Goal: Task Accomplishment & Management: Complete application form

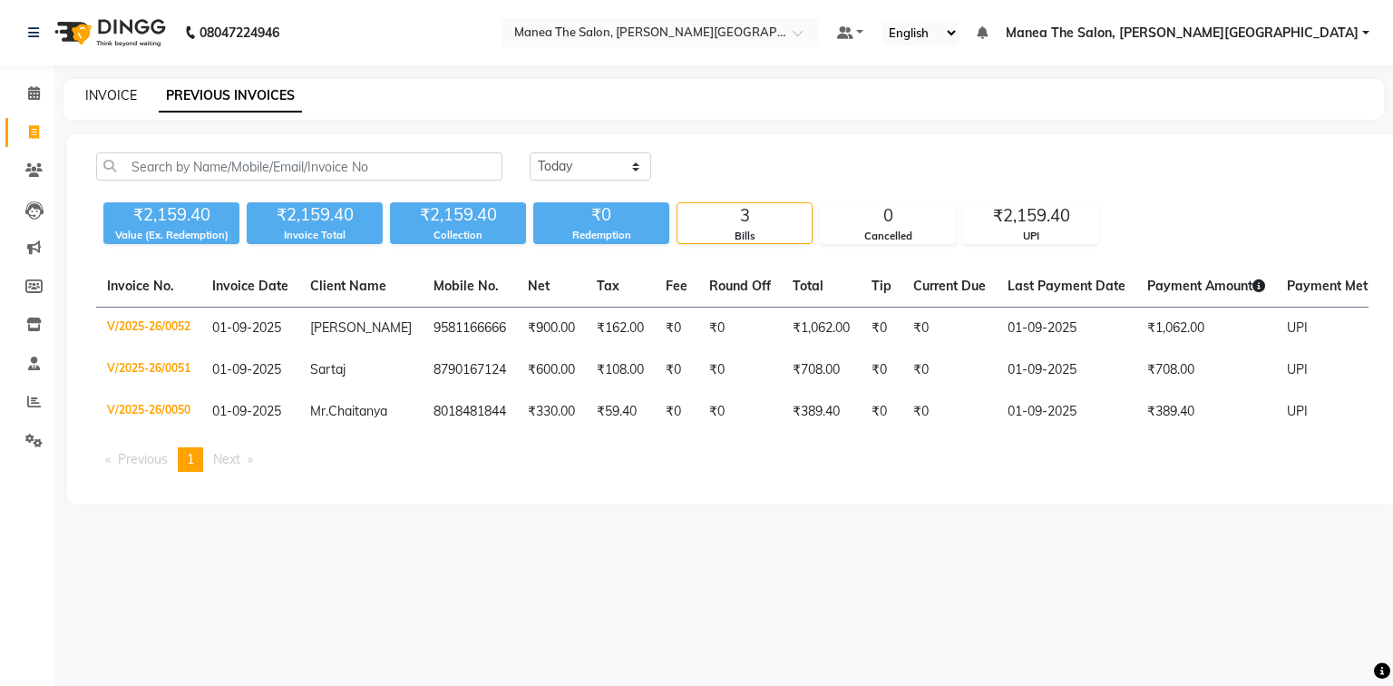
click at [106, 91] on link "INVOICE" at bounding box center [111, 95] width 52 height 16
select select "8762"
select select "service"
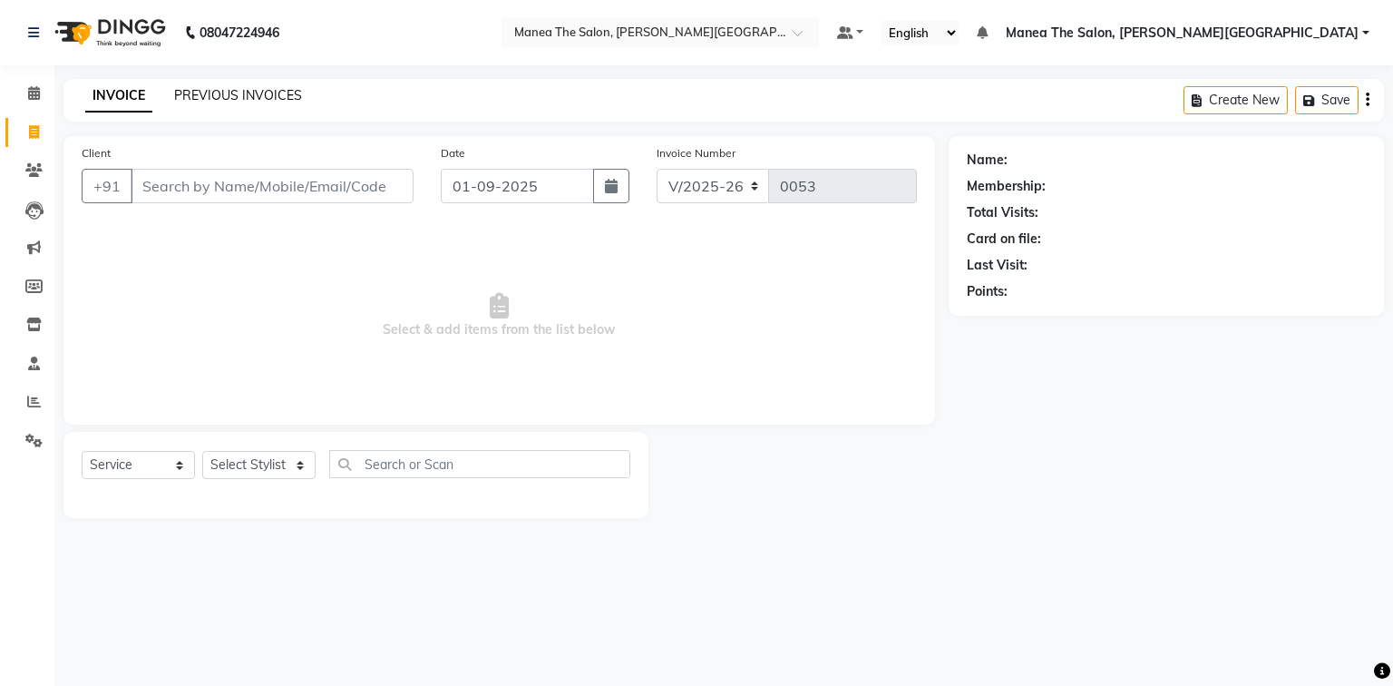
click at [251, 87] on link "PREVIOUS INVOICES" at bounding box center [238, 95] width 128 height 16
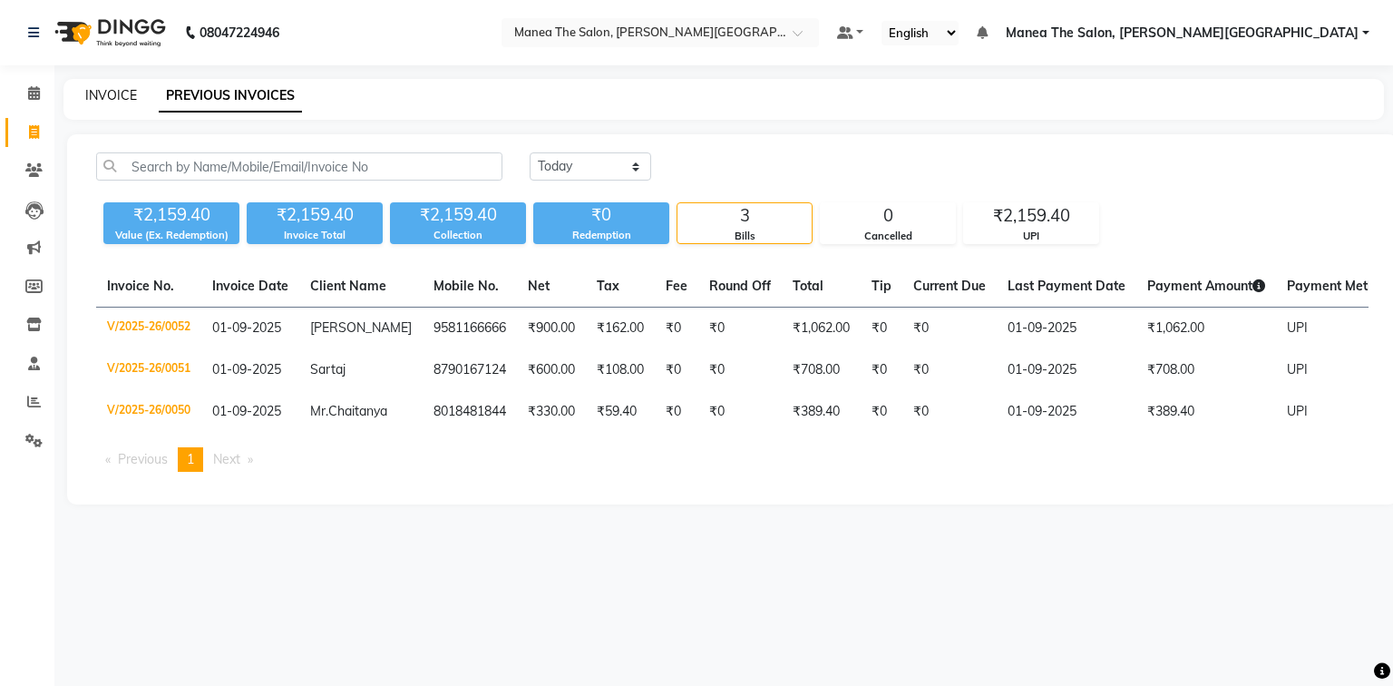
click at [112, 90] on link "INVOICE" at bounding box center [111, 95] width 52 height 16
select select "8762"
select select "service"
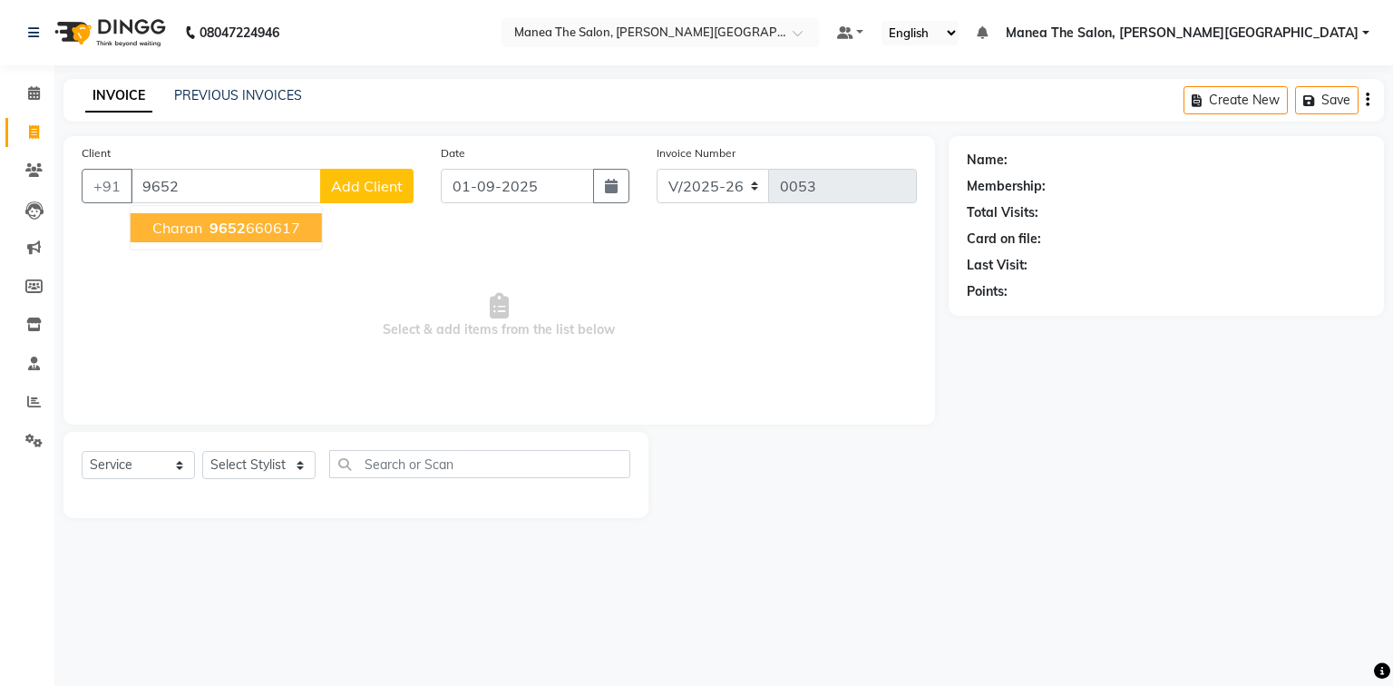
click at [286, 225] on ngb-highlight "9652 660617" at bounding box center [253, 228] width 94 height 18
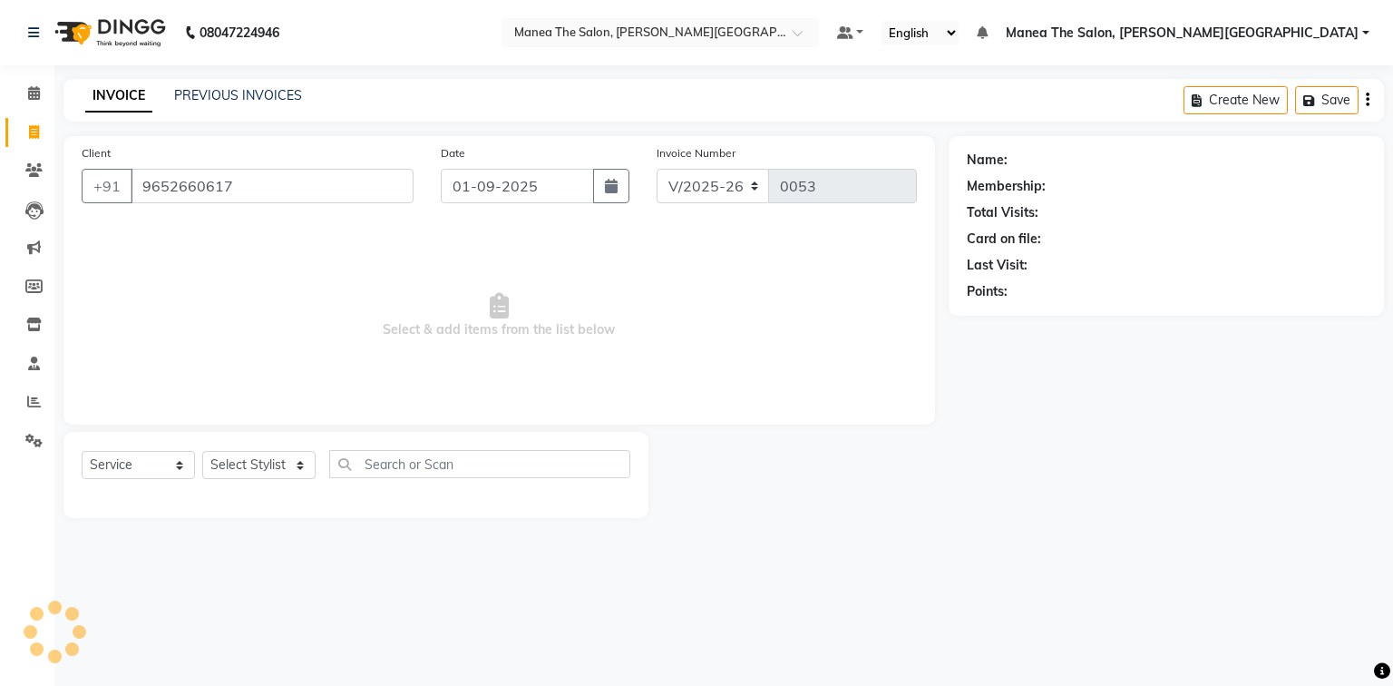
type input "9652660617"
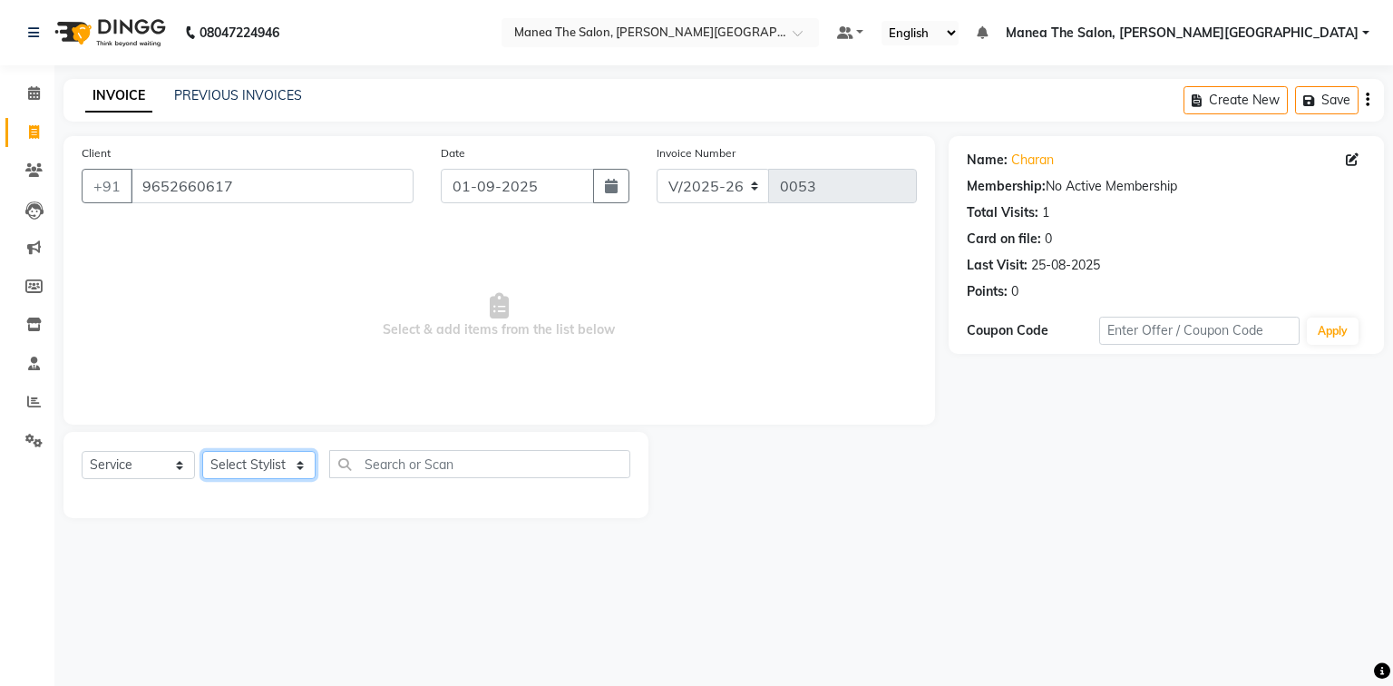
click at [238, 472] on select "Select Stylist [PERSON_NAME] [PERSON_NAME] [PERSON_NAME] [PERSON_NAME] Zubhair" at bounding box center [258, 465] width 113 height 28
select select "89491"
click at [202, 452] on select "Select Stylist [PERSON_NAME] [PERSON_NAME] [PERSON_NAME] [PERSON_NAME] Zubhair" at bounding box center [258, 465] width 113 height 28
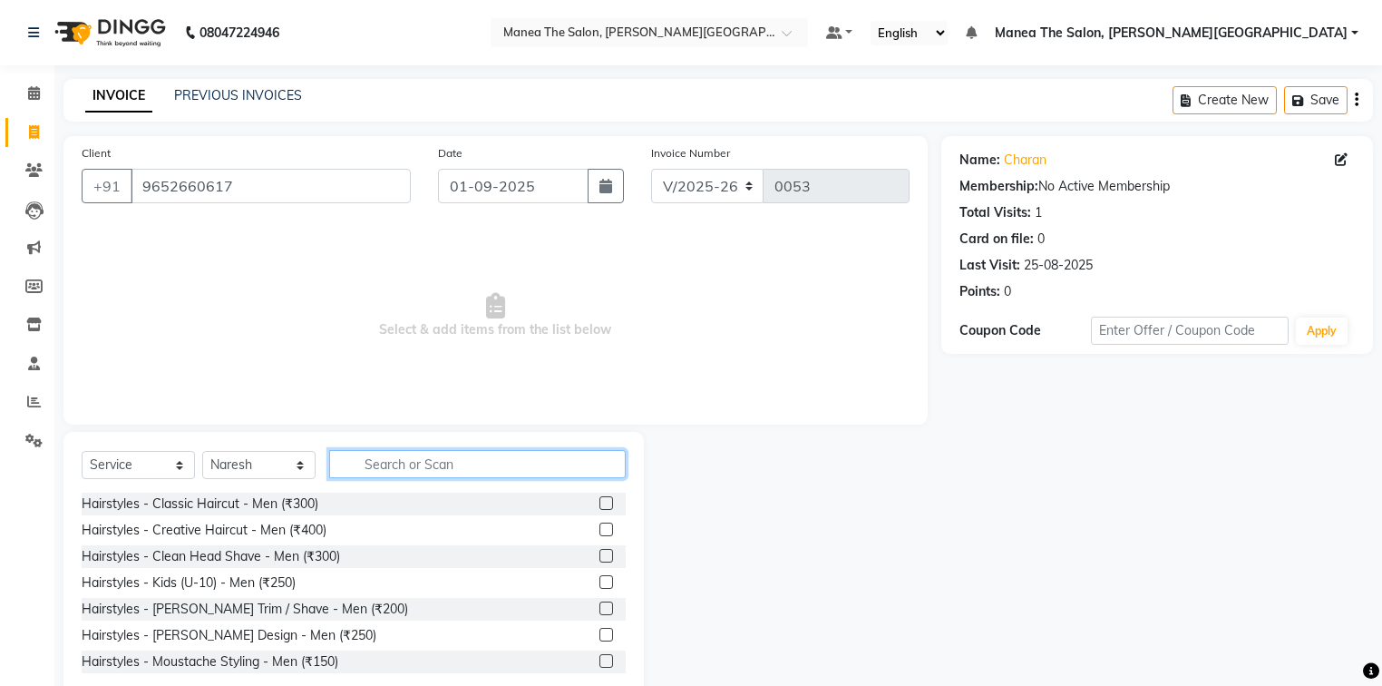
click at [432, 472] on input "text" at bounding box center [477, 464] width 297 height 28
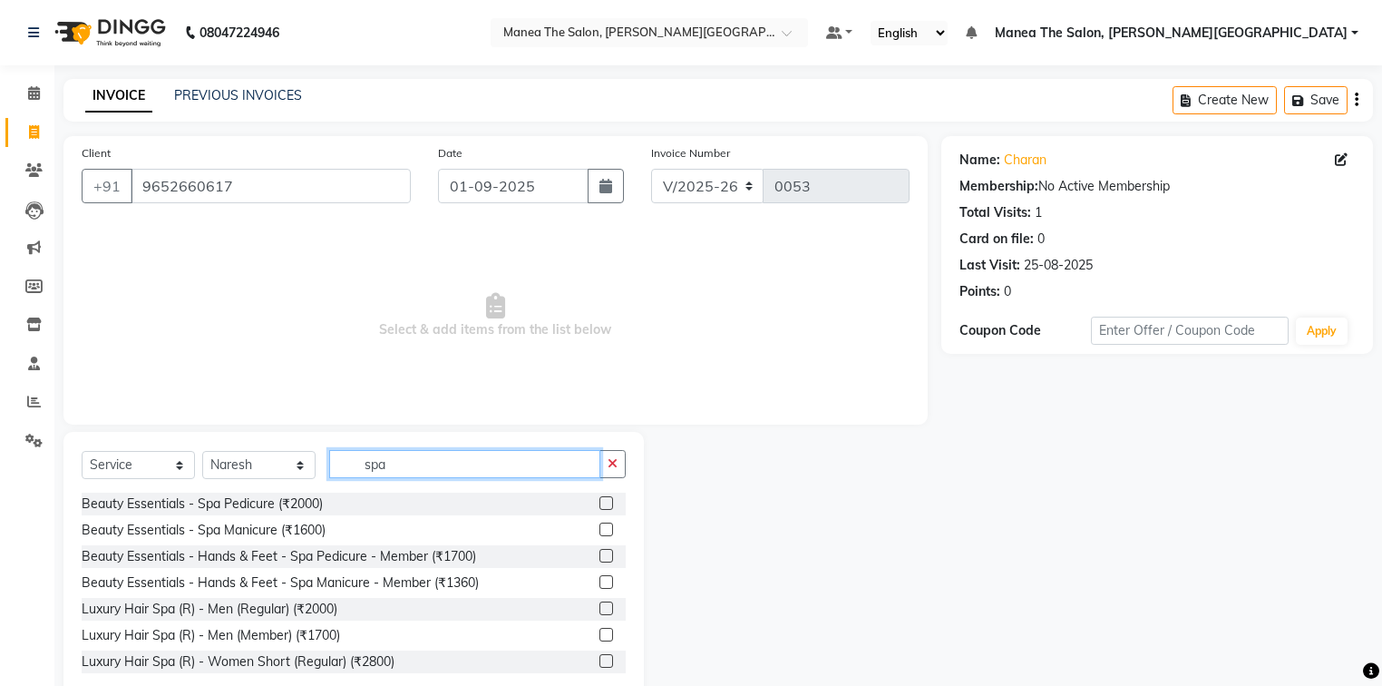
type input "spa"
click at [600, 606] on label at bounding box center [607, 608] width 14 height 14
click at [600, 606] on input "checkbox" at bounding box center [606, 609] width 12 height 12
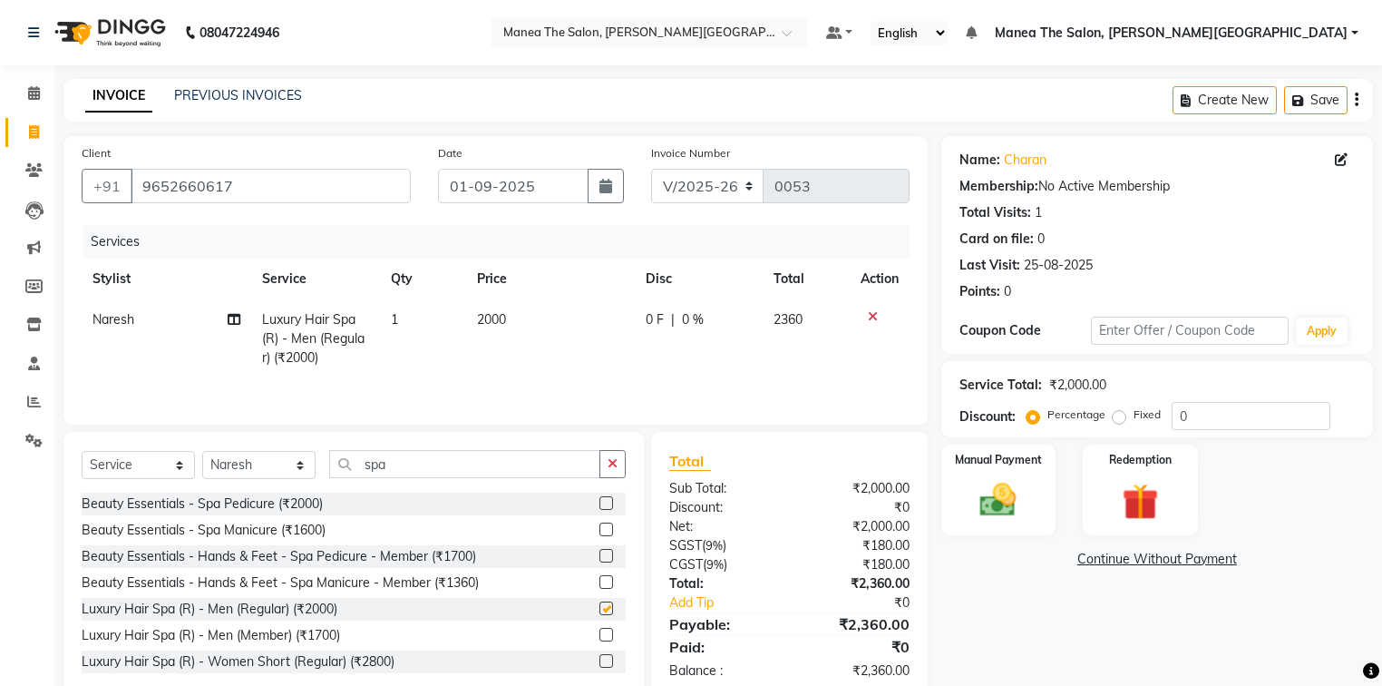
checkbox input "false"
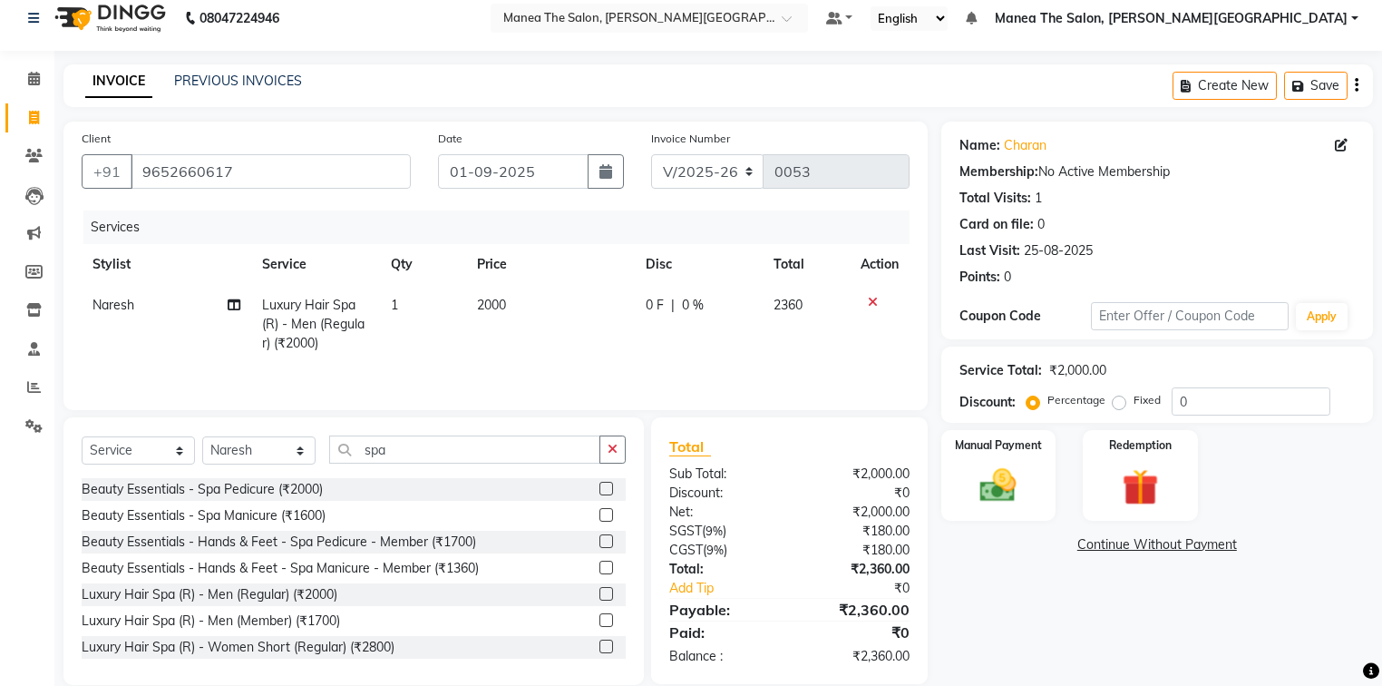
scroll to position [41, 0]
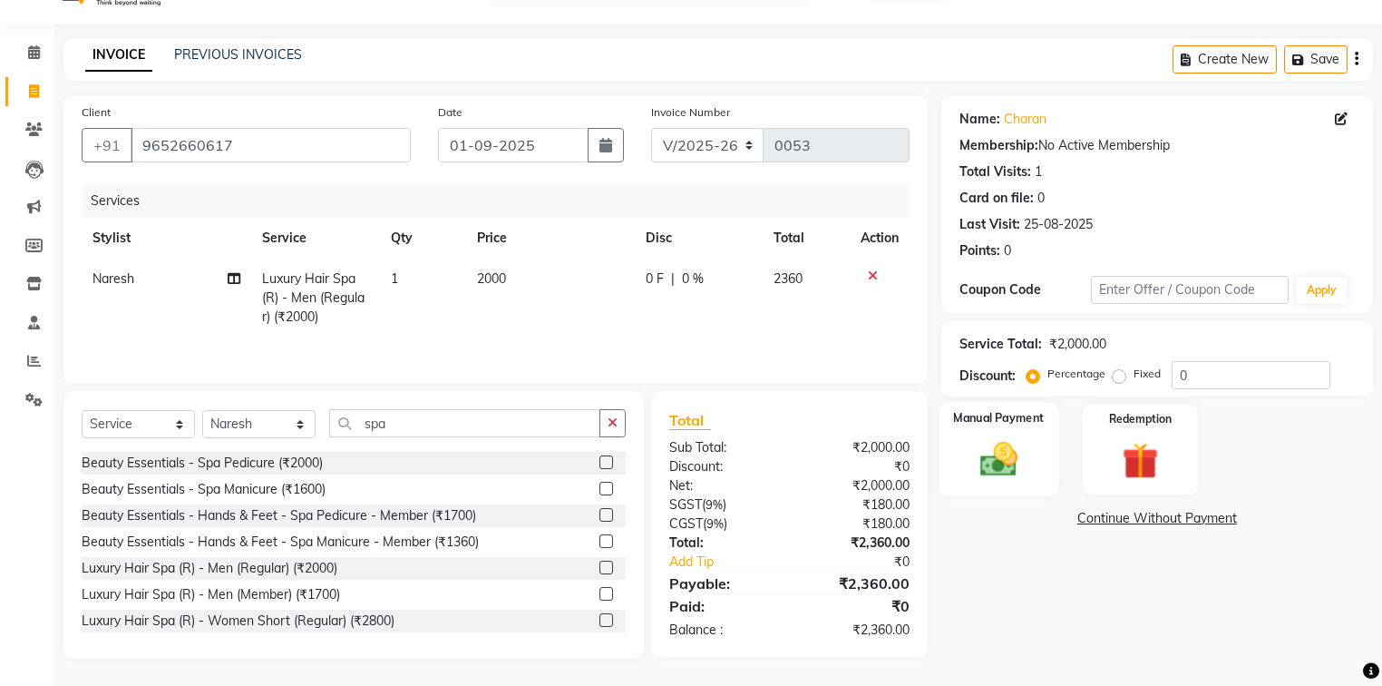
click at [1038, 443] on div "Manual Payment" at bounding box center [999, 449] width 120 height 94
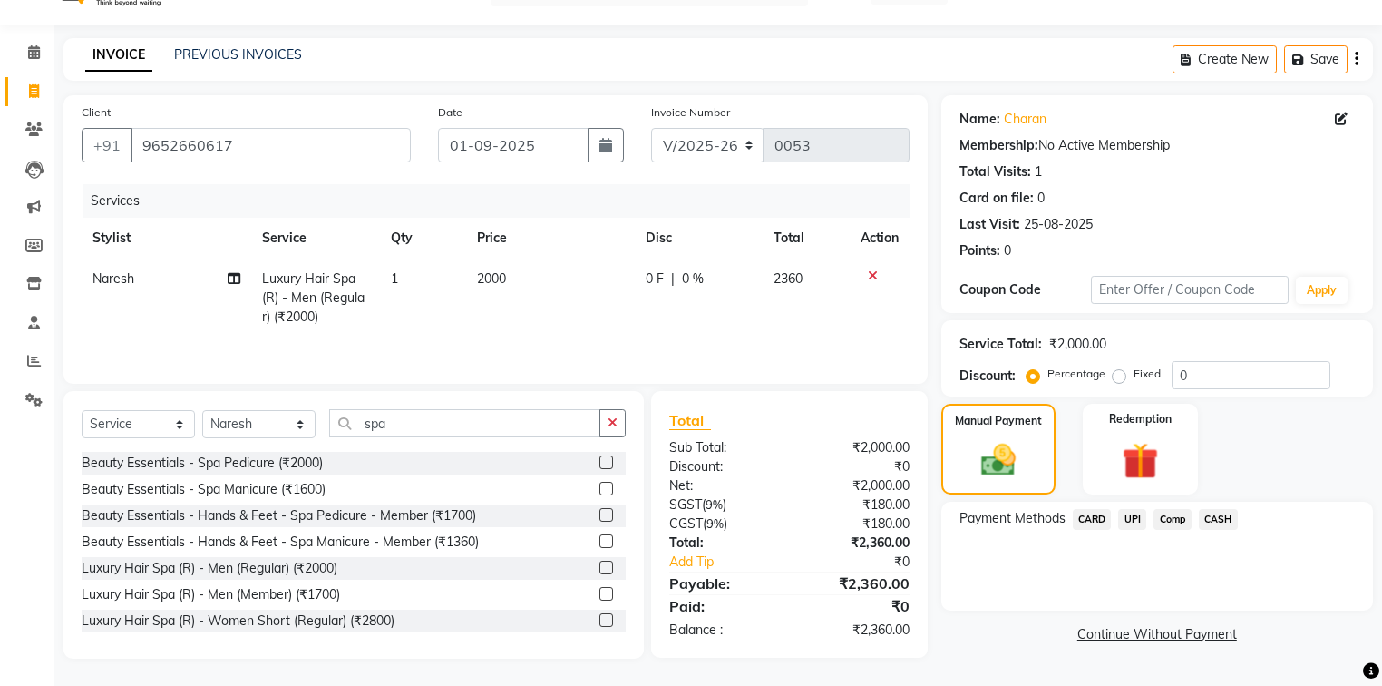
click at [1136, 519] on span "UPI" at bounding box center [1132, 519] width 28 height 21
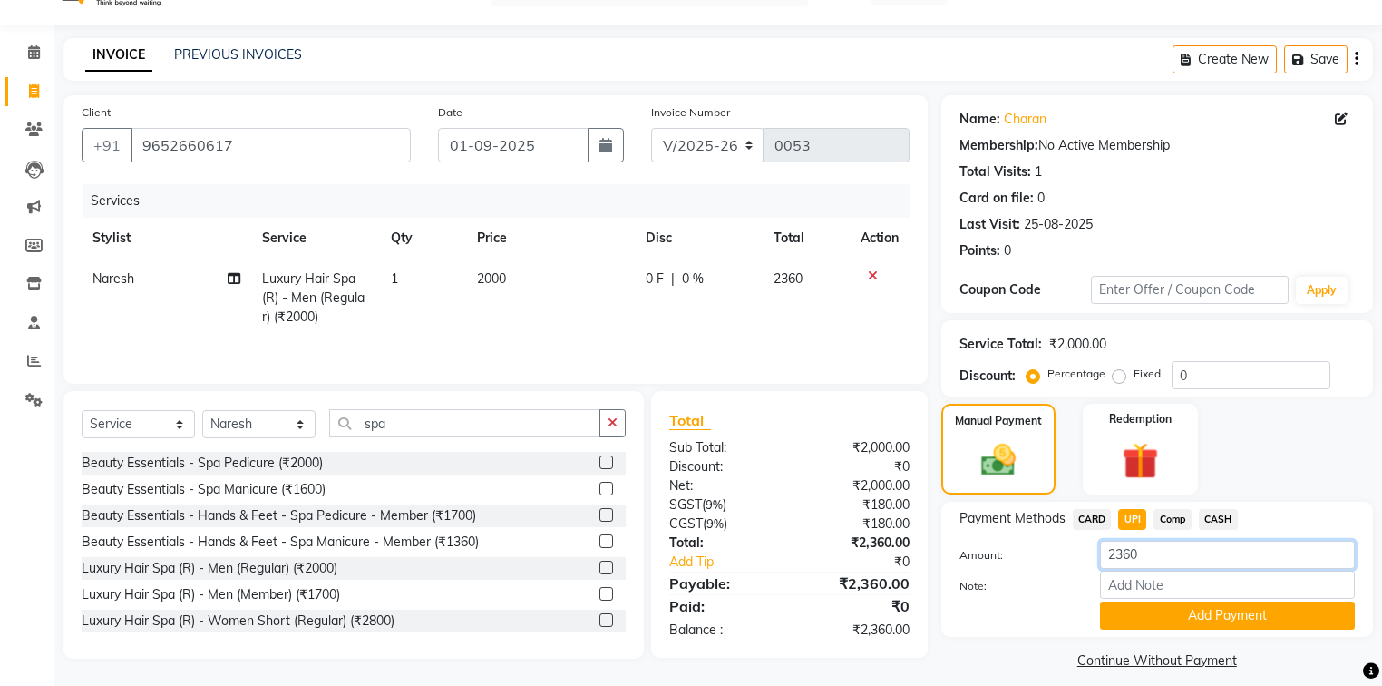
click at [1154, 559] on input "2360" at bounding box center [1227, 555] width 255 height 28
type input "2"
type input "1700"
click at [1169, 613] on button "Add Payment" at bounding box center [1227, 615] width 255 height 28
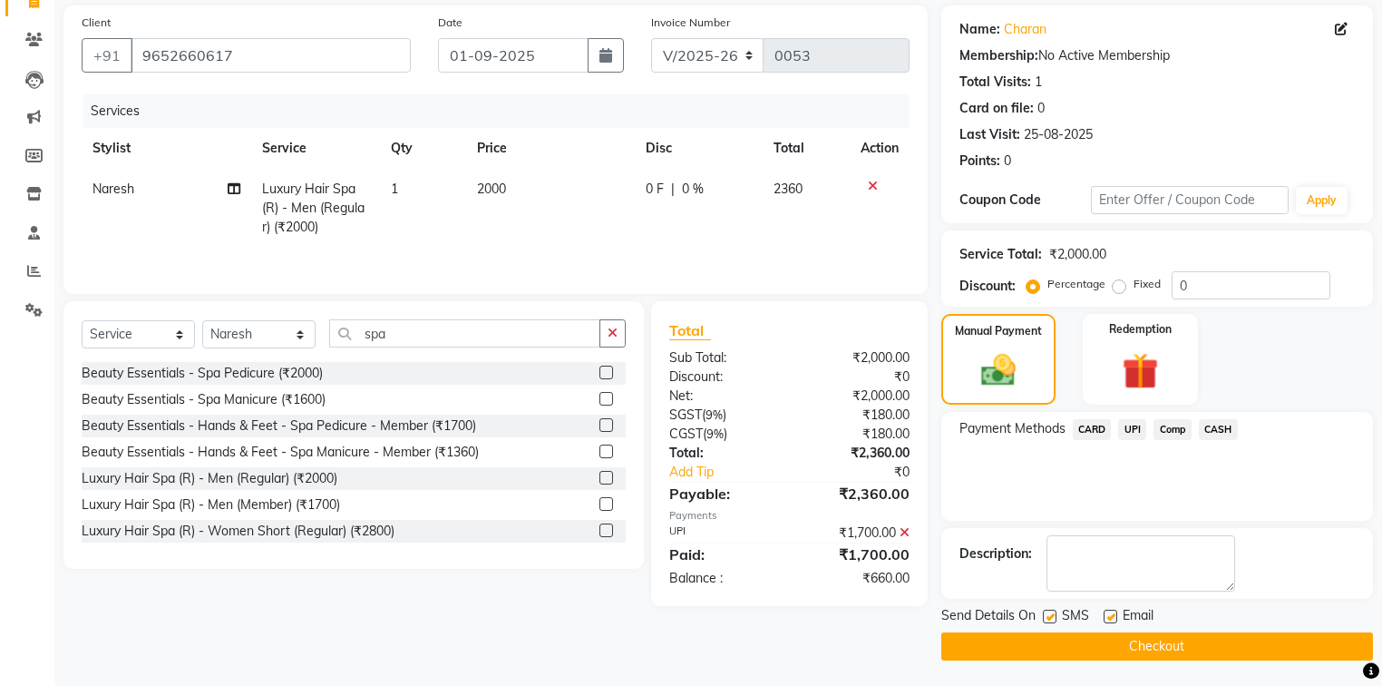
scroll to position [131, 0]
click at [1229, 428] on span "CASH" at bounding box center [1218, 429] width 39 height 21
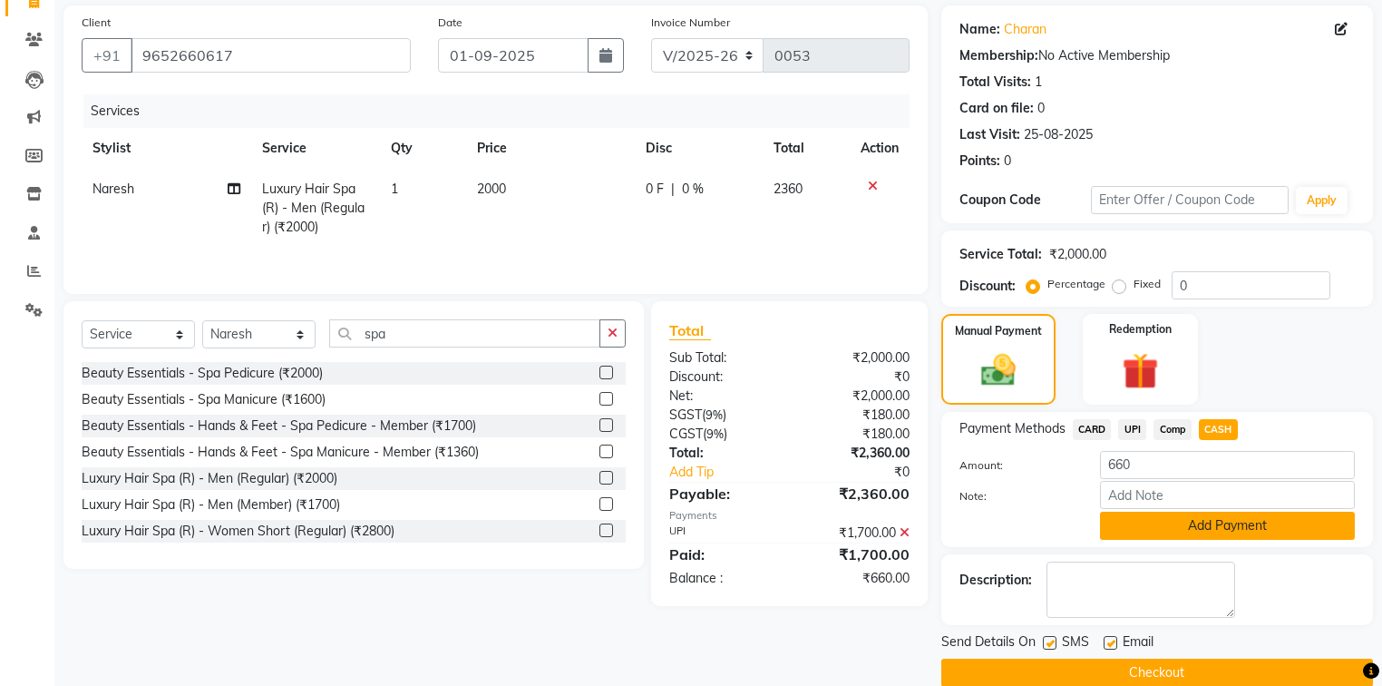
click at [1199, 527] on button "Add Payment" at bounding box center [1227, 526] width 255 height 28
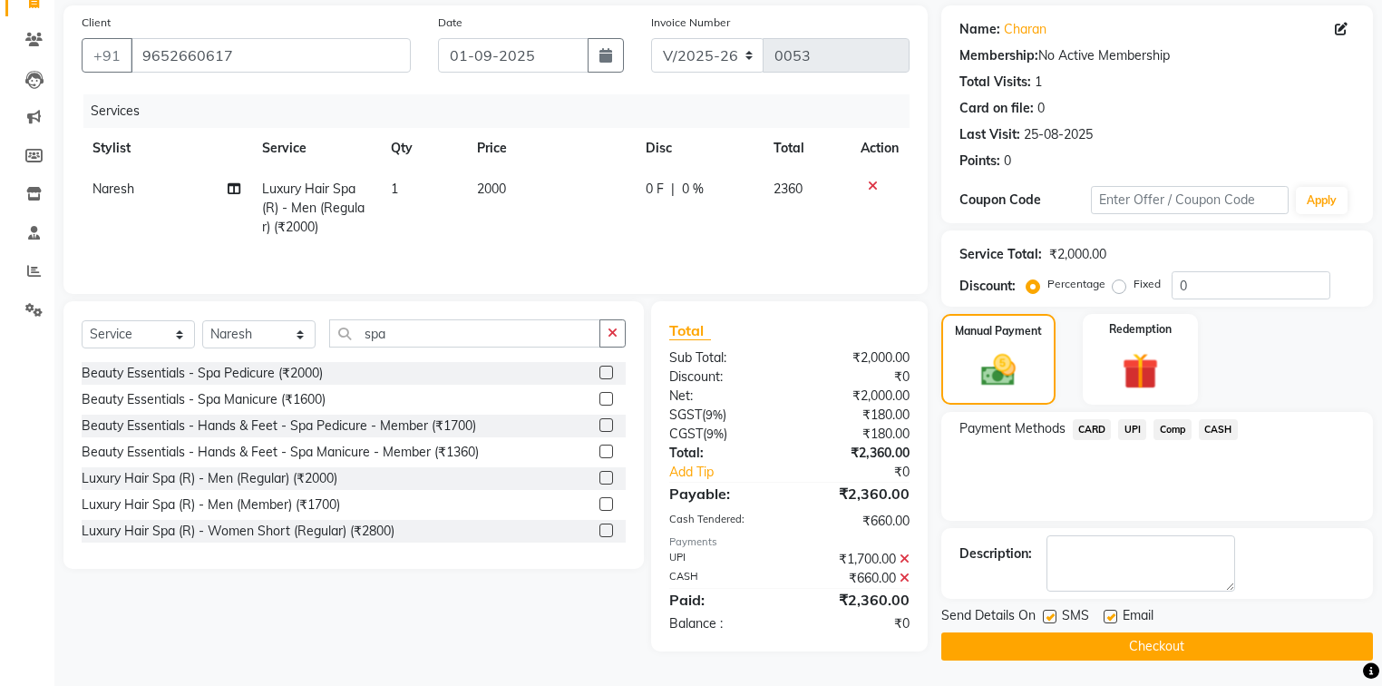
click at [1186, 649] on button "Checkout" at bounding box center [1158, 646] width 432 height 28
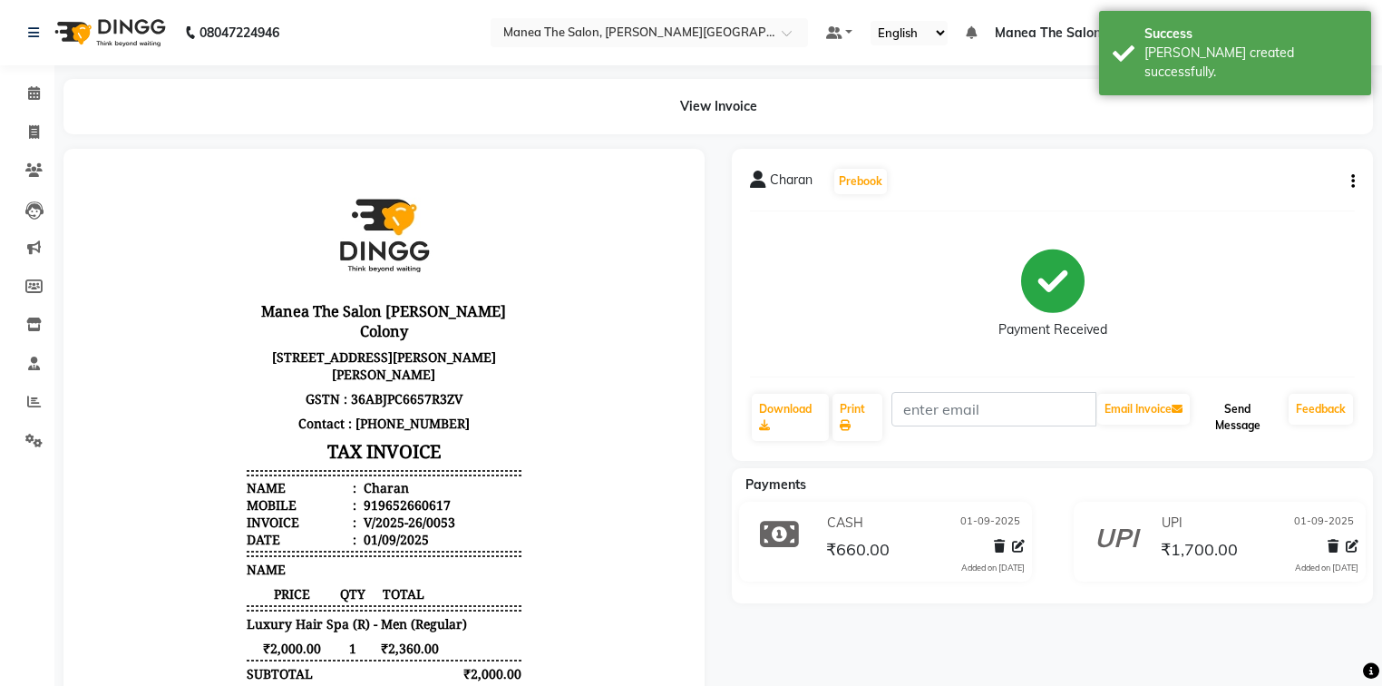
click at [1241, 410] on button "Send Message" at bounding box center [1238, 417] width 88 height 47
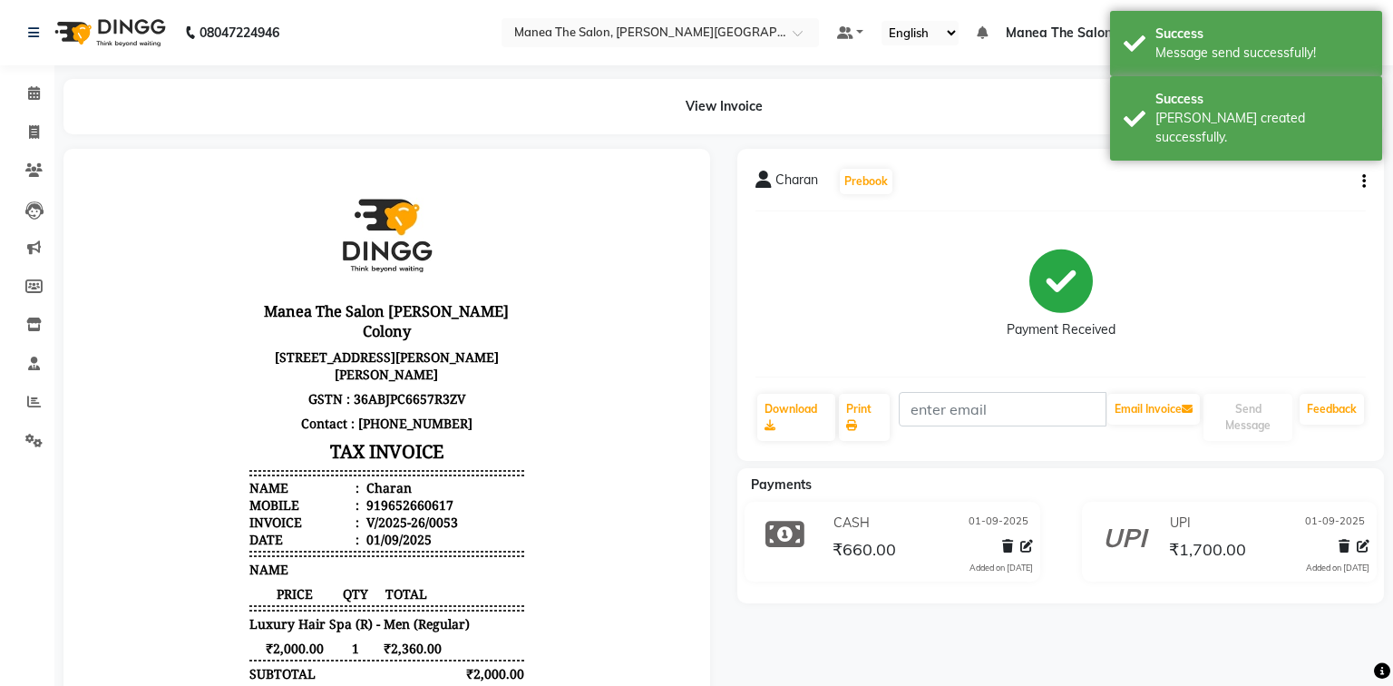
select select "8762"
select select "service"
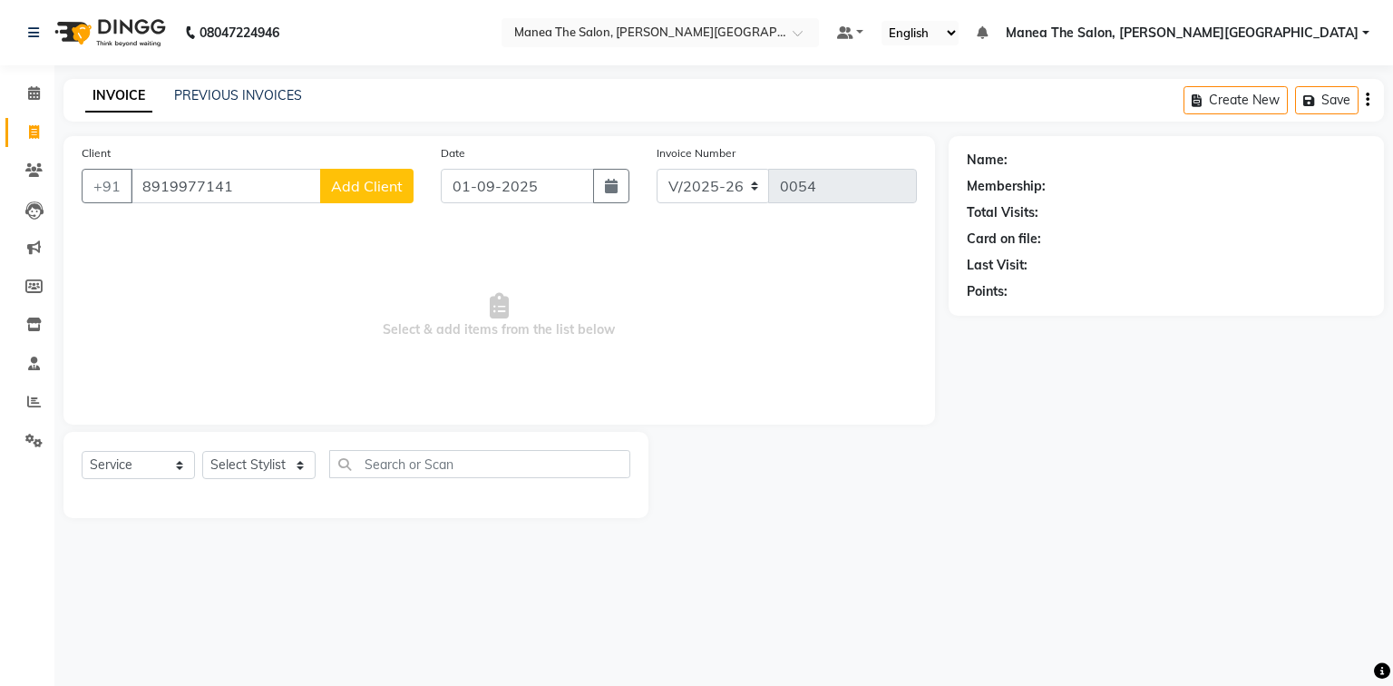
type input "8919977141"
click at [380, 187] on span "Add Client" at bounding box center [367, 186] width 72 height 18
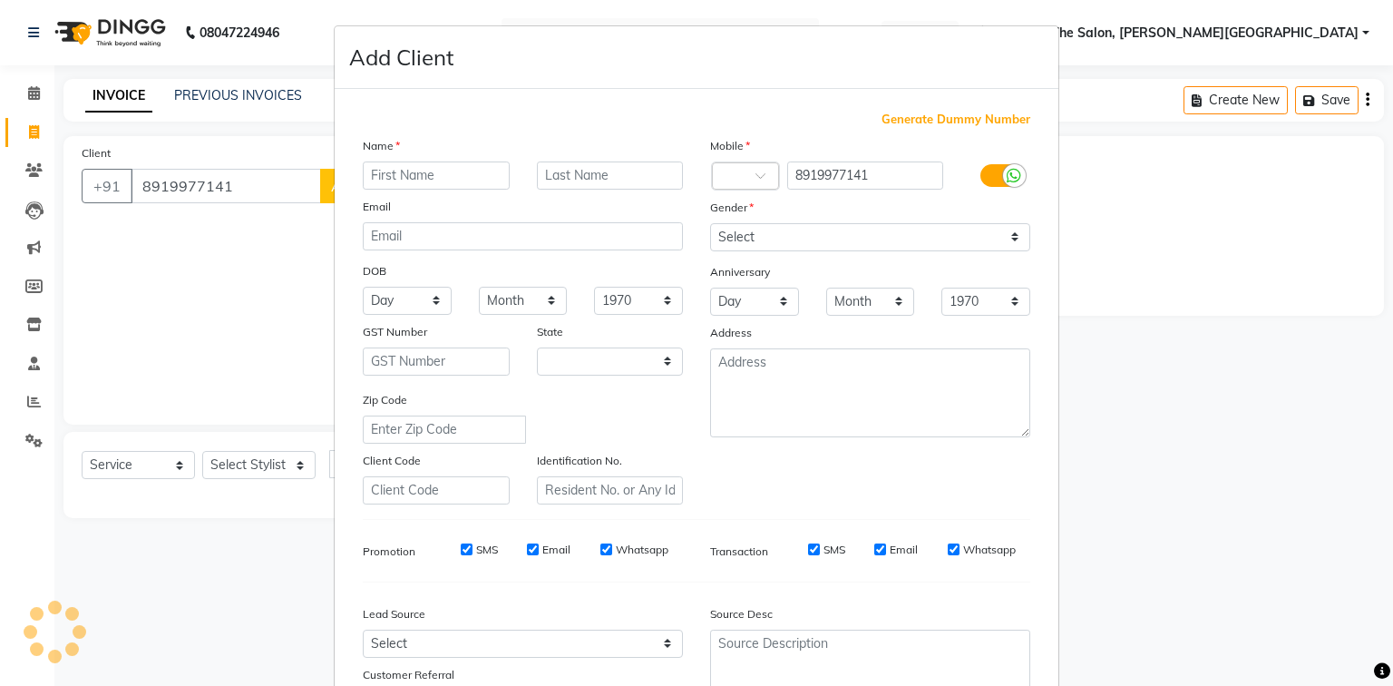
select select "22"
click at [381, 187] on input "text" at bounding box center [436, 175] width 147 height 28
type input "Akshay"
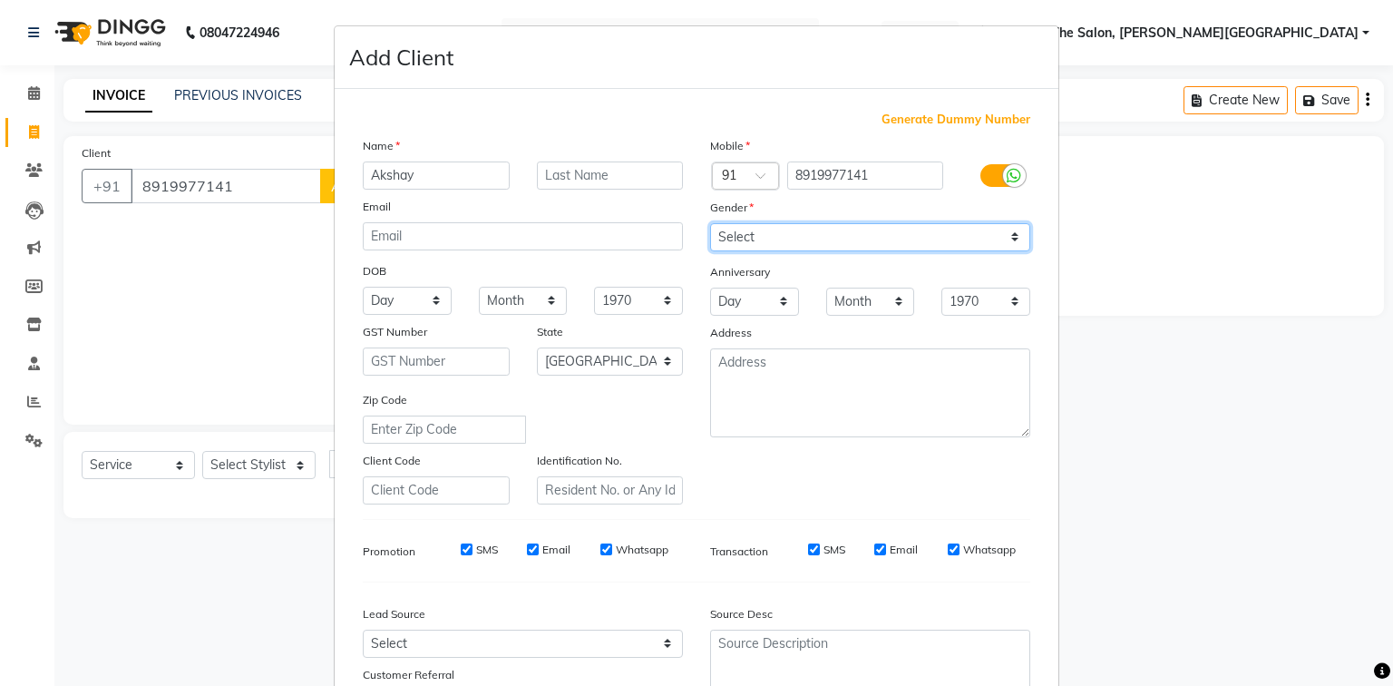
click at [840, 232] on select "Select [DEMOGRAPHIC_DATA] [DEMOGRAPHIC_DATA] Other Prefer Not To Say" at bounding box center [870, 237] width 320 height 28
select select "[DEMOGRAPHIC_DATA]"
click at [710, 224] on select "Select [DEMOGRAPHIC_DATA] [DEMOGRAPHIC_DATA] Other Prefer Not To Say" at bounding box center [870, 237] width 320 height 28
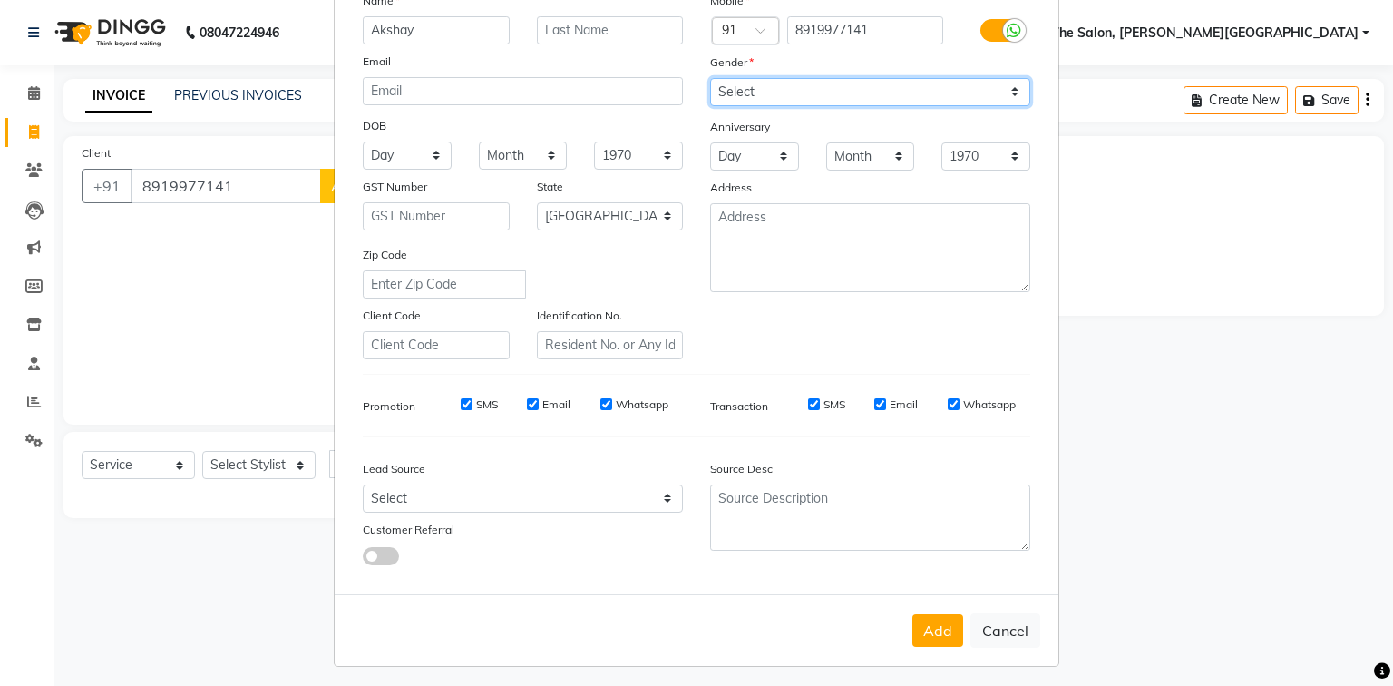
scroll to position [160, 0]
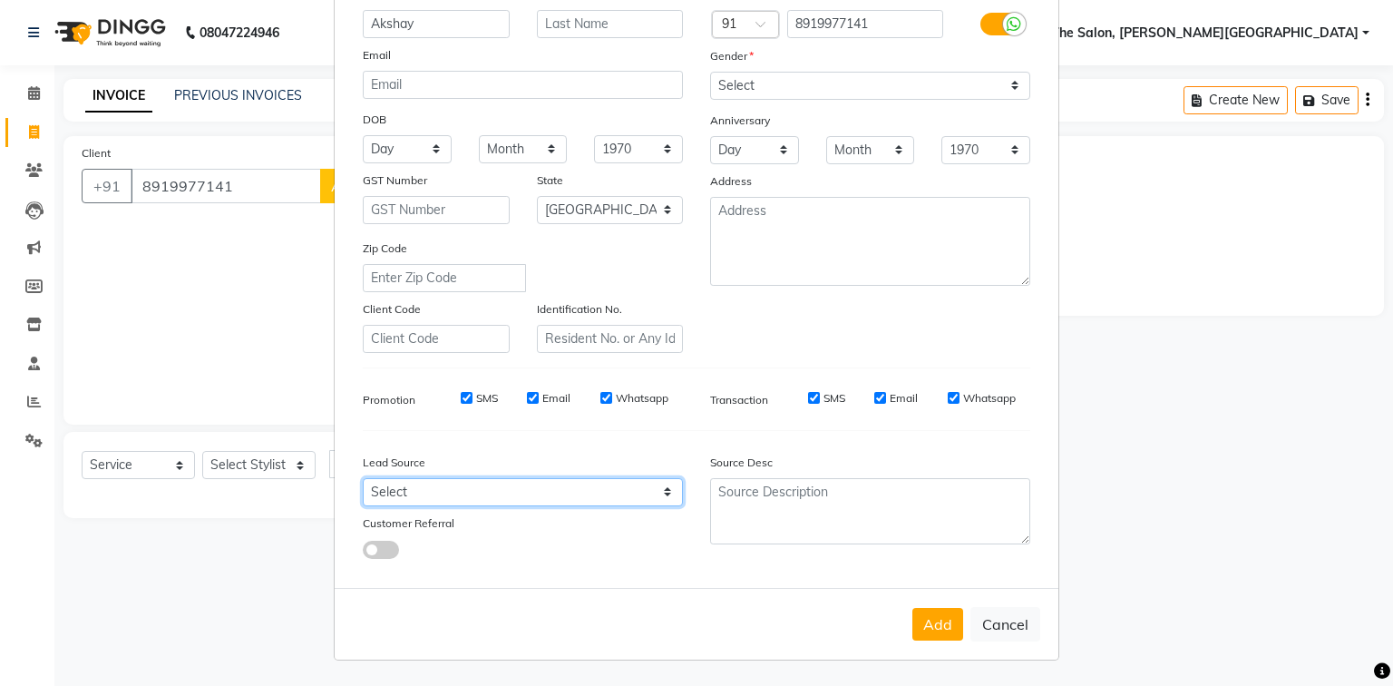
click at [464, 489] on select "Select Walk-in Referral Internet Friend Word of Mouth Advertisement Facebook Ju…" at bounding box center [523, 492] width 320 height 28
select select "56719"
click at [363, 478] on select "Select Walk-in Referral Internet Friend Word of Mouth Advertisement Facebook Ju…" at bounding box center [523, 492] width 320 height 28
click at [928, 620] on button "Add" at bounding box center [938, 624] width 51 height 33
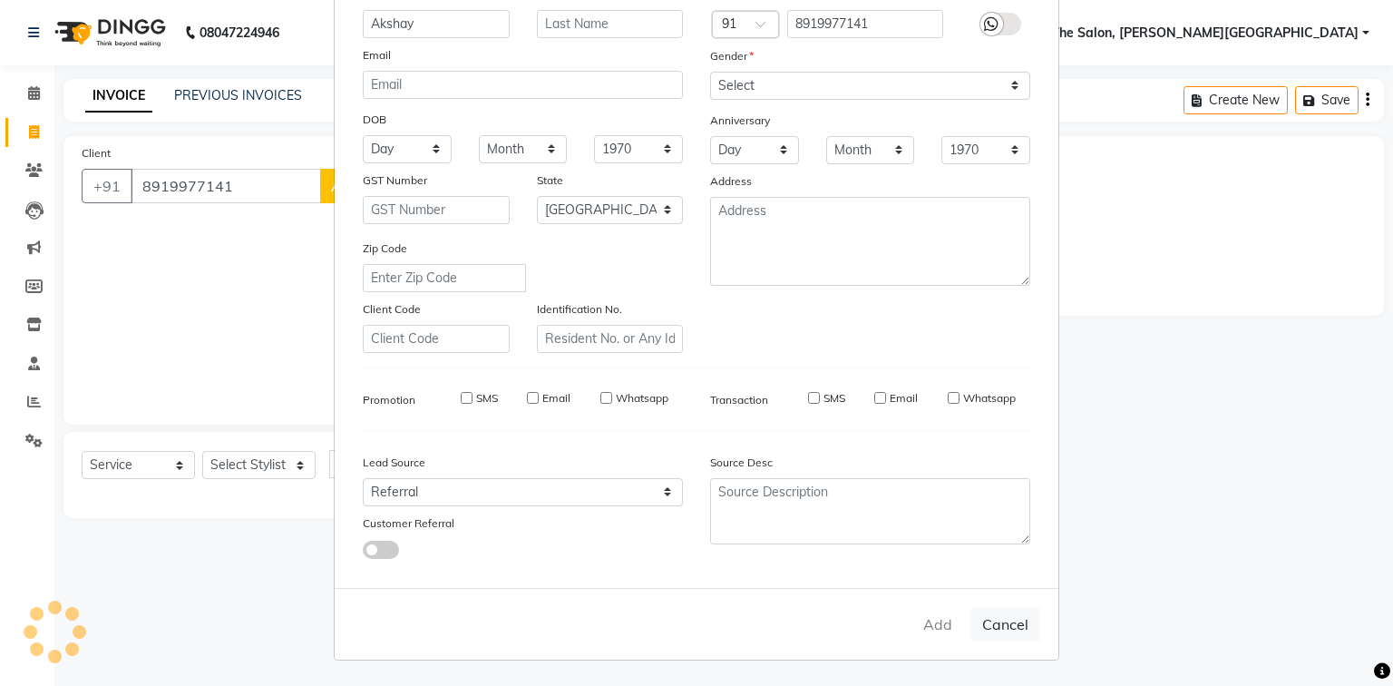
select select
select select "null"
select select
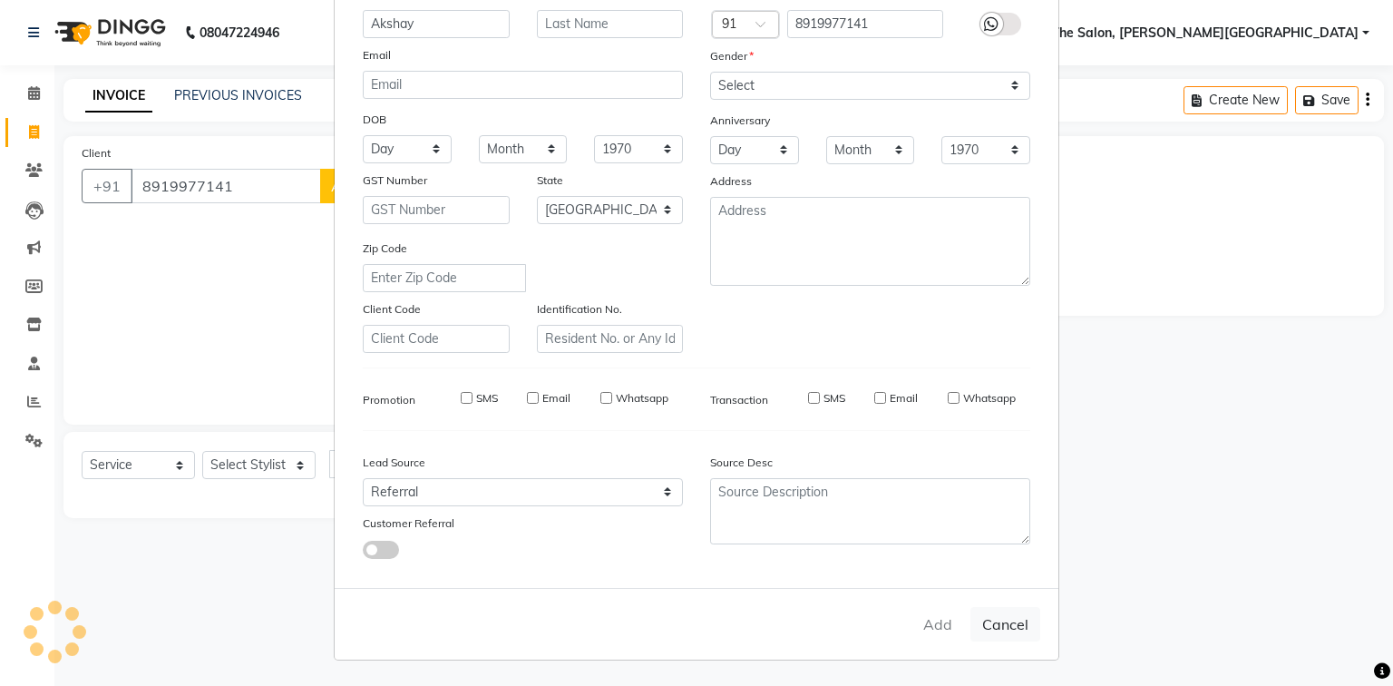
select select
checkbox input "false"
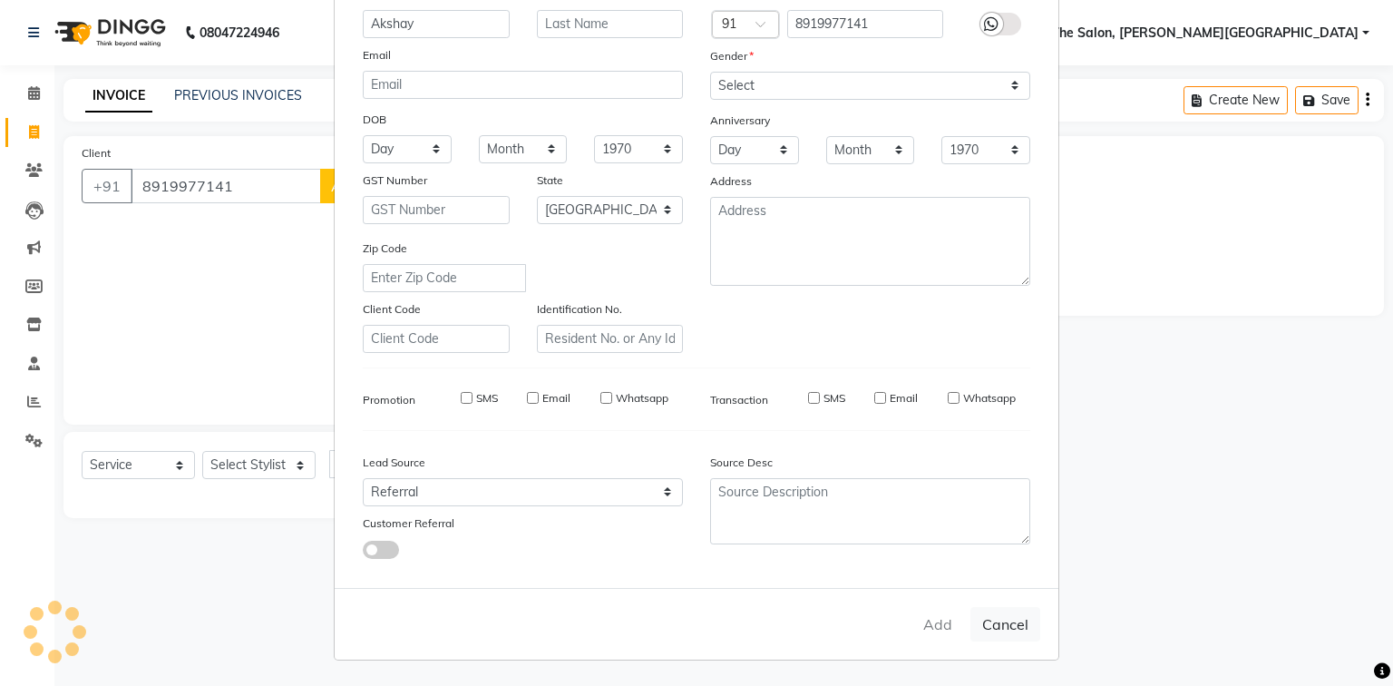
checkbox input "false"
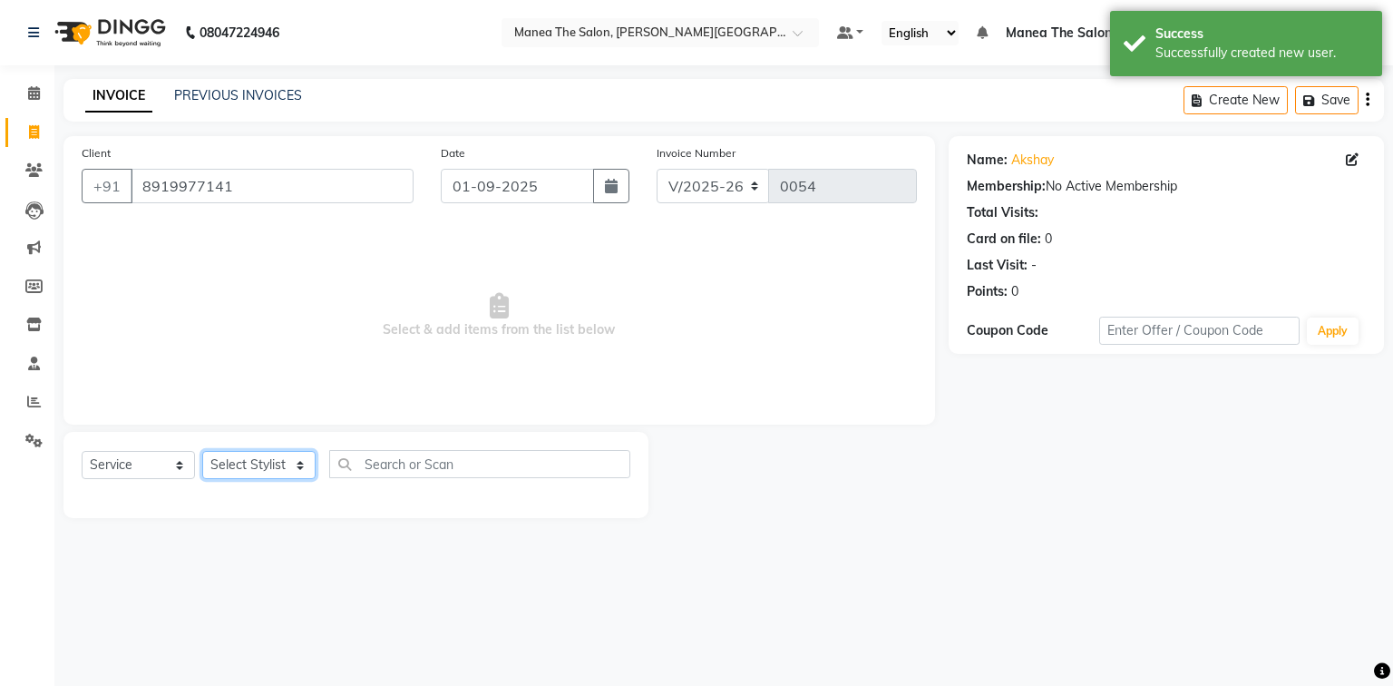
click at [245, 464] on select "Select Stylist [PERSON_NAME] [PERSON_NAME] [PERSON_NAME] [PERSON_NAME] Zubhair" at bounding box center [258, 465] width 113 height 28
select select "89491"
click at [202, 452] on select "Select Stylist [PERSON_NAME] [PERSON_NAME] [PERSON_NAME] [PERSON_NAME] Zubhair" at bounding box center [258, 465] width 113 height 28
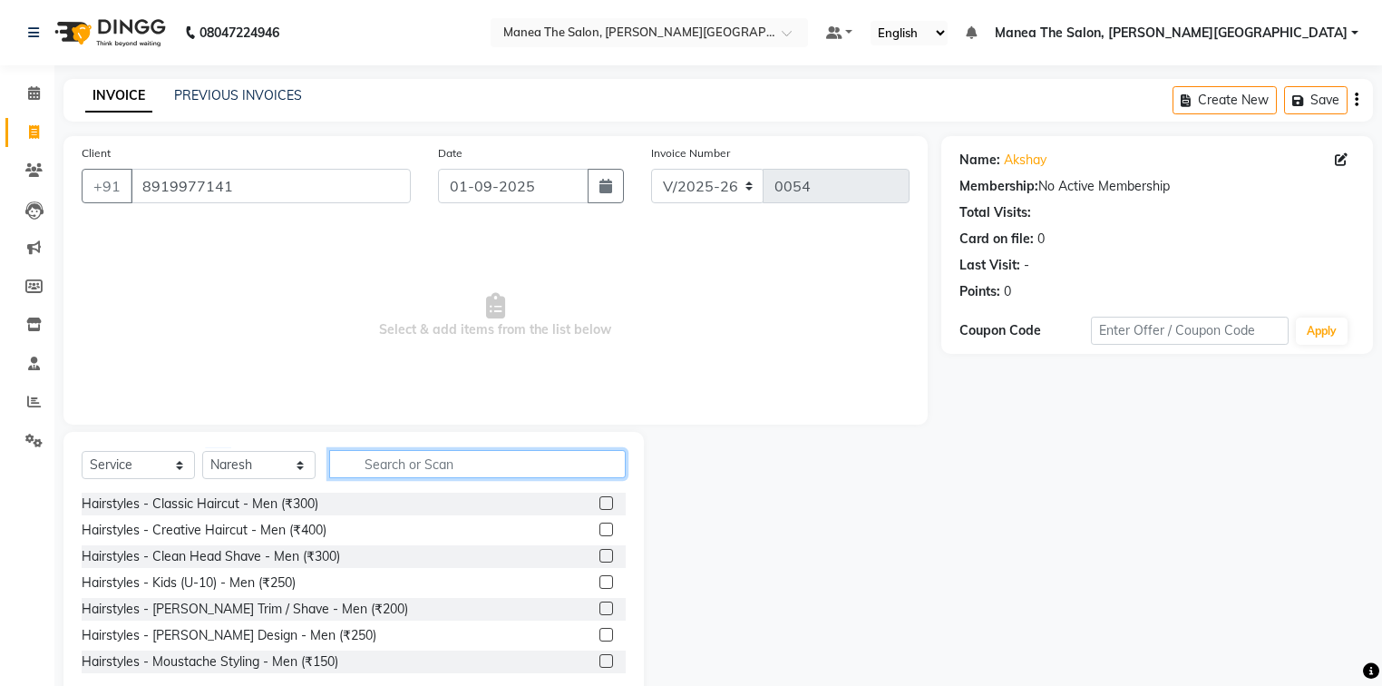
click at [385, 465] on input "text" at bounding box center [477, 464] width 297 height 28
click at [600, 525] on label at bounding box center [607, 529] width 14 height 14
click at [600, 525] on input "checkbox" at bounding box center [606, 530] width 12 height 12
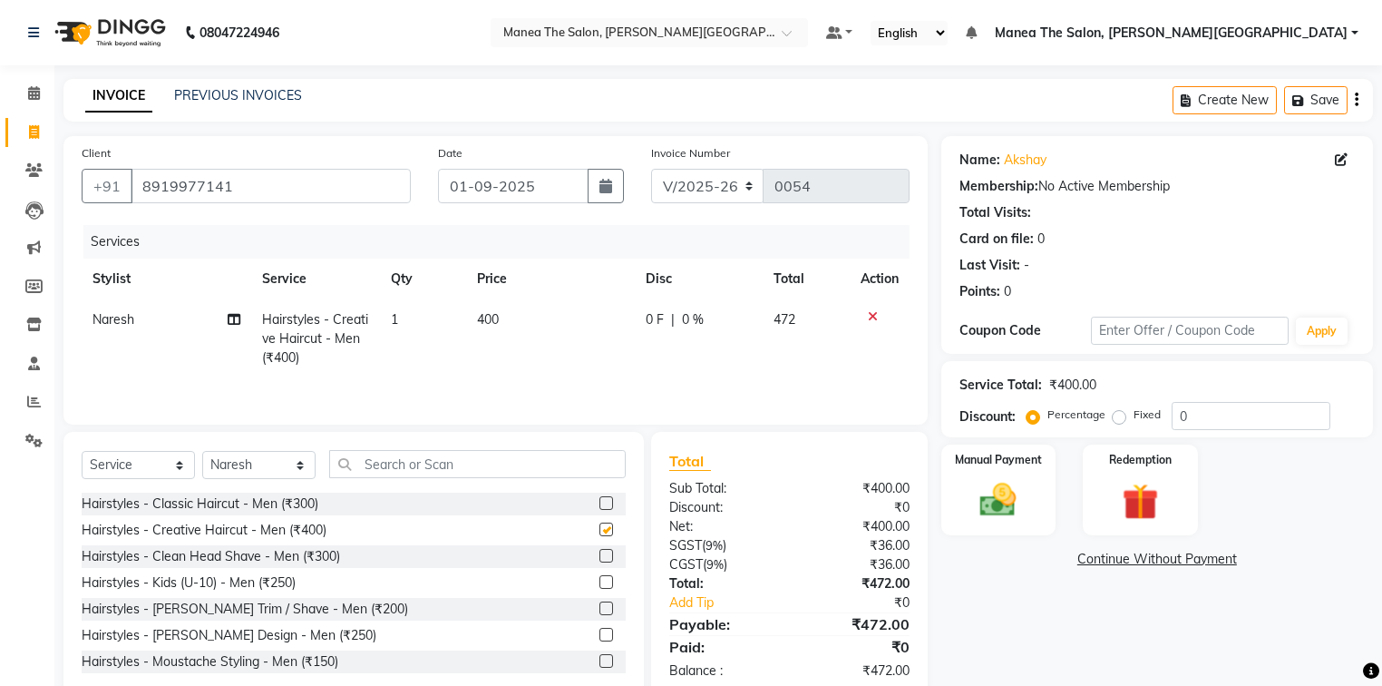
checkbox input "false"
click at [600, 608] on label at bounding box center [607, 608] width 14 height 14
click at [600, 608] on input "checkbox" at bounding box center [606, 609] width 12 height 12
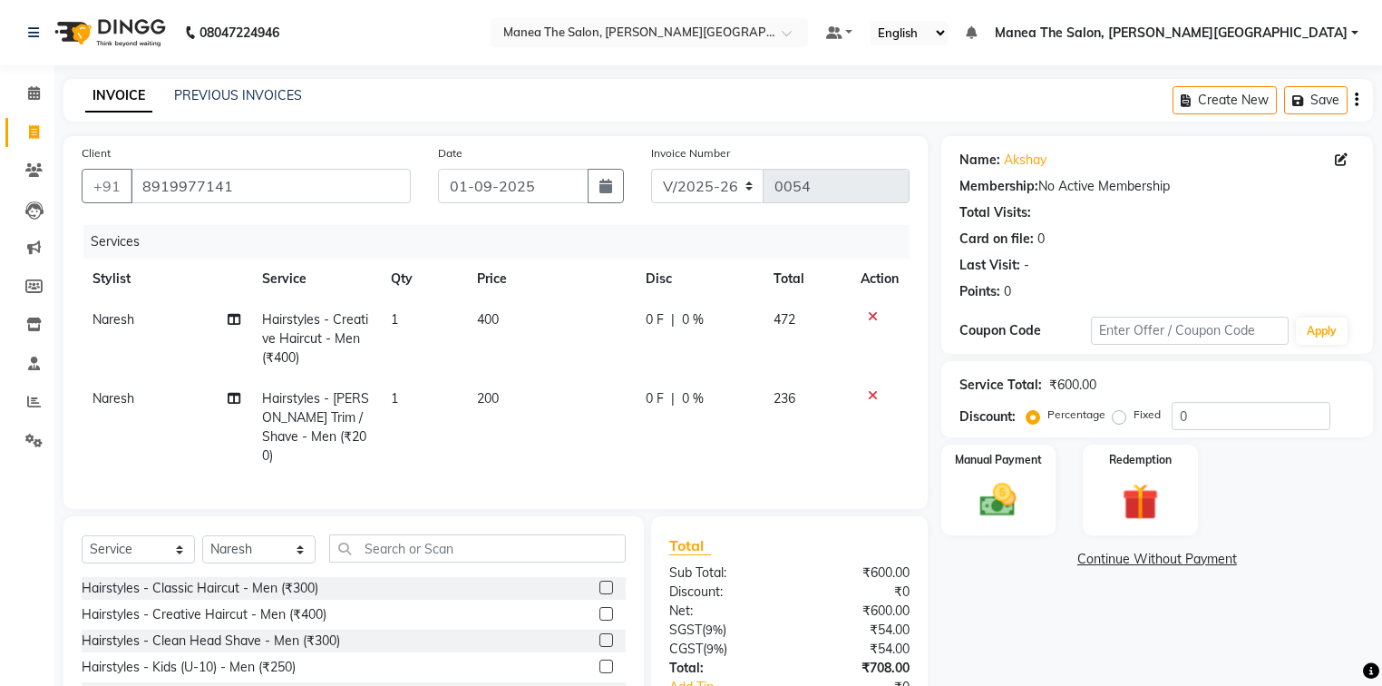
checkbox input "false"
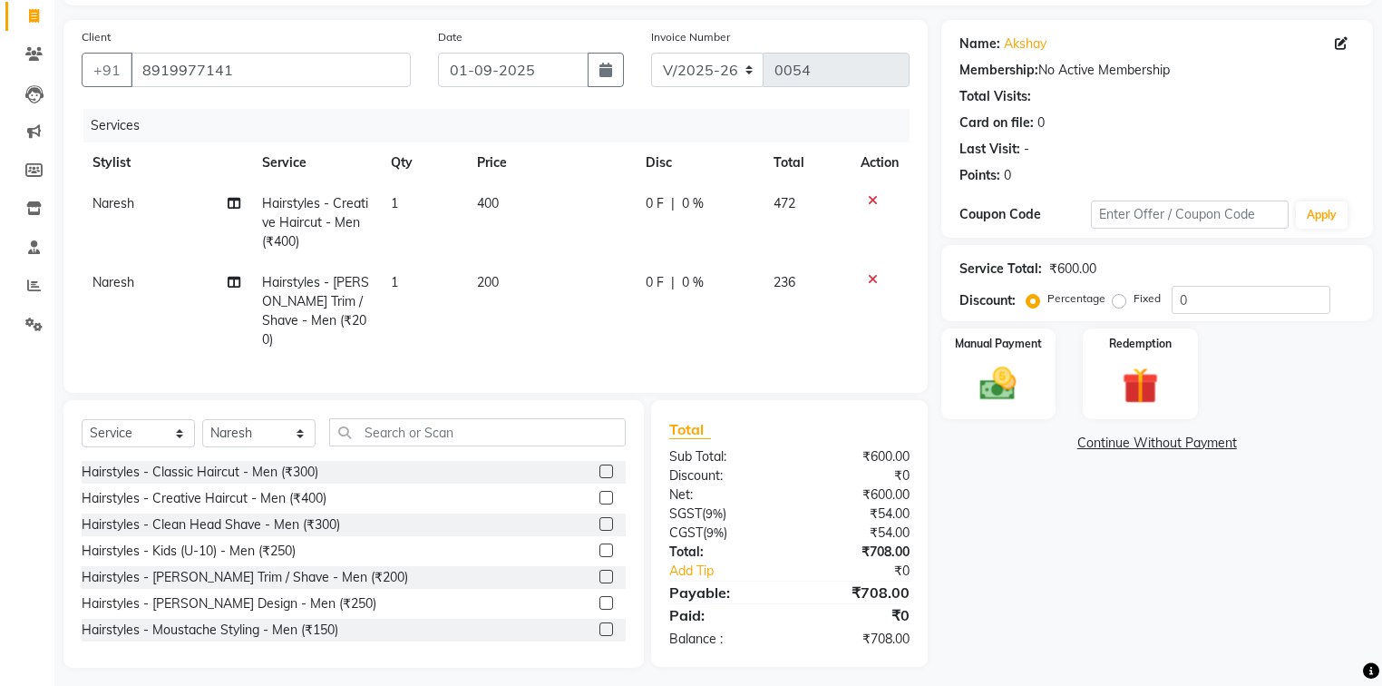
scroll to position [117, 0]
click at [399, 425] on input "text" at bounding box center [477, 431] width 297 height 28
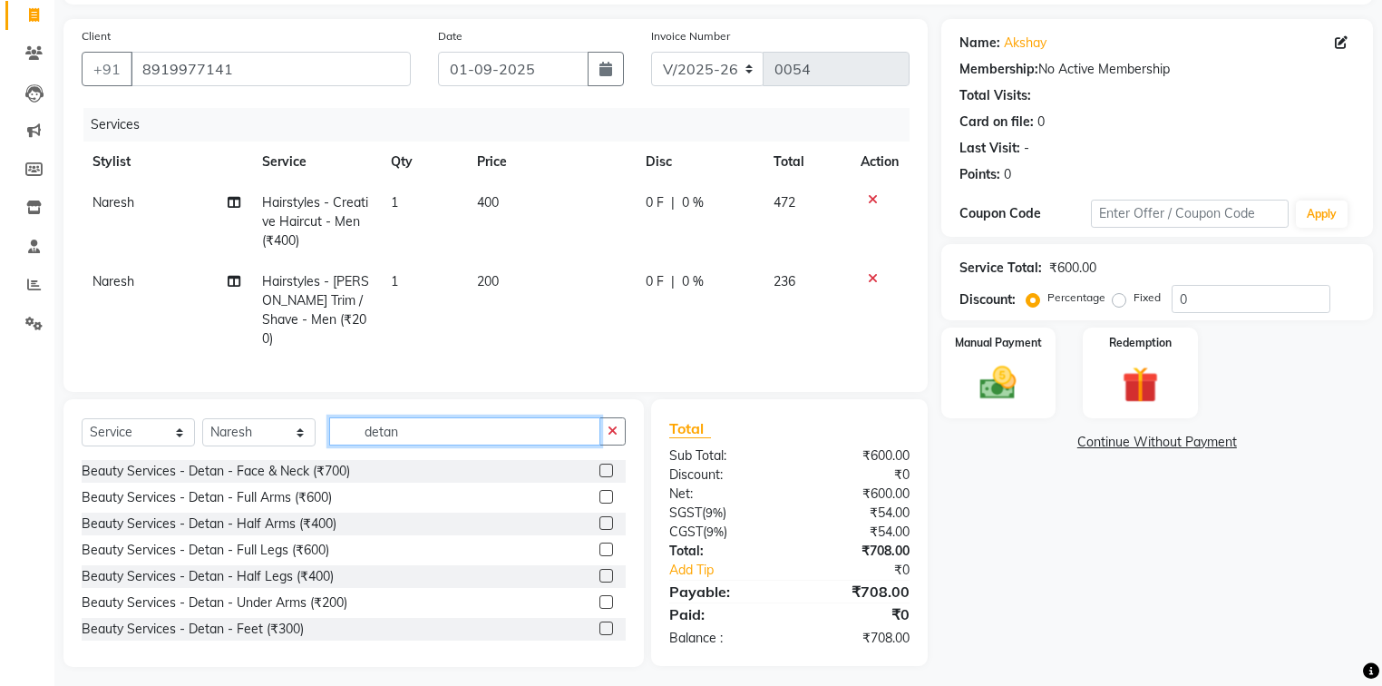
type input "detan"
click at [600, 464] on label at bounding box center [607, 471] width 14 height 14
click at [600, 465] on input "checkbox" at bounding box center [606, 471] width 12 height 12
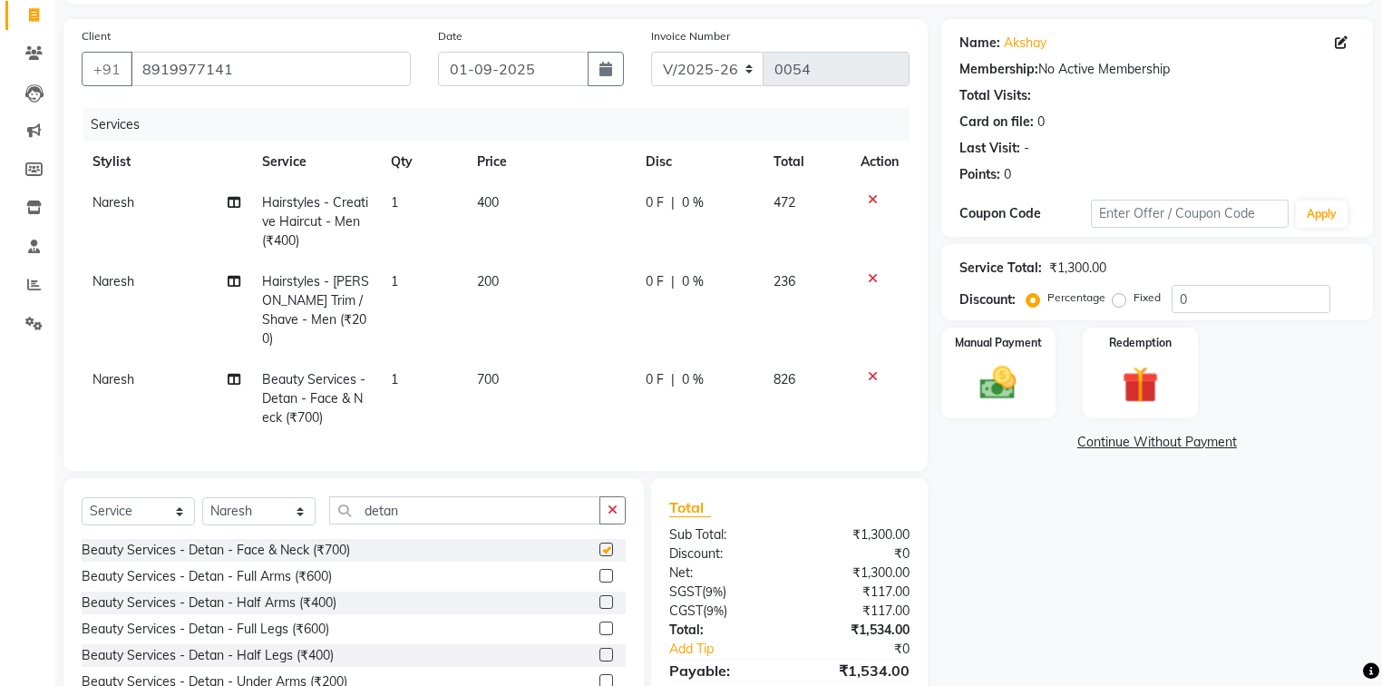
checkbox input "false"
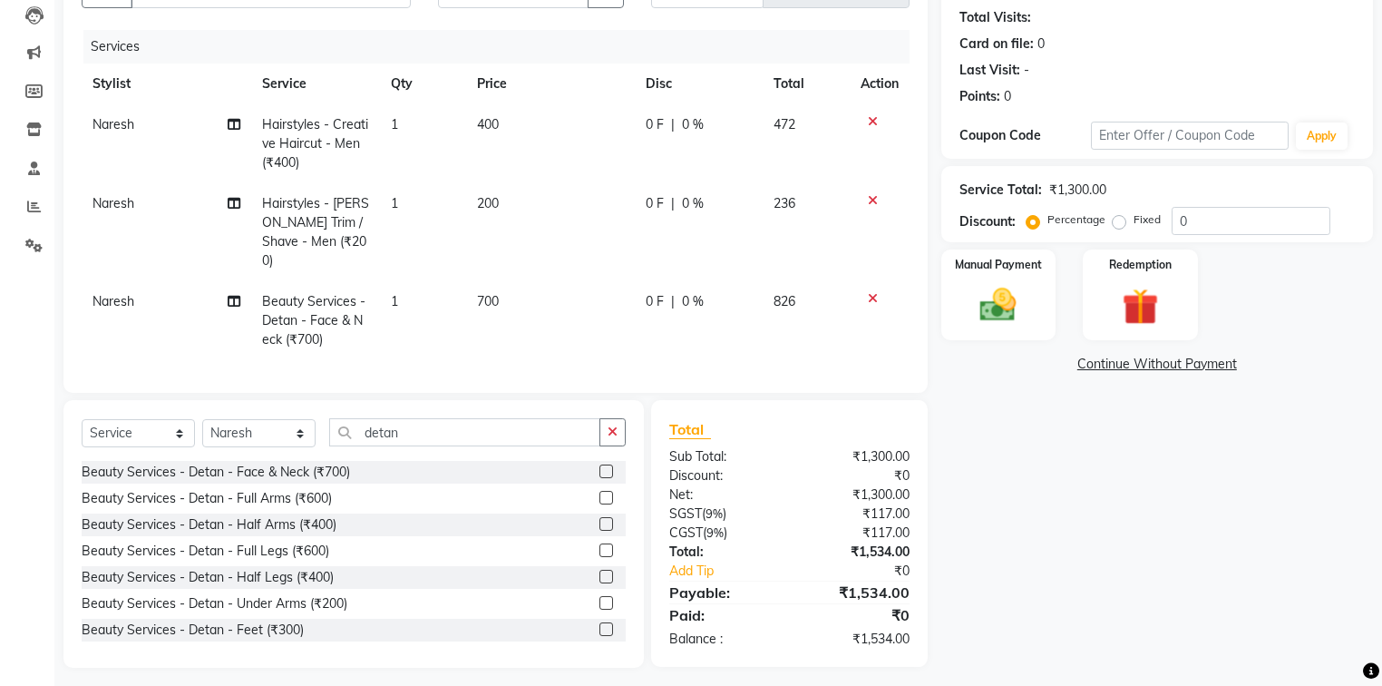
scroll to position [196, 0]
click at [1222, 225] on input "0" at bounding box center [1251, 220] width 159 height 28
type input "40"
click at [997, 283] on img at bounding box center [999, 305] width 62 height 44
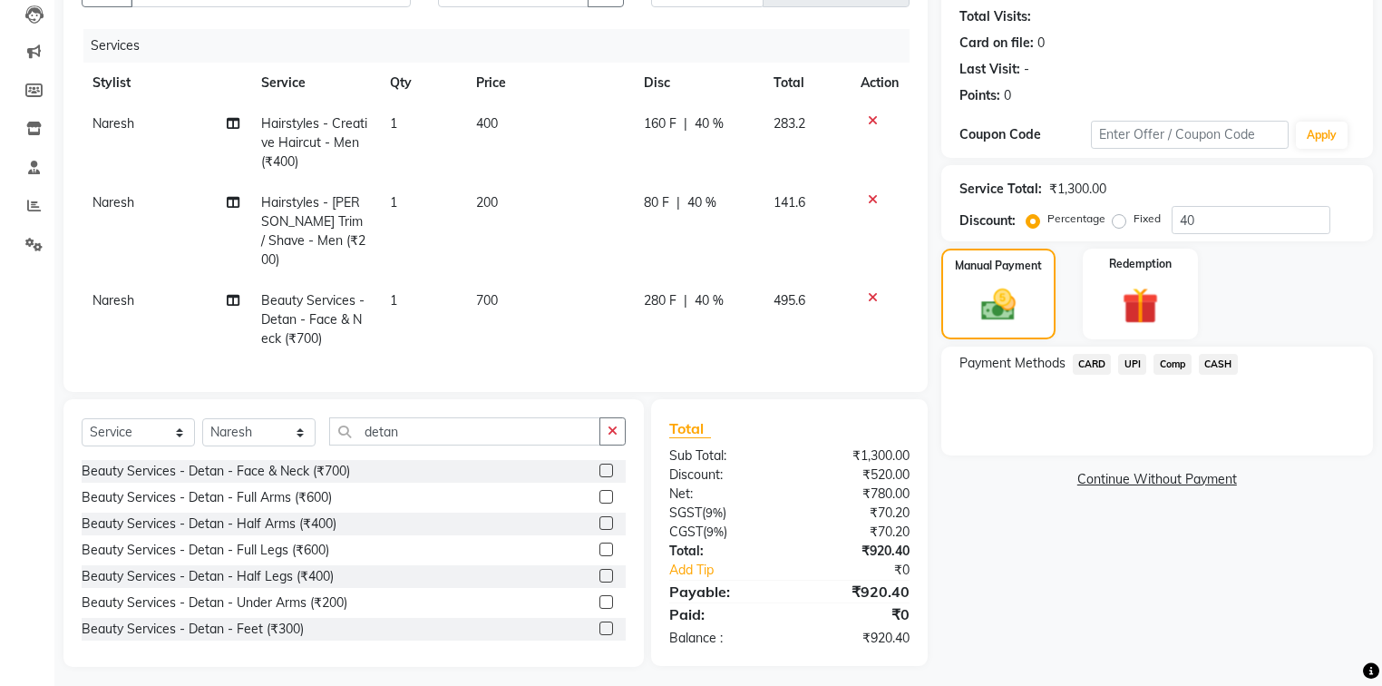
click at [1136, 359] on span "UPI" at bounding box center [1132, 364] width 28 height 21
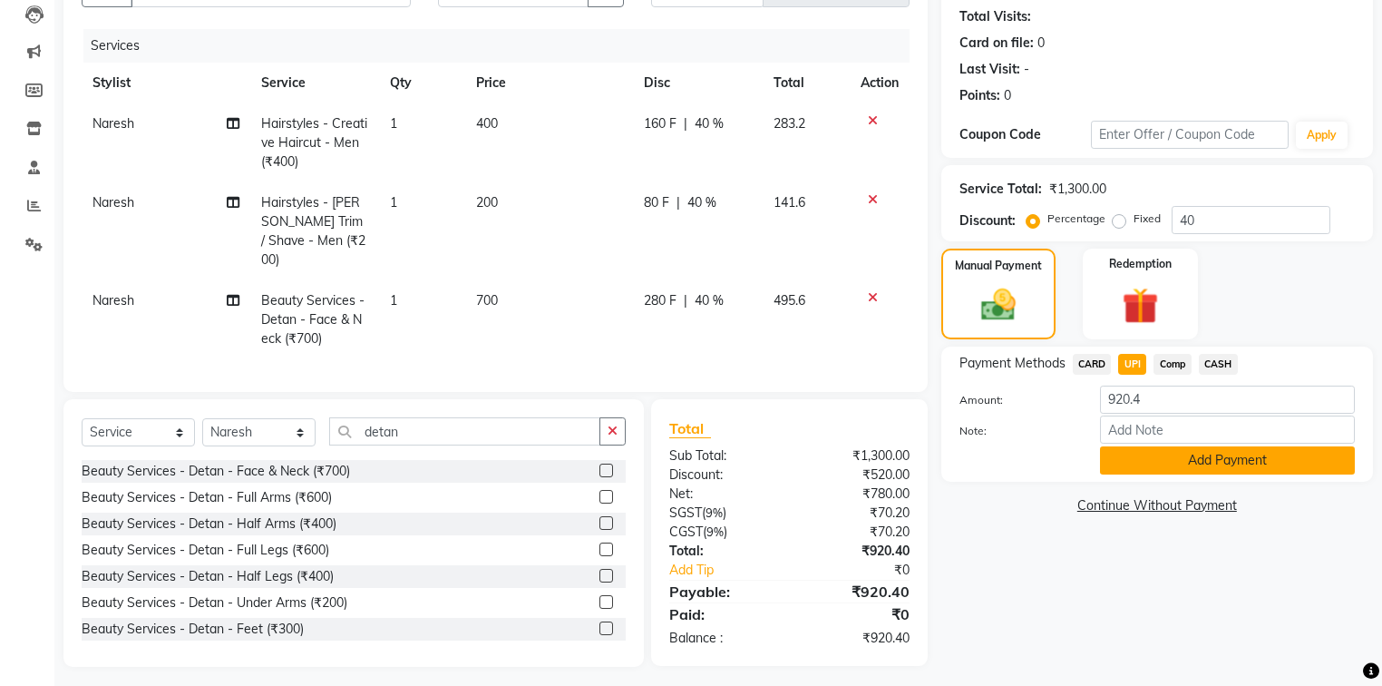
click at [1201, 472] on button "Add Payment" at bounding box center [1227, 460] width 255 height 28
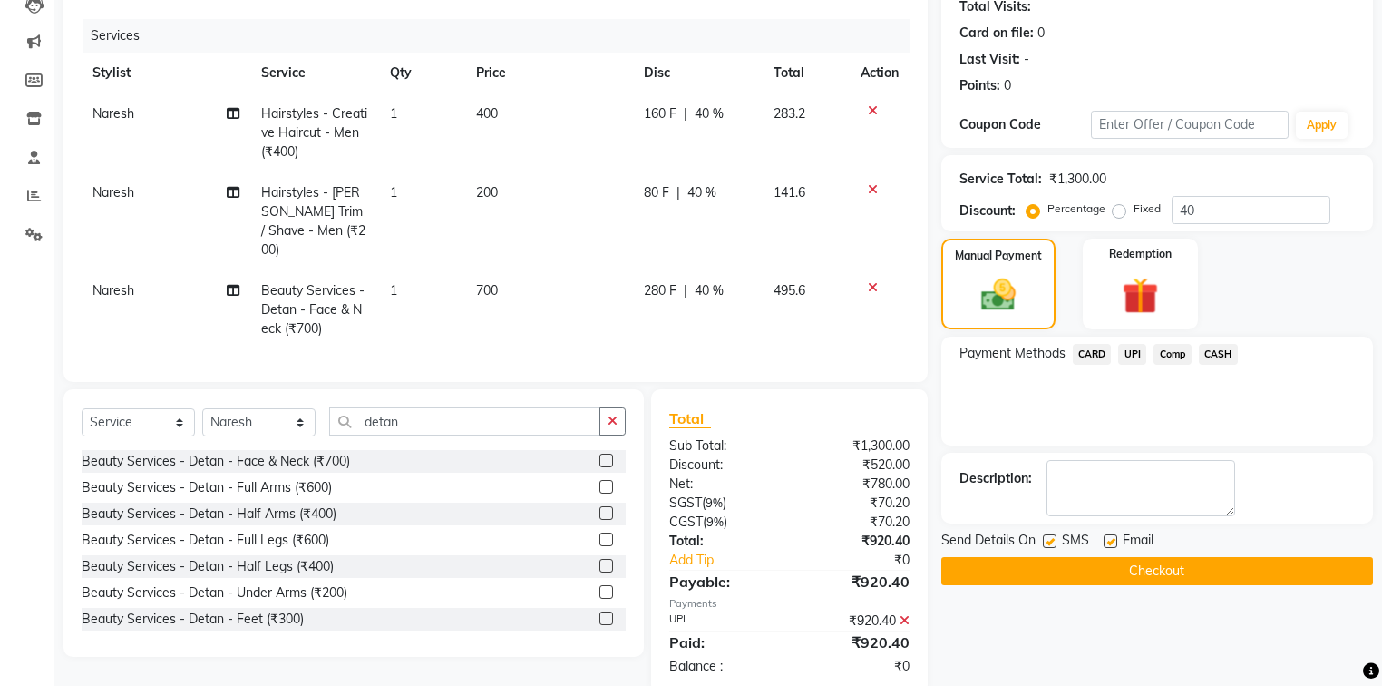
scroll to position [233, 0]
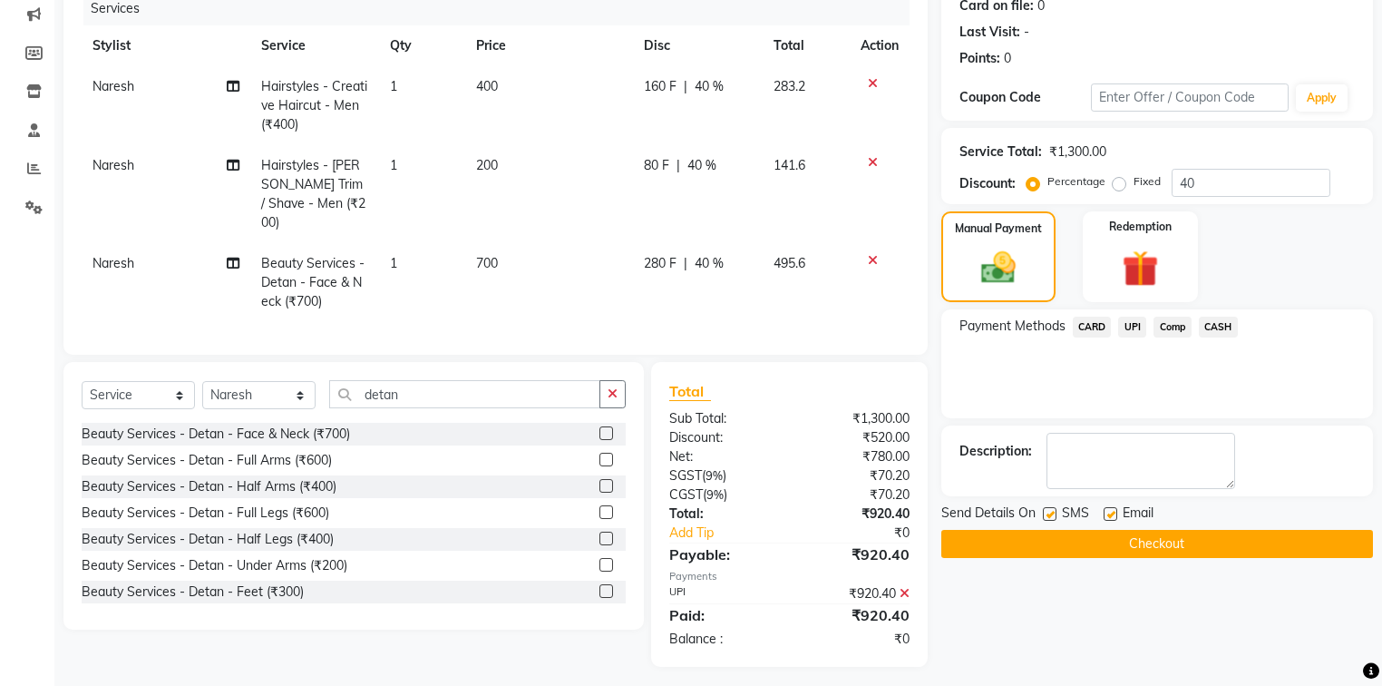
click at [1160, 542] on button "Checkout" at bounding box center [1158, 544] width 432 height 28
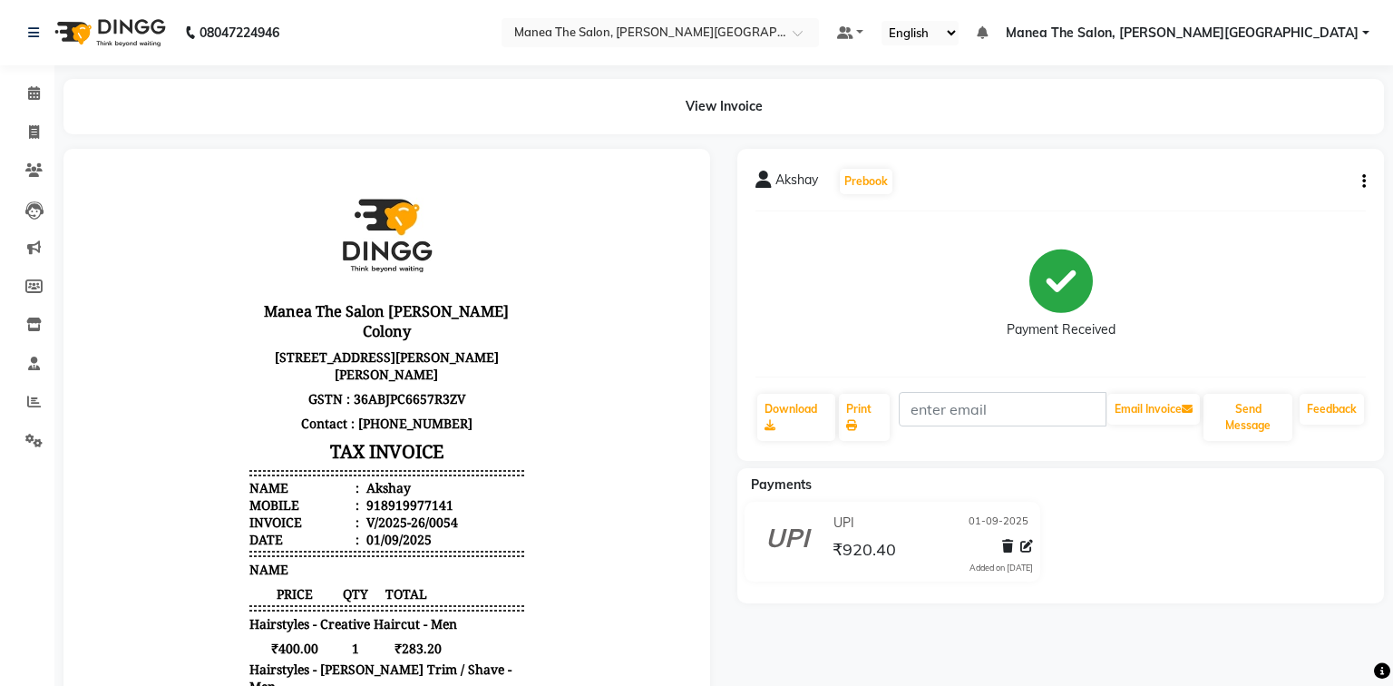
select select "8762"
select select "service"
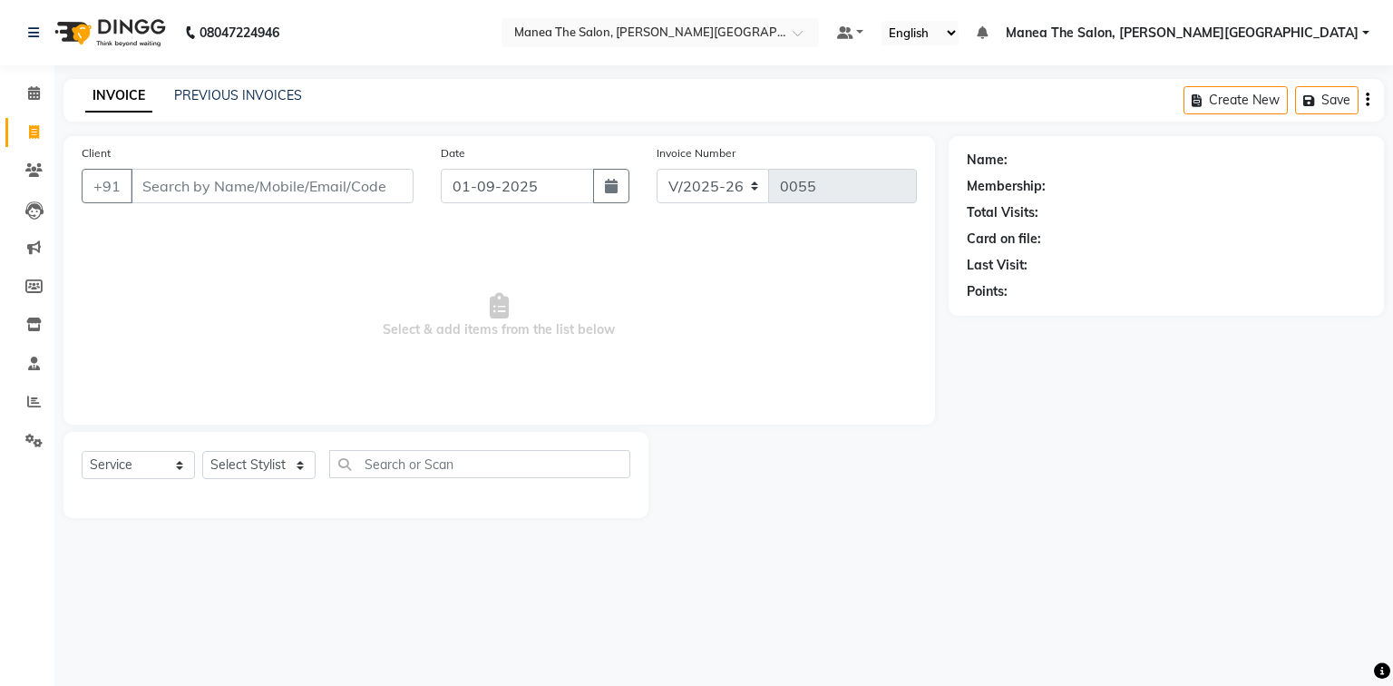
click at [287, 190] on input "Client" at bounding box center [272, 186] width 283 height 34
type input "[PERSON_NAME]"
click at [366, 181] on span "Add Client" at bounding box center [367, 186] width 72 height 18
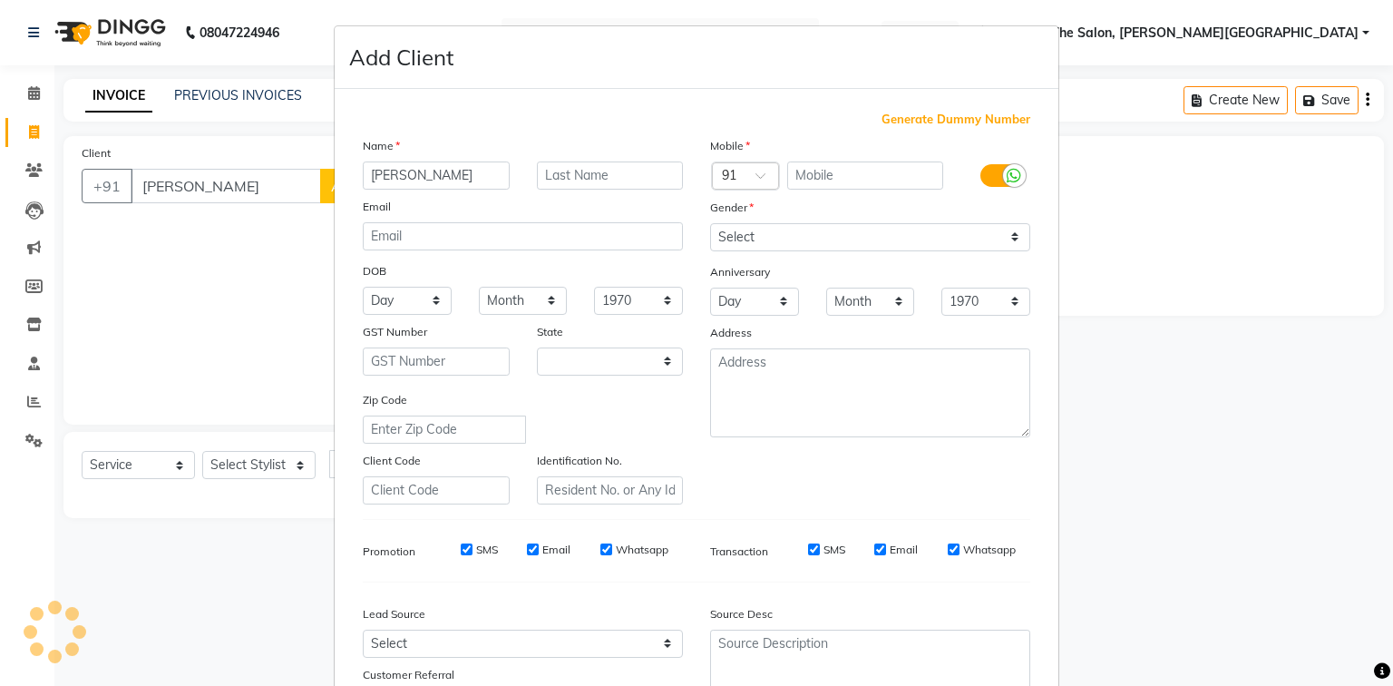
select select "22"
click at [919, 121] on span "Generate Dummy Number" at bounding box center [956, 120] width 149 height 18
type input "1388000000003"
checkbox input "false"
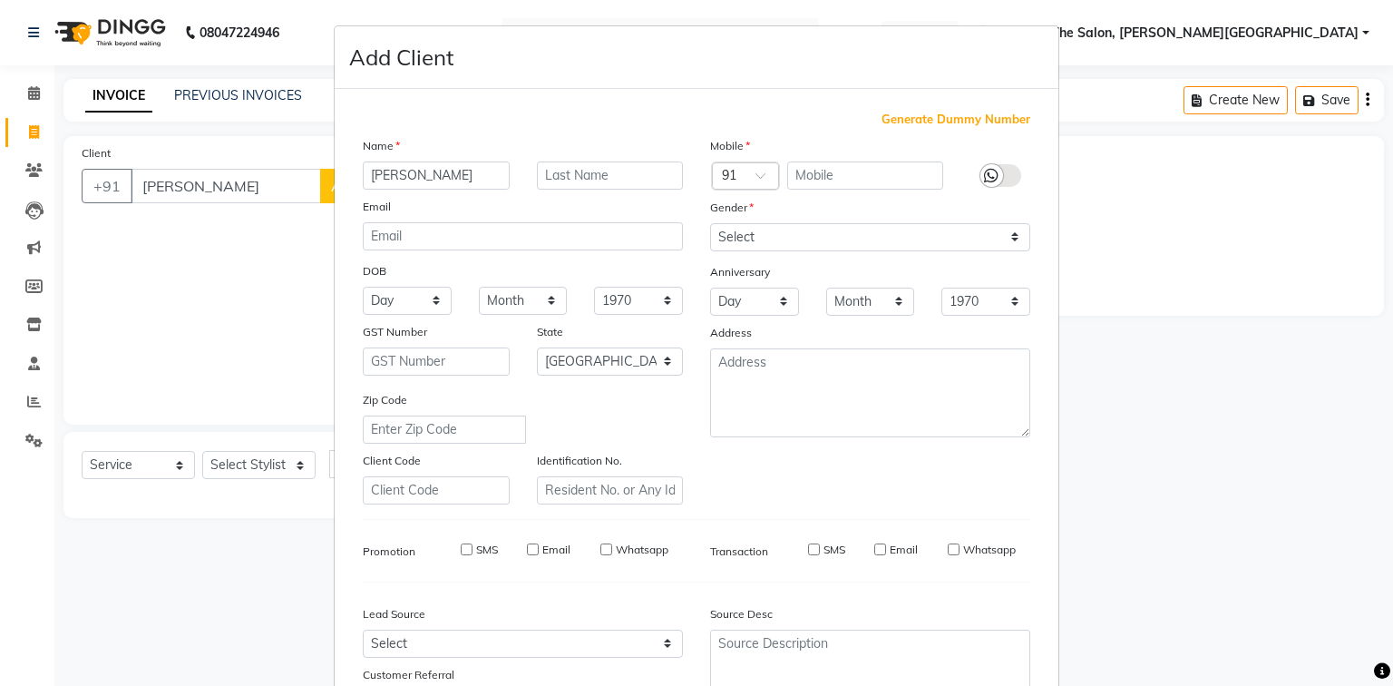
checkbox input "false"
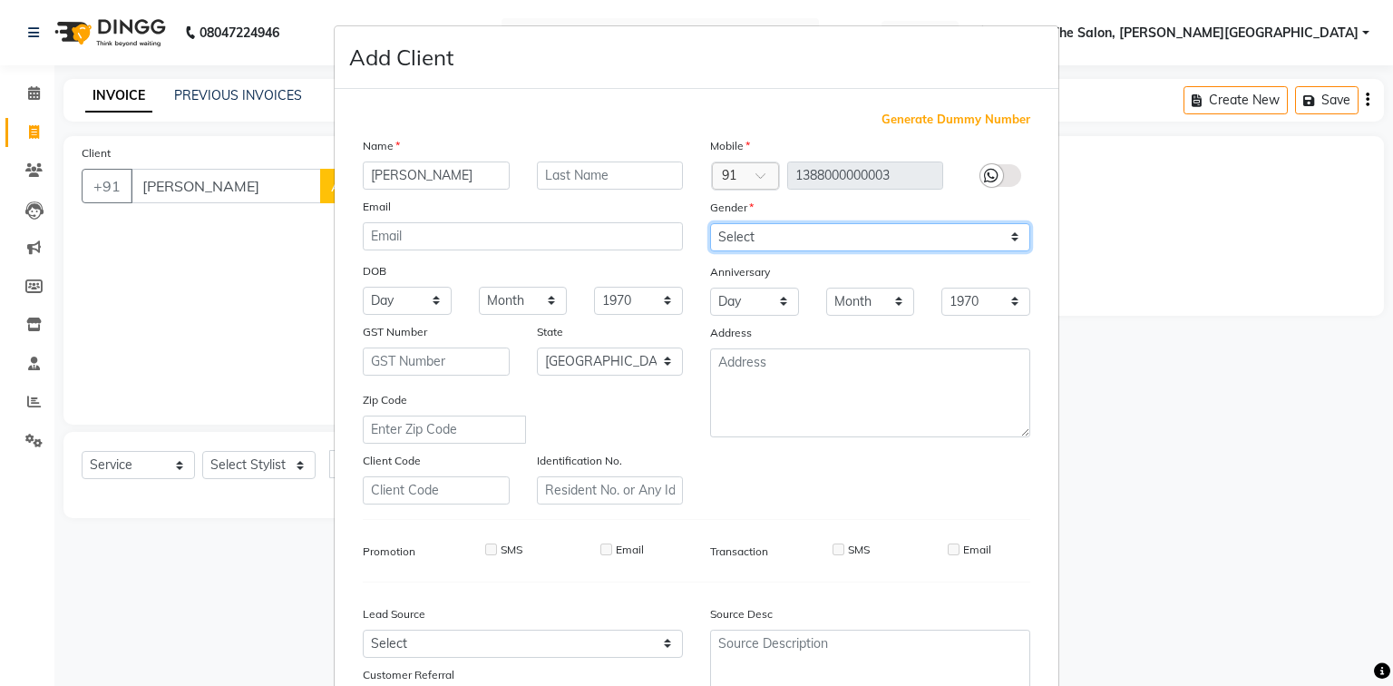
click at [831, 241] on select "Select [DEMOGRAPHIC_DATA] [DEMOGRAPHIC_DATA] Other Prefer Not To Say" at bounding box center [870, 237] width 320 height 28
select select "[DEMOGRAPHIC_DATA]"
click at [710, 224] on select "Select [DEMOGRAPHIC_DATA] [DEMOGRAPHIC_DATA] Other Prefer Not To Say" at bounding box center [870, 237] width 320 height 28
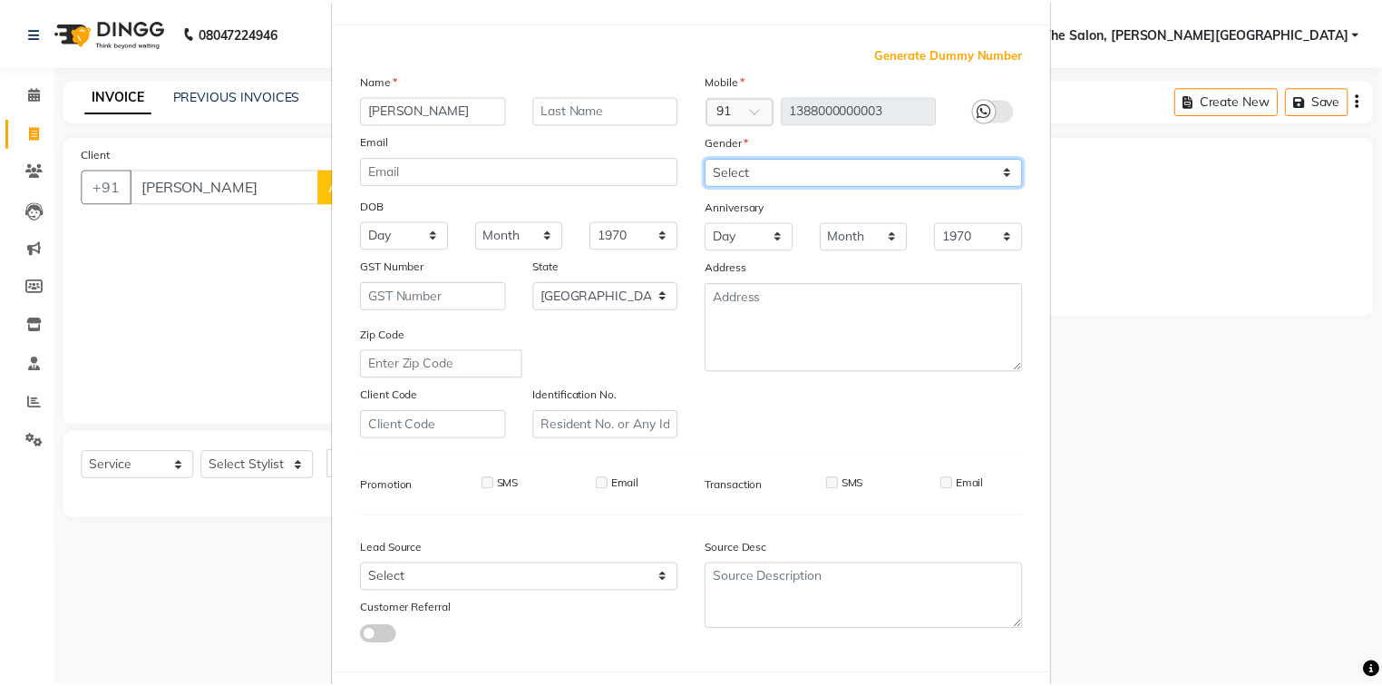
scroll to position [160, 0]
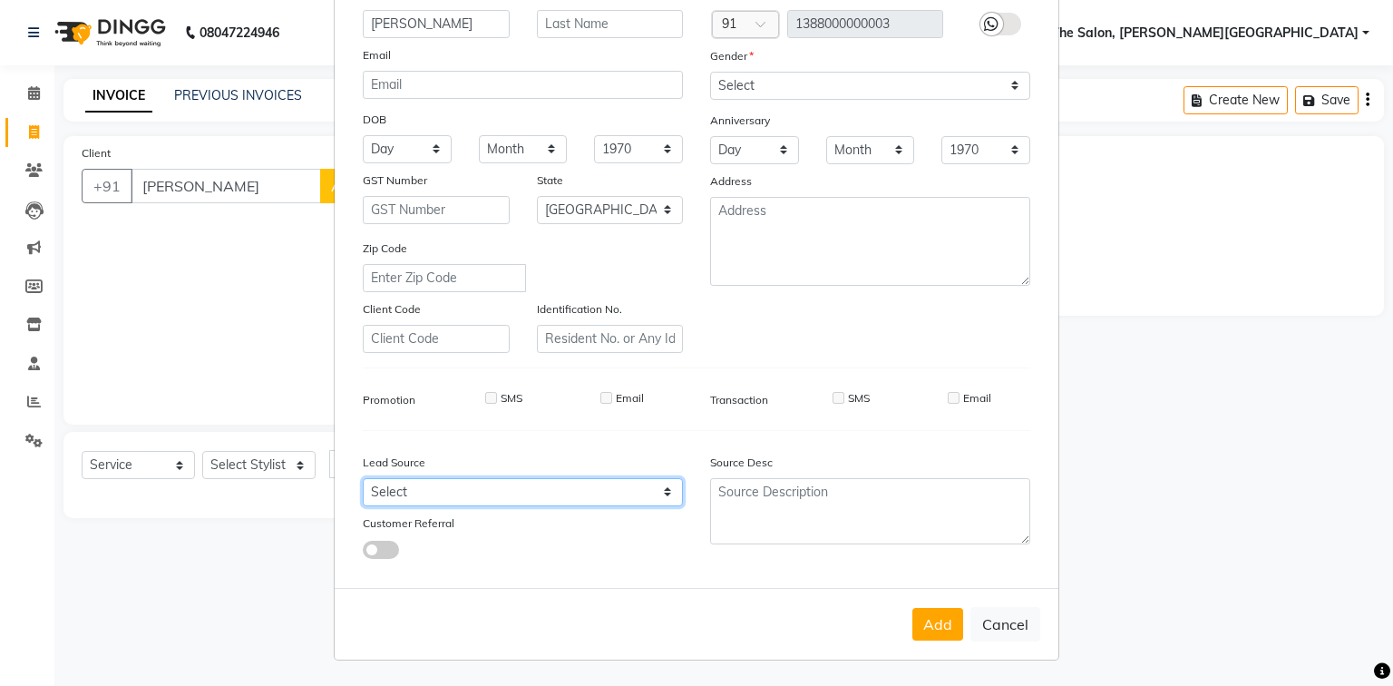
click at [493, 490] on select "Select Walk-in Referral Internet Friend Word of Mouth Advertisement Facebook Ju…" at bounding box center [523, 492] width 320 height 28
select select "56719"
click at [363, 478] on select "Select Walk-in Referral Internet Friend Word of Mouth Advertisement Facebook Ju…" at bounding box center [523, 492] width 320 height 28
click at [931, 621] on button "Add" at bounding box center [938, 624] width 51 height 33
type input "1388000000003"
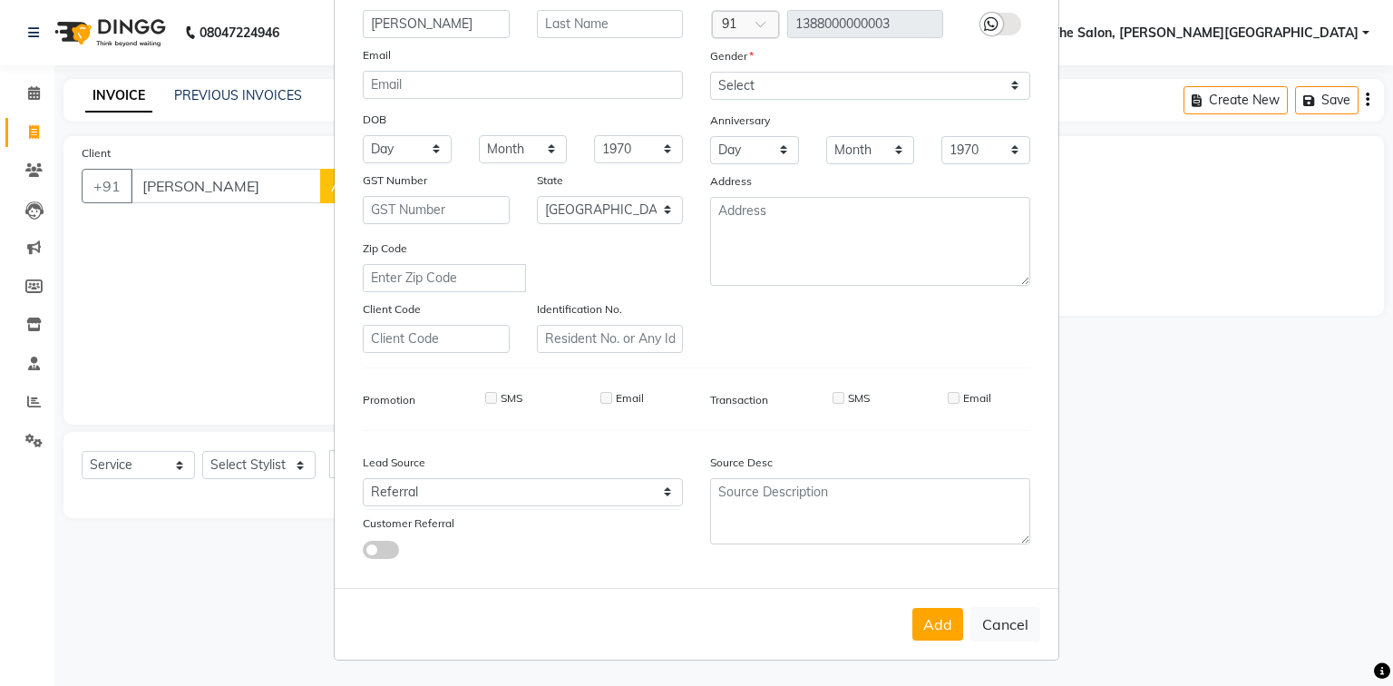
select select
select select "null"
select select
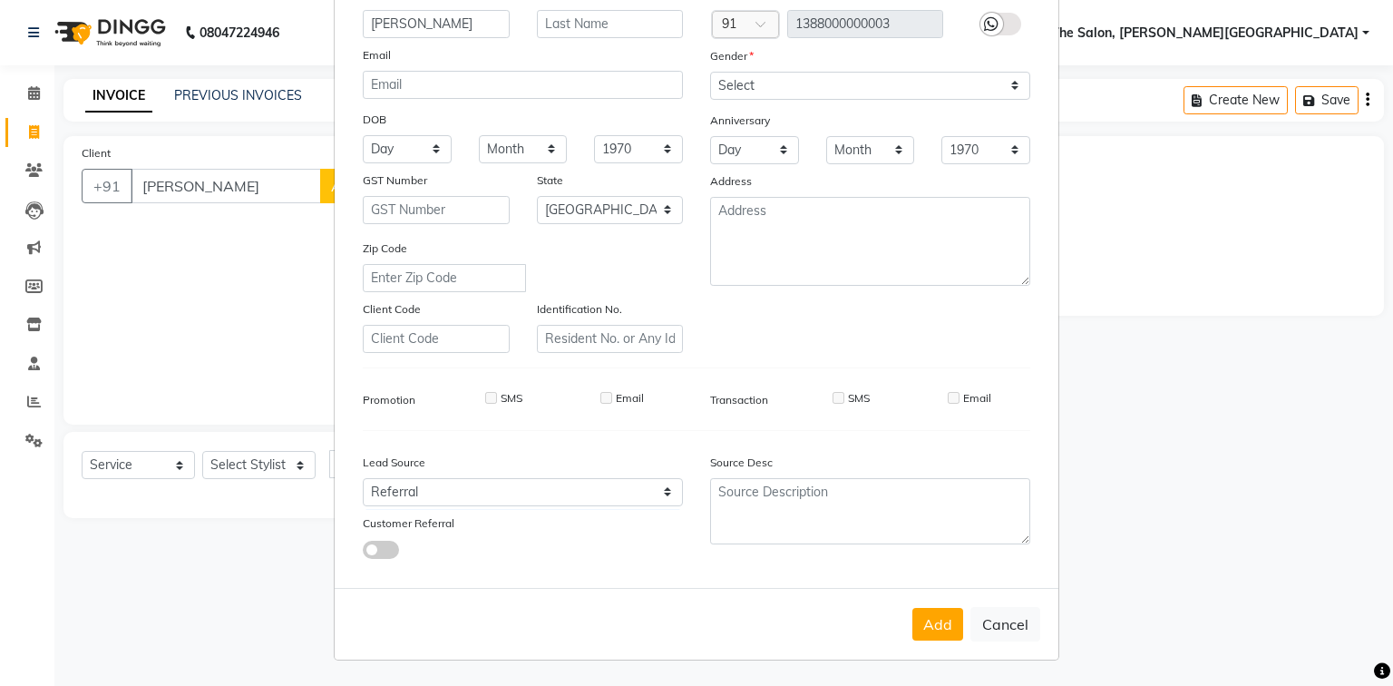
select select
checkbox input "false"
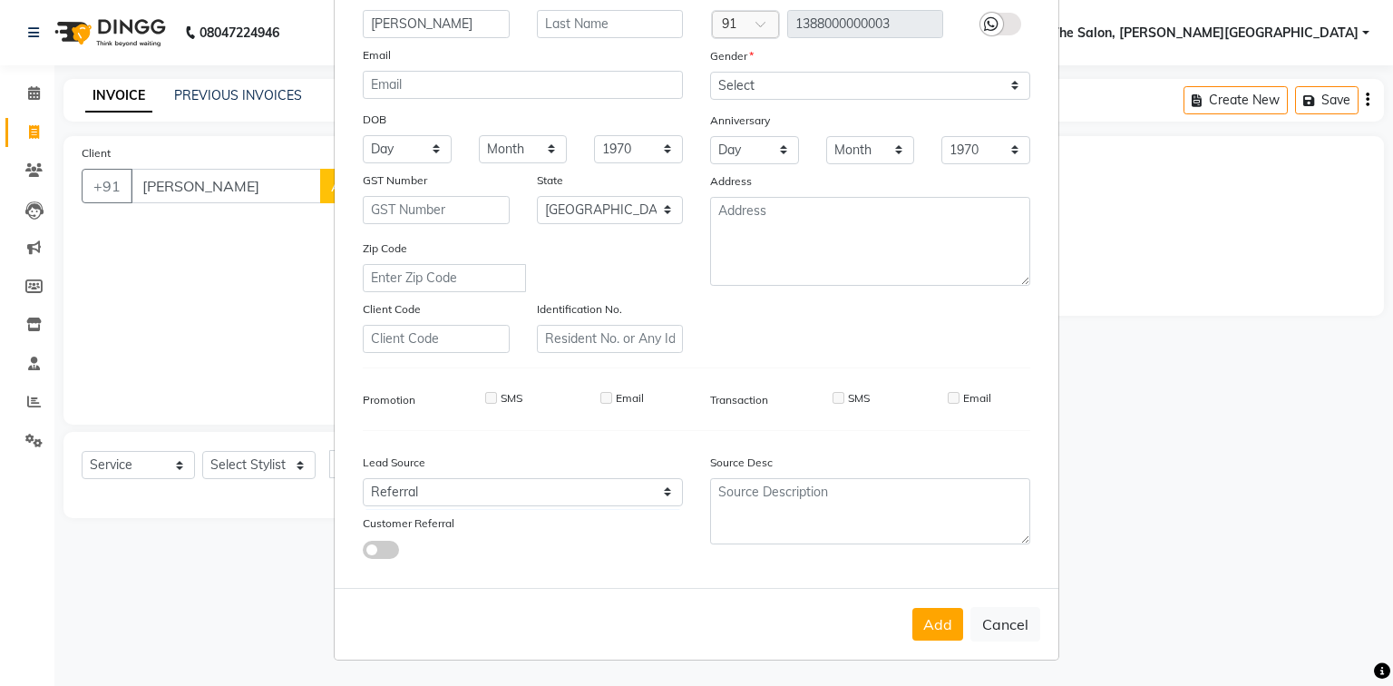
checkbox input "false"
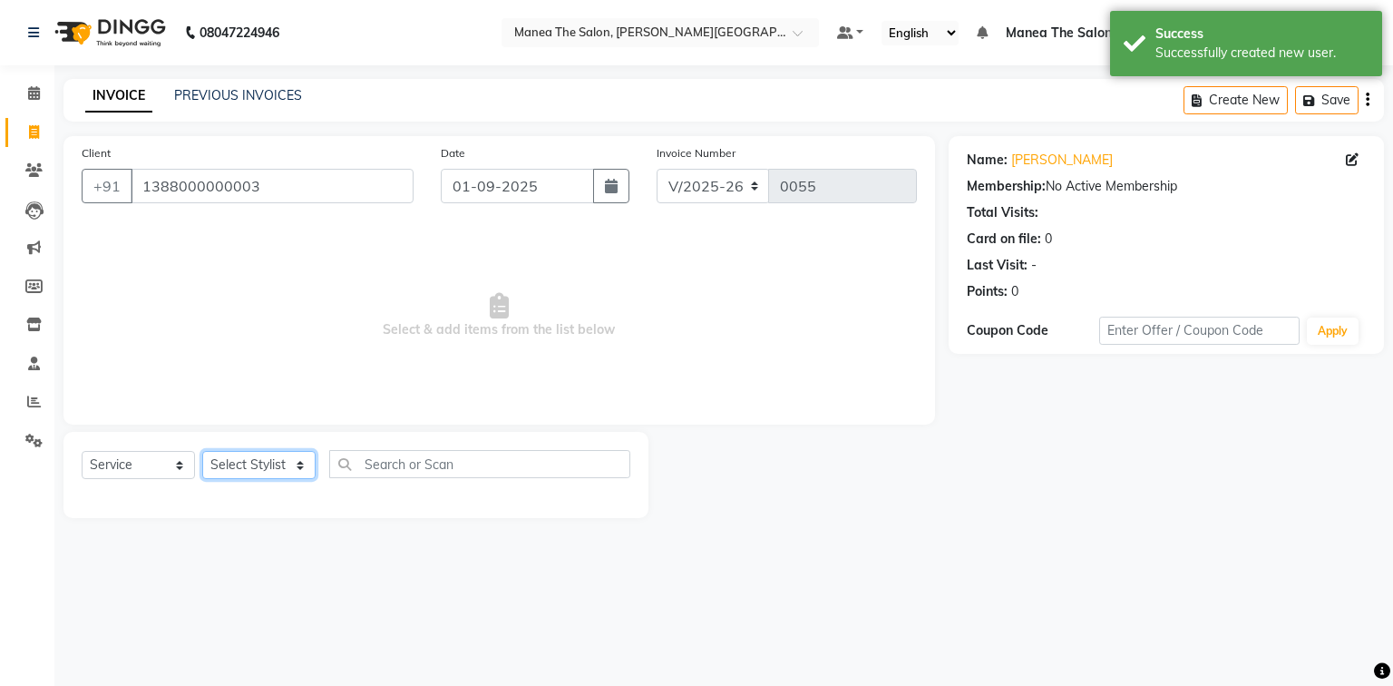
click at [261, 469] on select "Select Stylist [PERSON_NAME] [PERSON_NAME] [PERSON_NAME] [PERSON_NAME] Zubhair" at bounding box center [258, 465] width 113 height 28
select select "89489"
click at [202, 452] on select "Select Stylist [PERSON_NAME] [PERSON_NAME] [PERSON_NAME] [PERSON_NAME] Zubhair" at bounding box center [258, 465] width 113 height 28
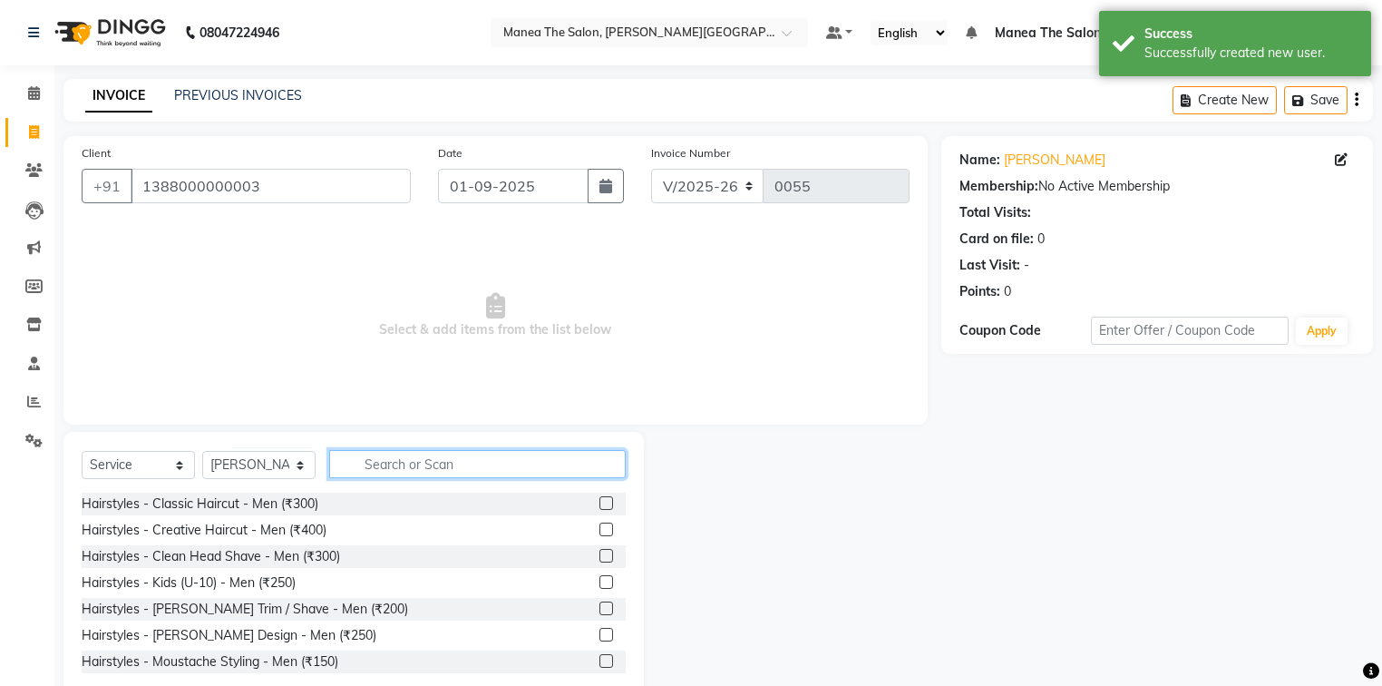
click at [387, 464] on input "text" at bounding box center [477, 464] width 297 height 28
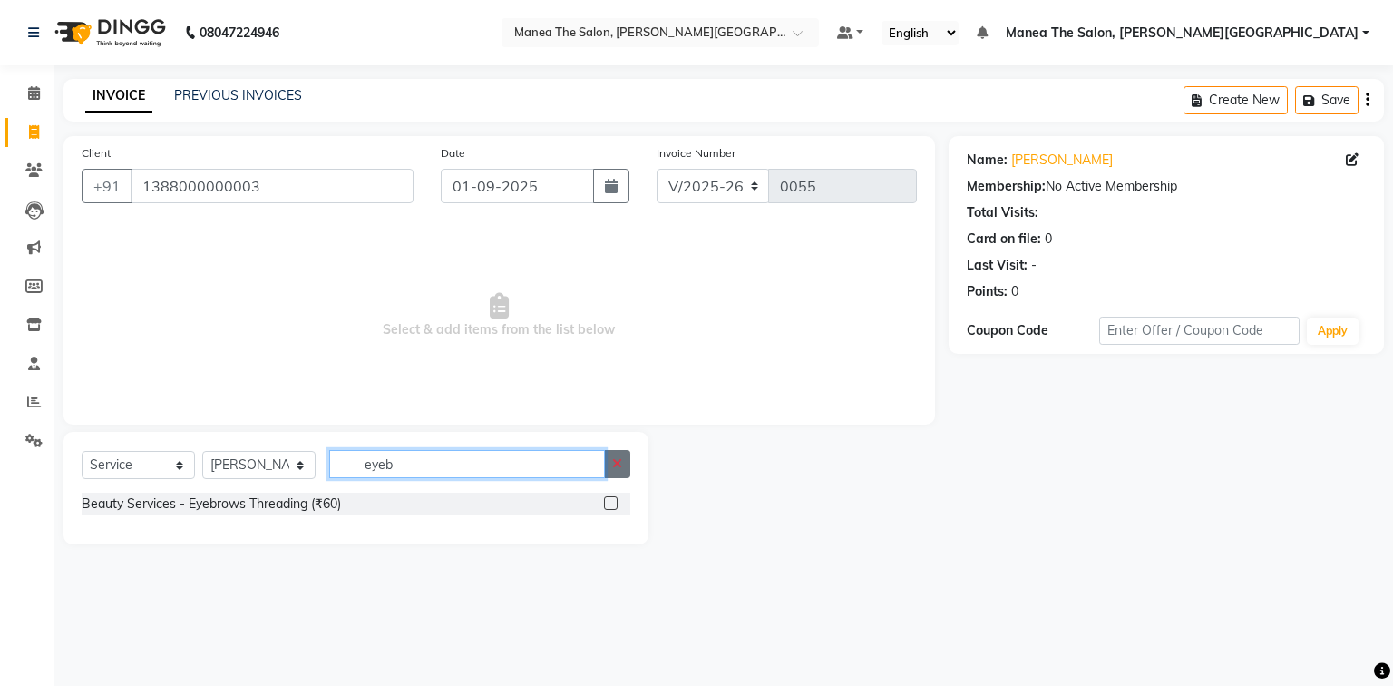
type input "eyeb"
click at [619, 464] on icon "button" at bounding box center [617, 463] width 10 height 13
type input "lowe"
click at [611, 507] on label at bounding box center [611, 503] width 14 height 14
click at [611, 507] on input "checkbox" at bounding box center [610, 504] width 12 height 12
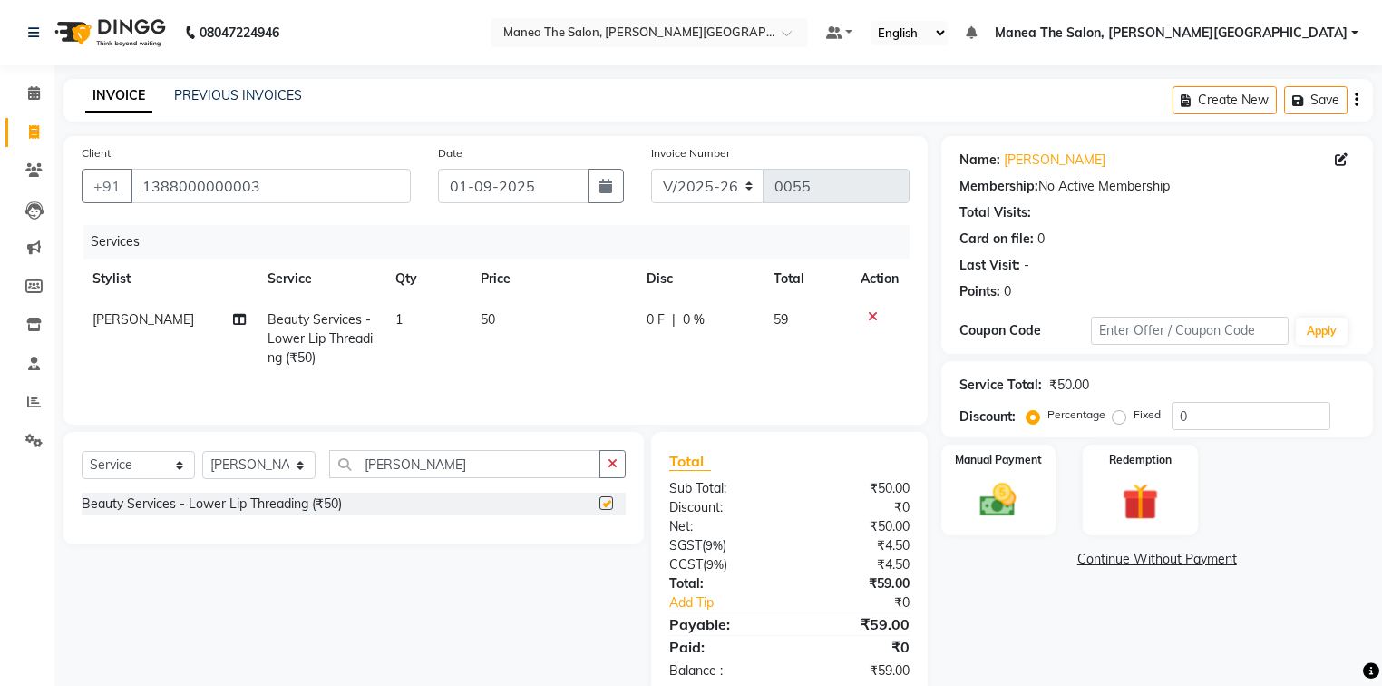
checkbox input "false"
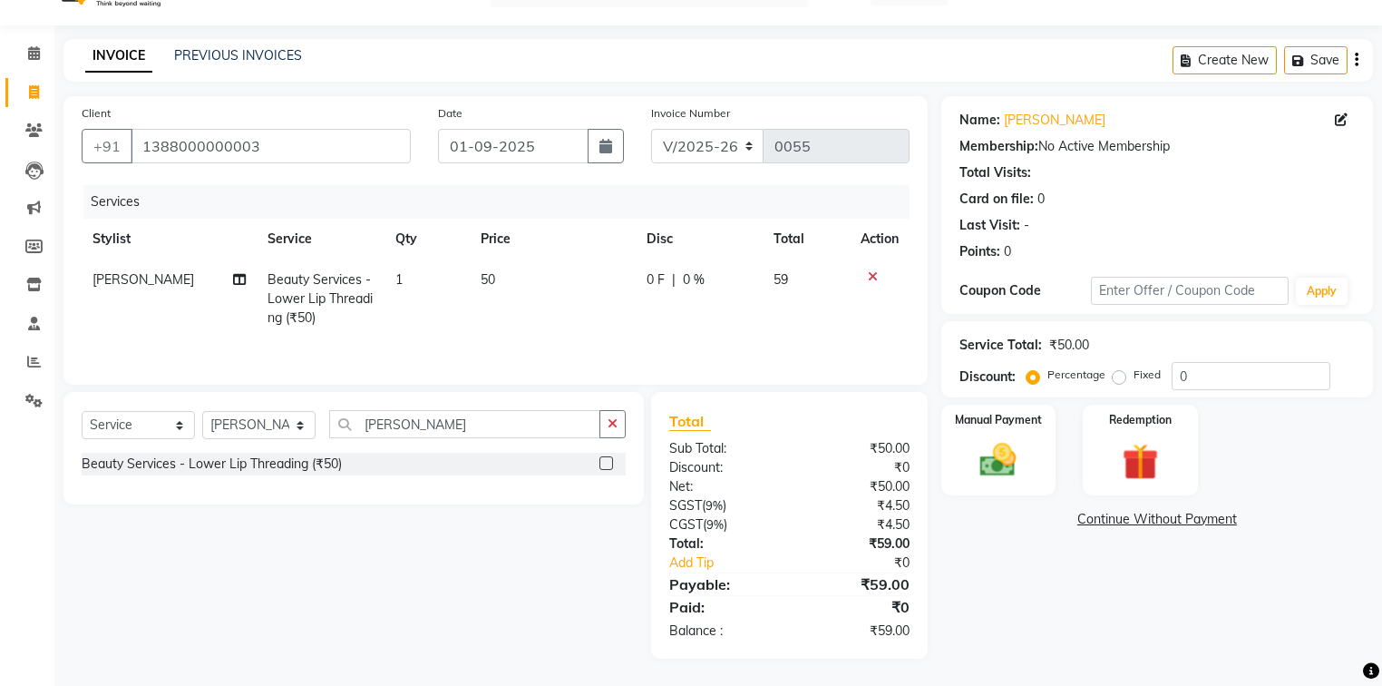
scroll to position [40, 0]
click at [1008, 449] on img at bounding box center [999, 461] width 62 height 44
click at [1128, 516] on span "UPI" at bounding box center [1132, 520] width 28 height 21
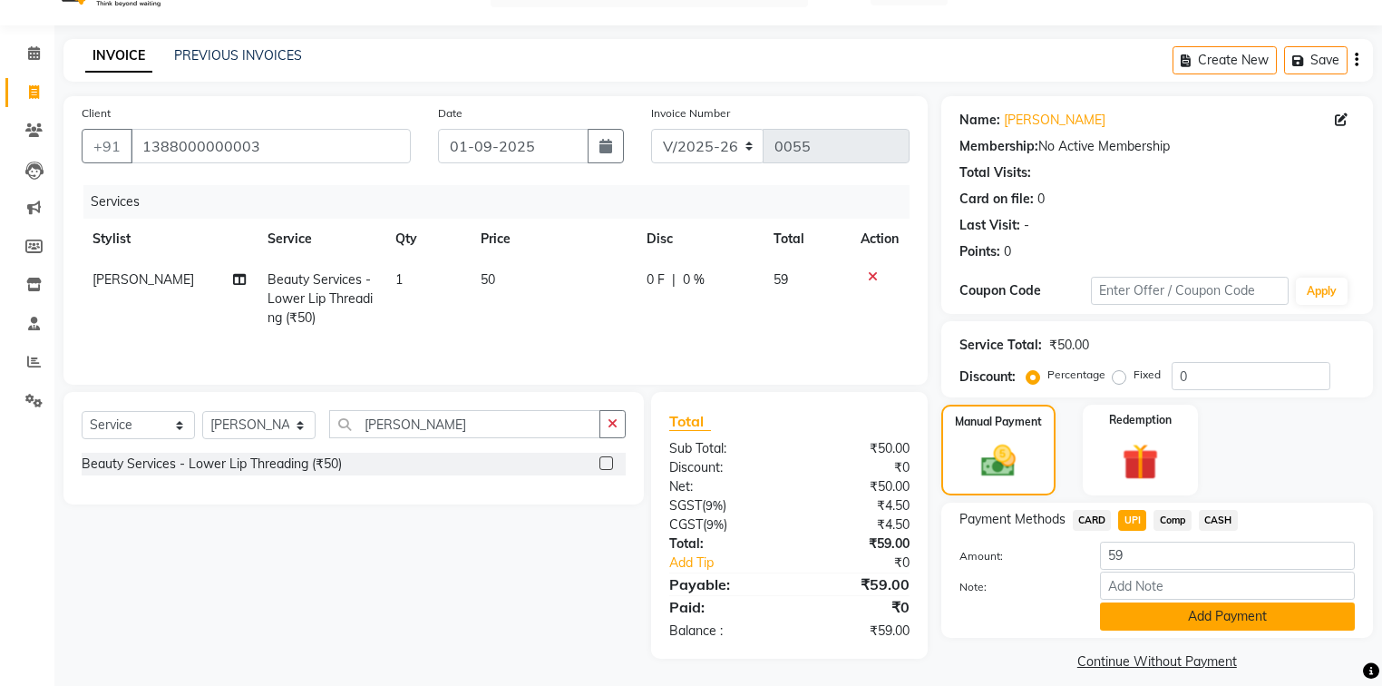
click at [1185, 618] on button "Add Payment" at bounding box center [1227, 616] width 255 height 28
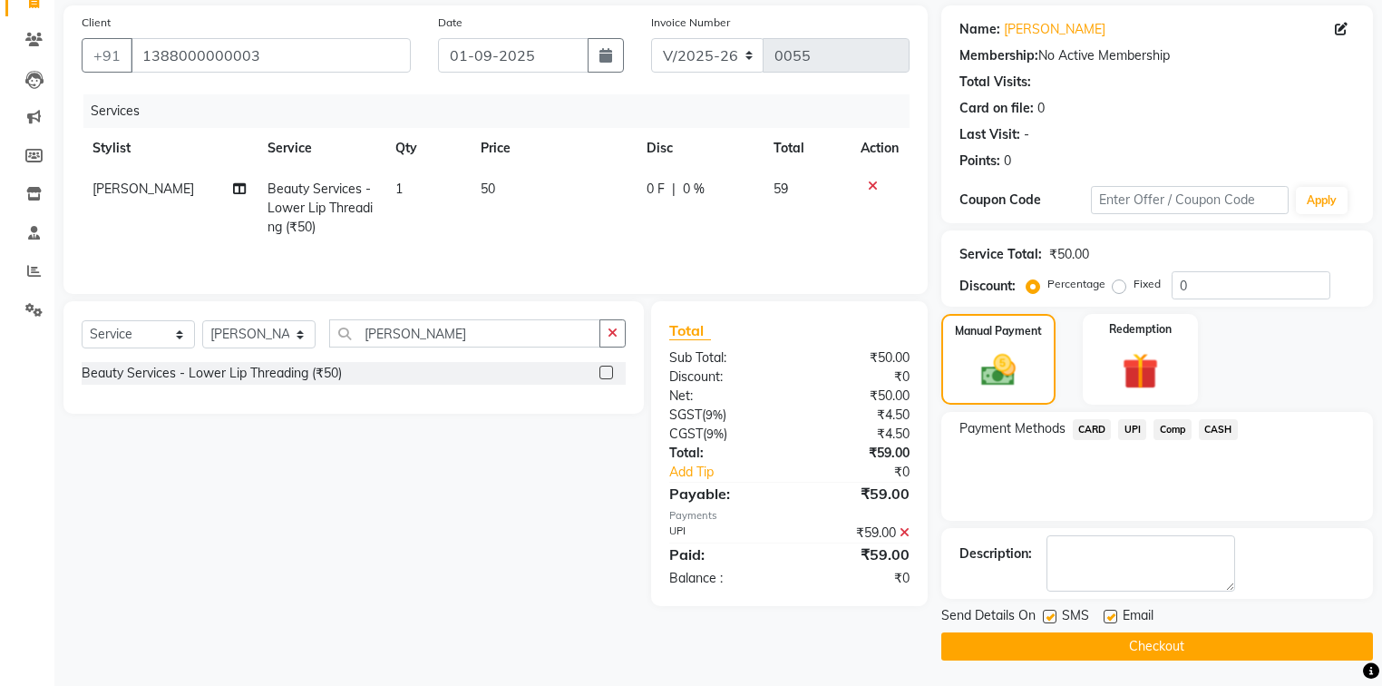
scroll to position [131, 0]
click at [1119, 641] on button "Checkout" at bounding box center [1158, 646] width 432 height 28
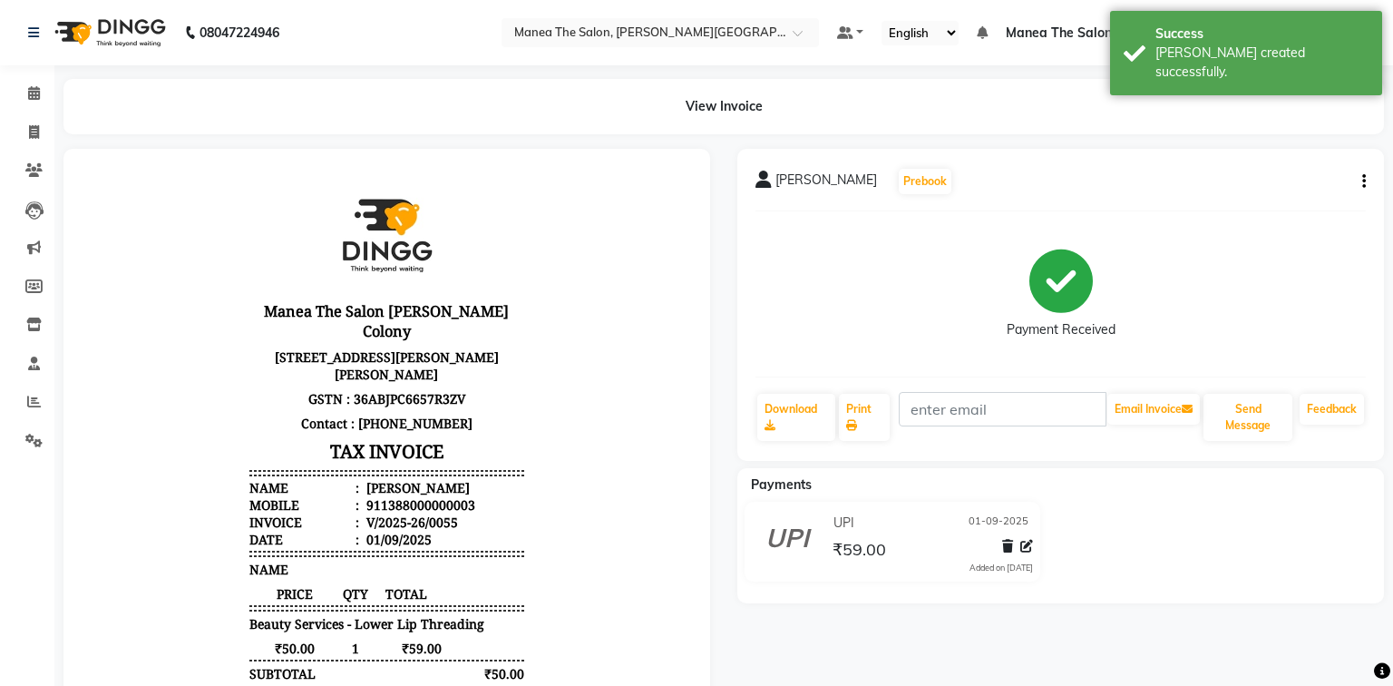
select select "8762"
select select "service"
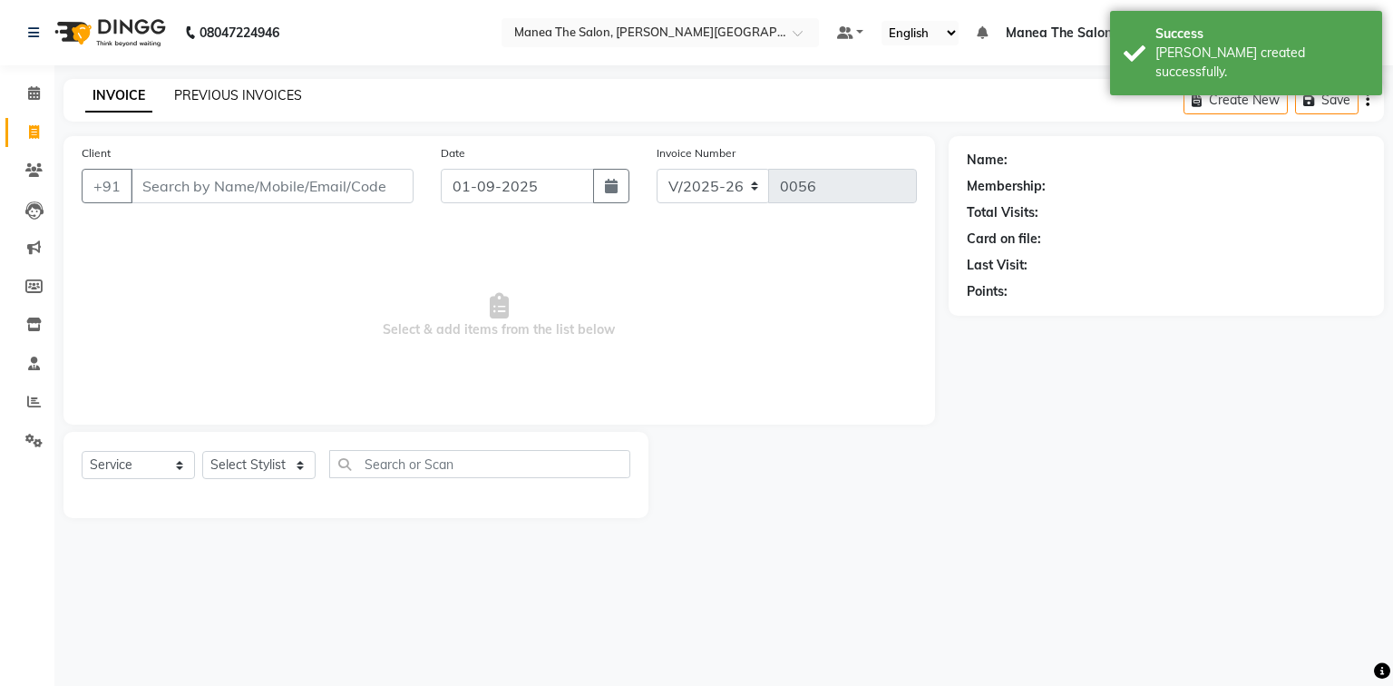
click at [214, 100] on link "PREVIOUS INVOICES" at bounding box center [238, 95] width 128 height 16
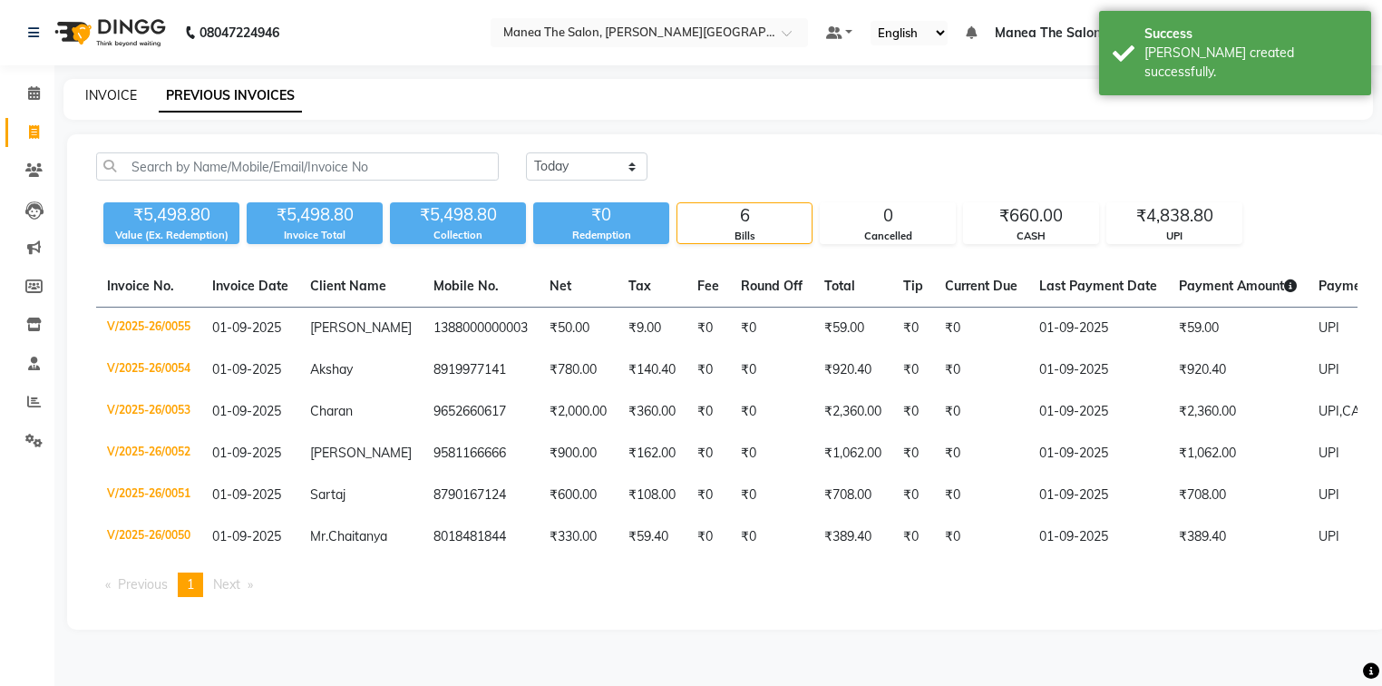
click at [116, 101] on link "INVOICE" at bounding box center [111, 95] width 52 height 16
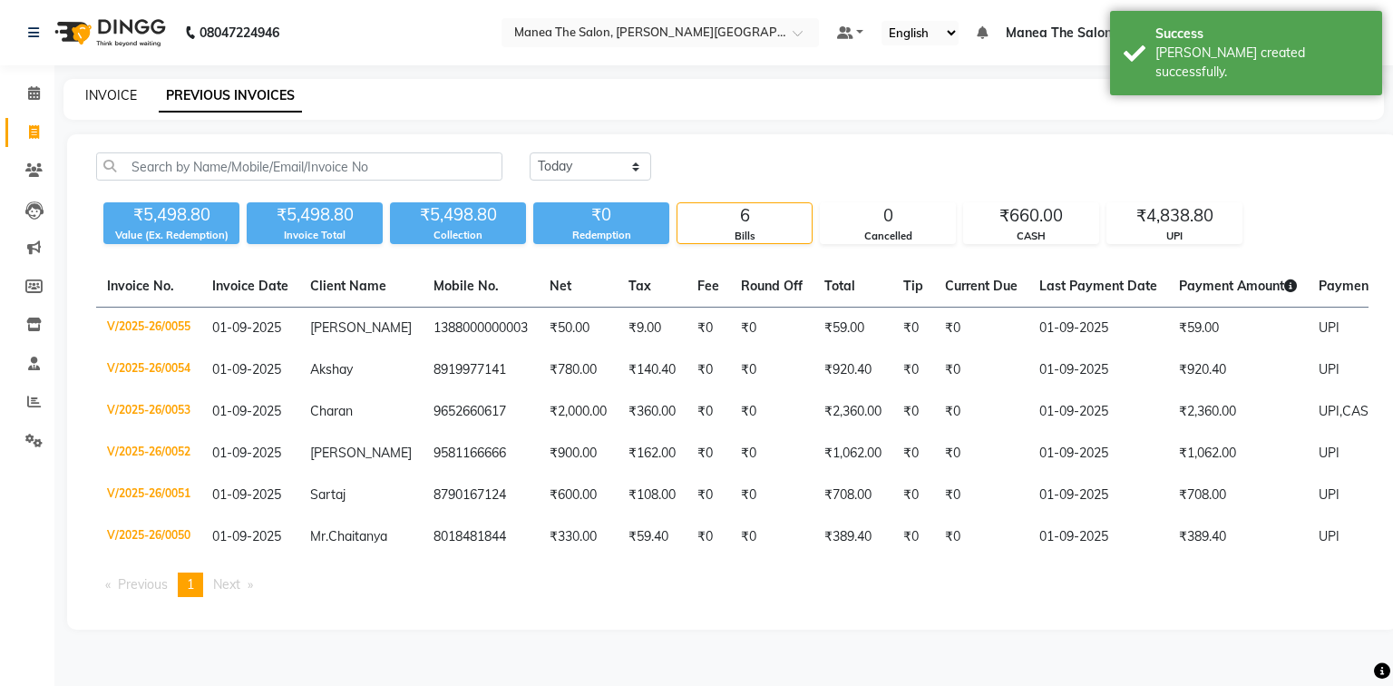
select select "8762"
select select "service"
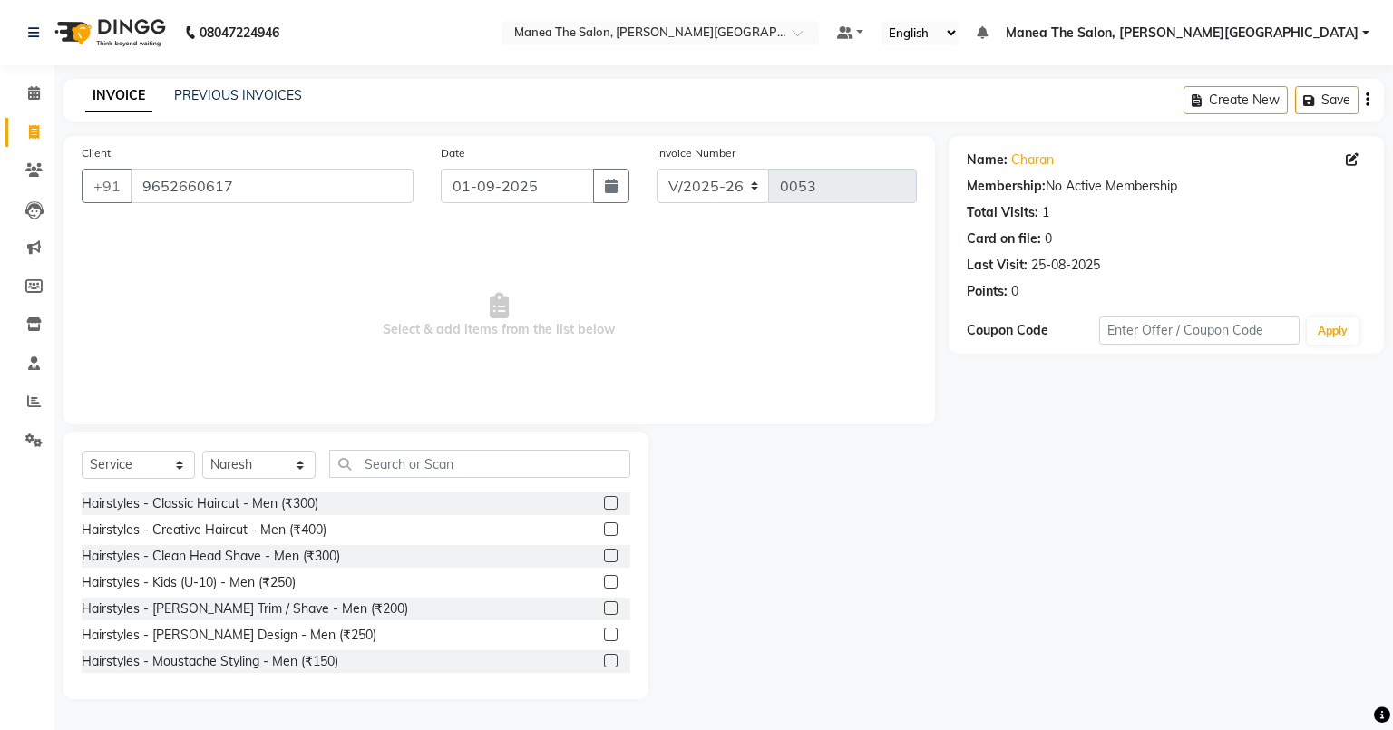
select select "8762"
select select "service"
select select "89491"
click at [250, 83] on div "INVOICE PREVIOUS INVOICES Create New Save" at bounding box center [723, 100] width 1321 height 43
click at [261, 96] on link "PREVIOUS INVOICES" at bounding box center [238, 95] width 128 height 16
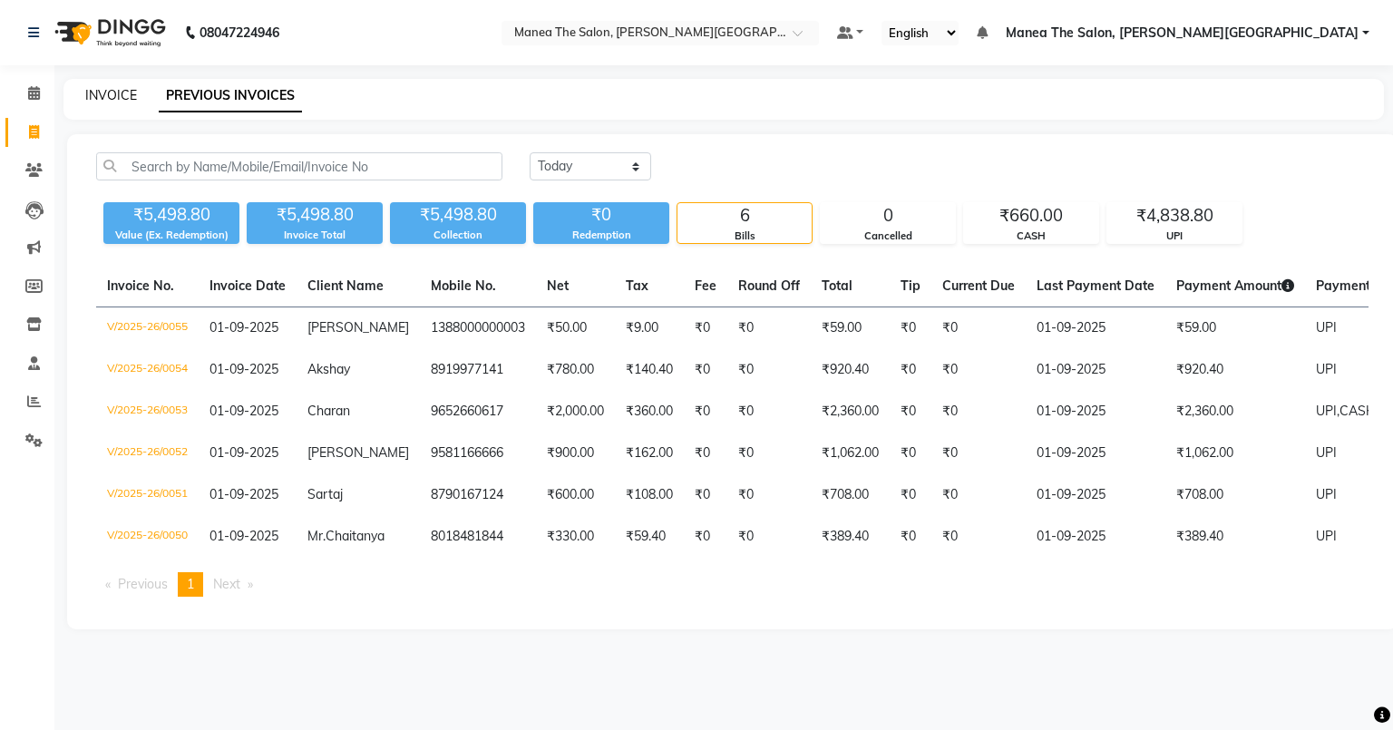
click at [105, 101] on link "INVOICE" at bounding box center [111, 95] width 52 height 16
select select "service"
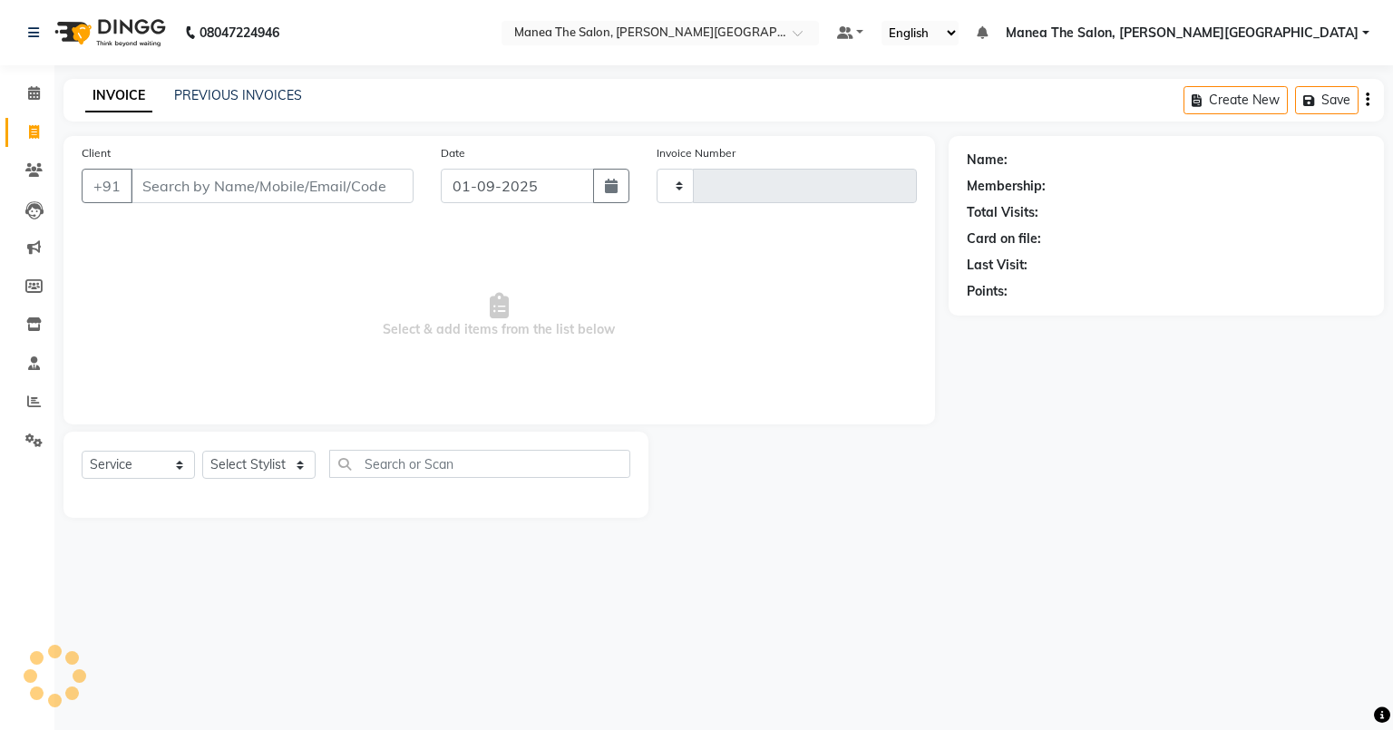
type input "0056"
select select "8762"
click at [282, 185] on input "Client" at bounding box center [272, 186] width 283 height 34
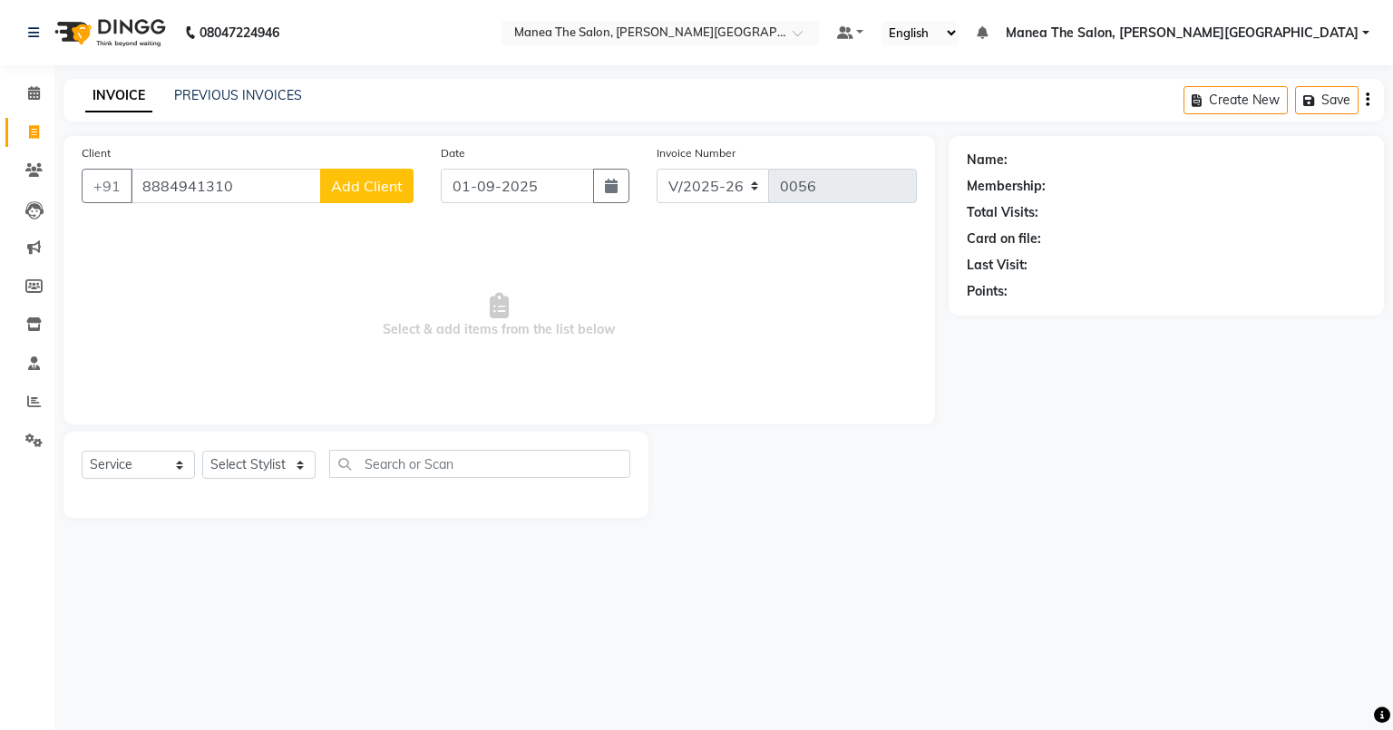
type input "8884941310"
click at [345, 190] on span "Add Client" at bounding box center [367, 186] width 72 height 18
select select "22"
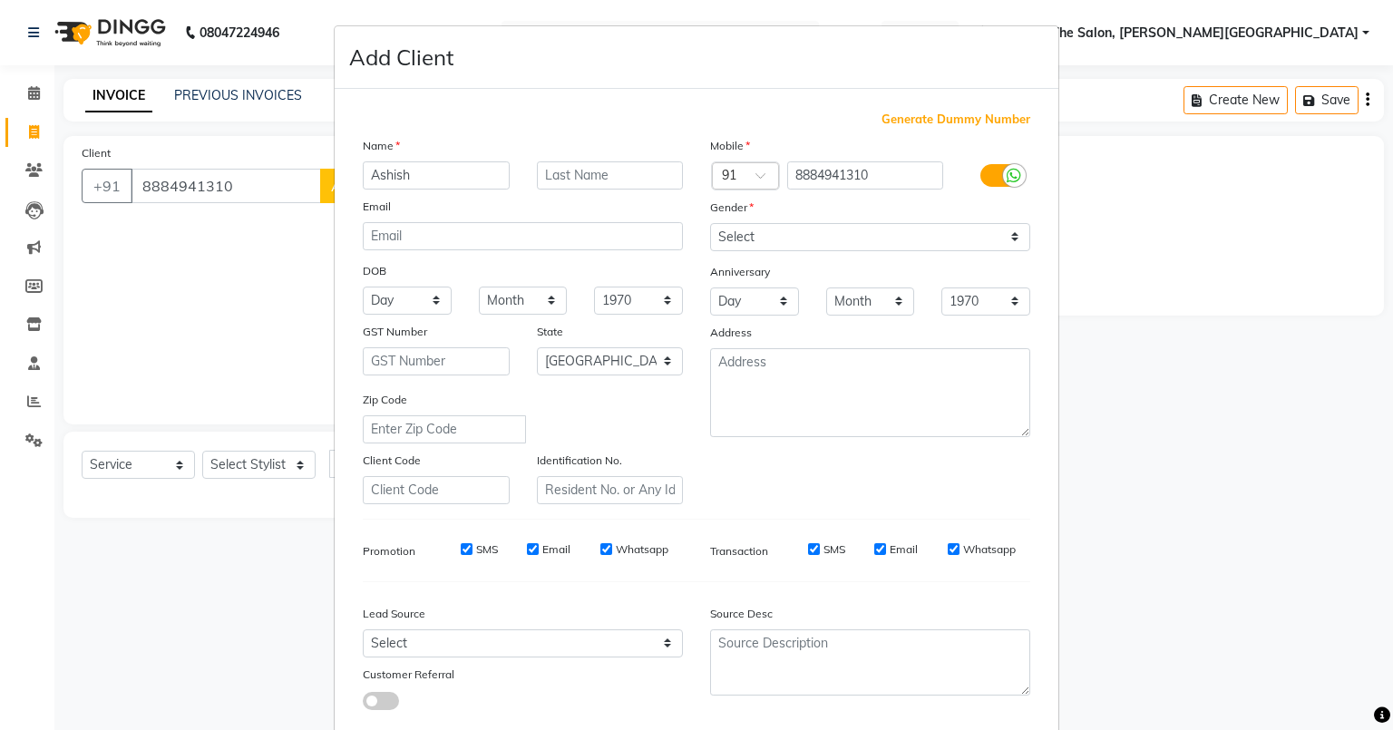
type input "Ashish"
click at [826, 241] on select "Select [DEMOGRAPHIC_DATA] [DEMOGRAPHIC_DATA] Other Prefer Not To Say" at bounding box center [870, 237] width 320 height 28
select select "[DEMOGRAPHIC_DATA]"
click at [710, 224] on select "Select [DEMOGRAPHIC_DATA] [DEMOGRAPHIC_DATA] Other Prefer Not To Say" at bounding box center [870, 237] width 320 height 28
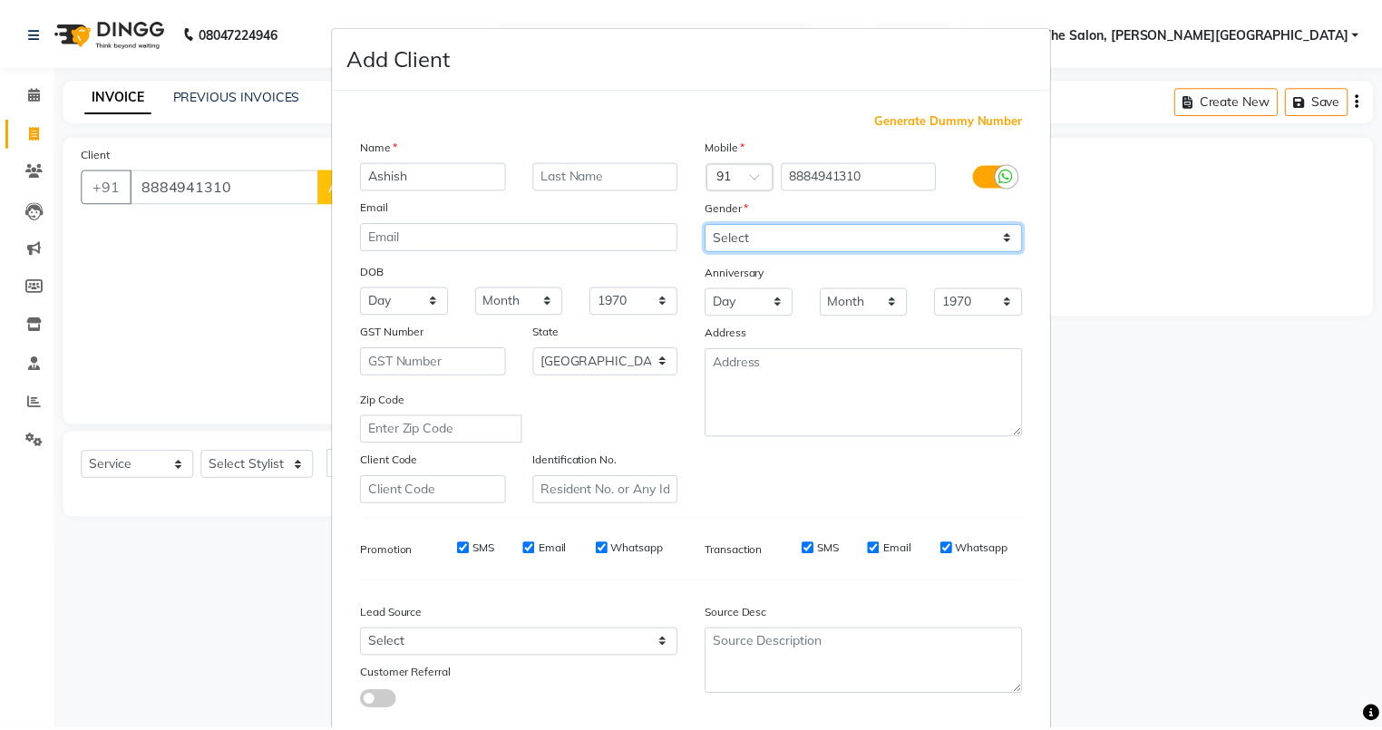
scroll to position [116, 0]
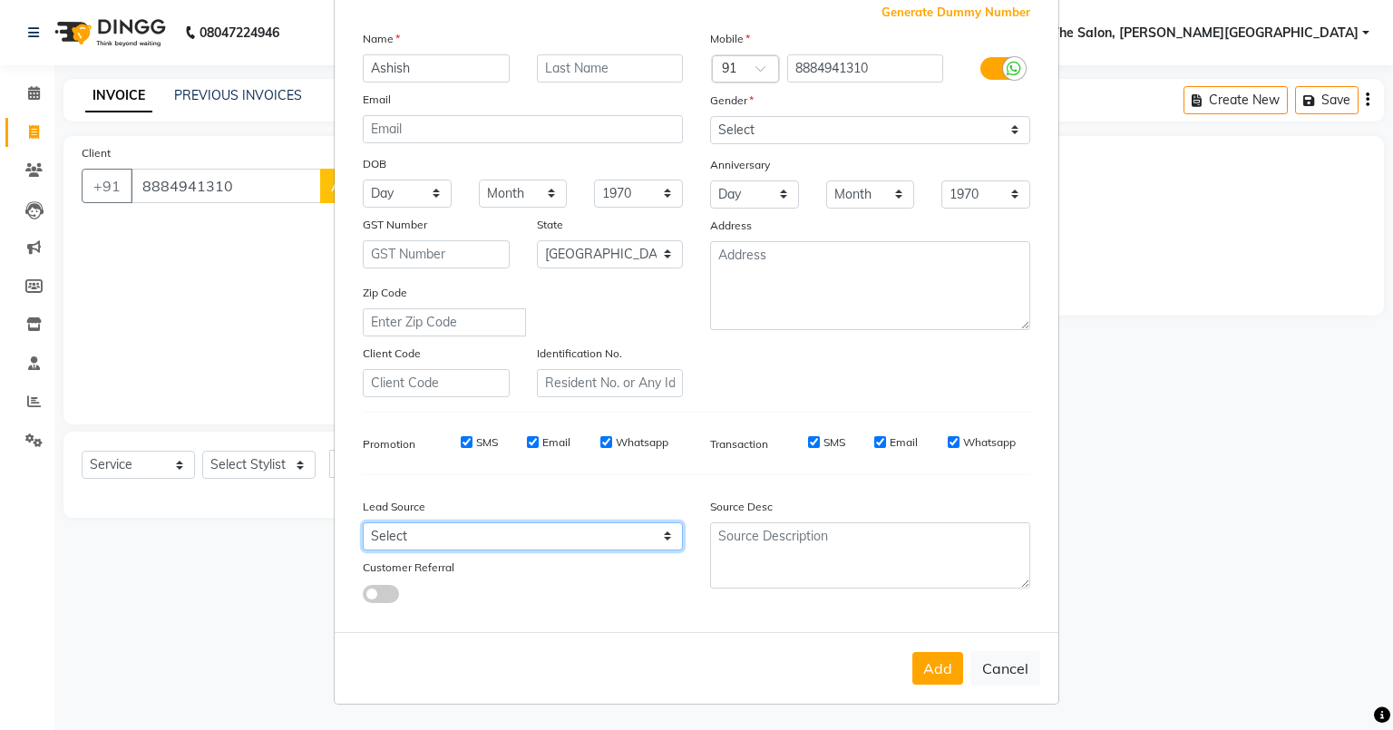
click at [461, 532] on select "Select Walk-in Referral Internet Friend Word of Mouth Advertisement Facebook Ju…" at bounding box center [523, 536] width 320 height 28
select select "56718"
click at [363, 522] on select "Select Walk-in Referral Internet Friend Word of Mouth Advertisement Facebook Ju…" at bounding box center [523, 536] width 320 height 28
click at [932, 669] on button "Add" at bounding box center [938, 668] width 51 height 33
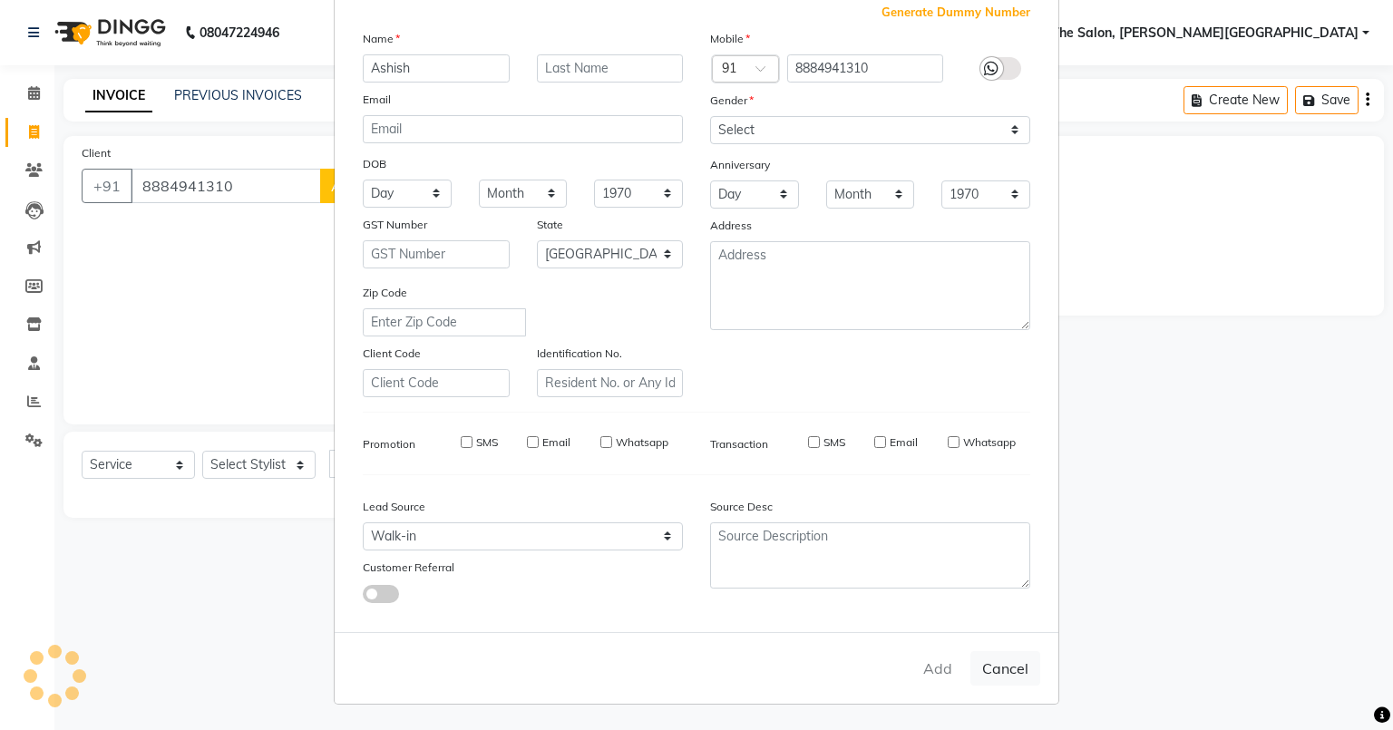
select select
select select "null"
select select
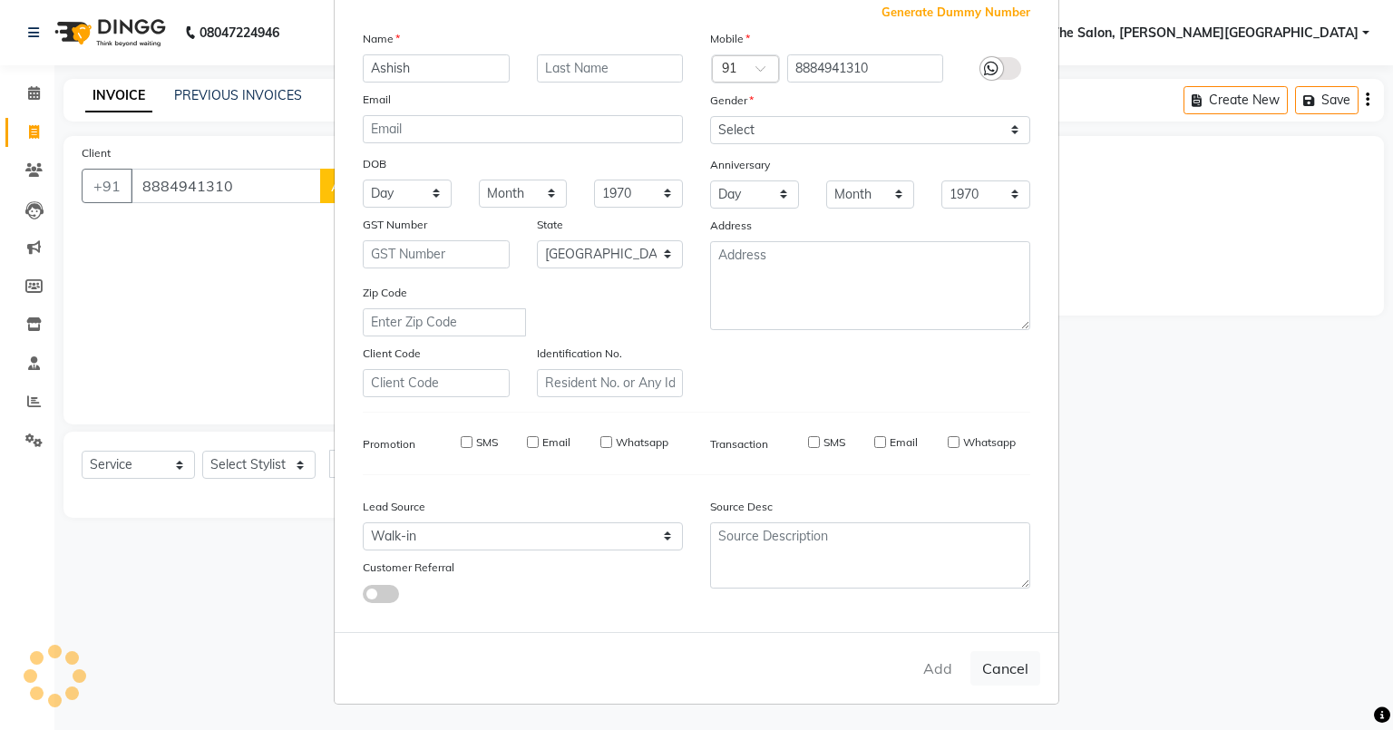
select select
checkbox input "false"
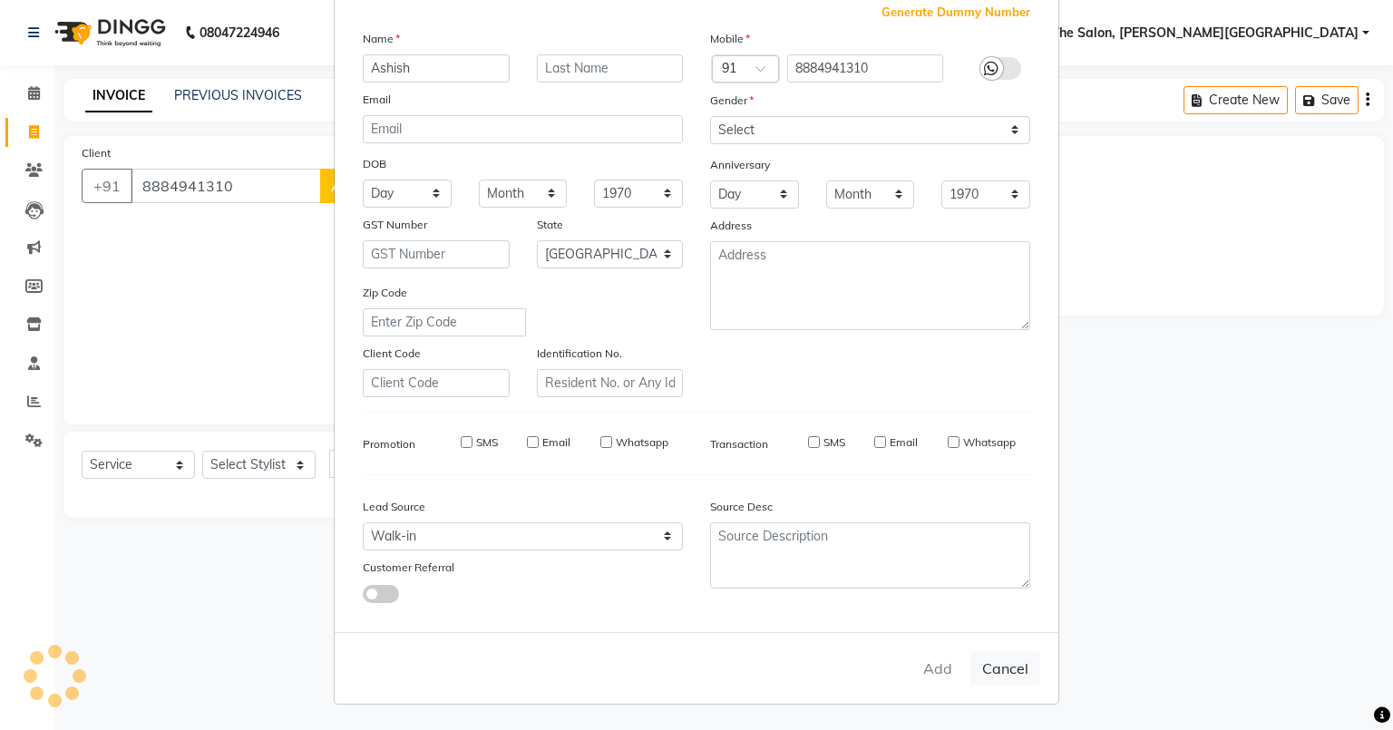
checkbox input "false"
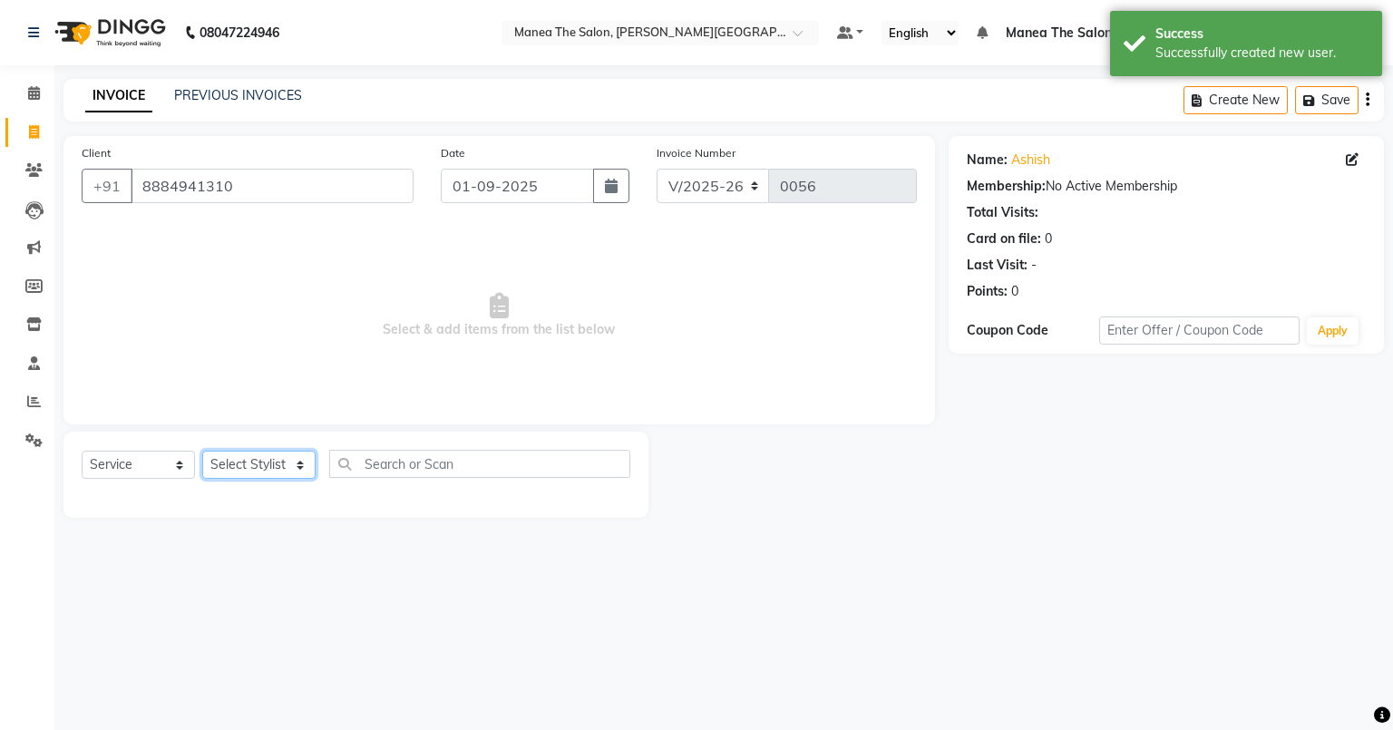
click at [273, 472] on select "Select Stylist [PERSON_NAME] [PERSON_NAME] [PERSON_NAME] [PERSON_NAME] Zubhair" at bounding box center [258, 465] width 113 height 28
select select "89491"
click at [202, 452] on select "Select Stylist [PERSON_NAME] [PERSON_NAME] [PERSON_NAME] [PERSON_NAME] Zubhair" at bounding box center [258, 465] width 113 height 28
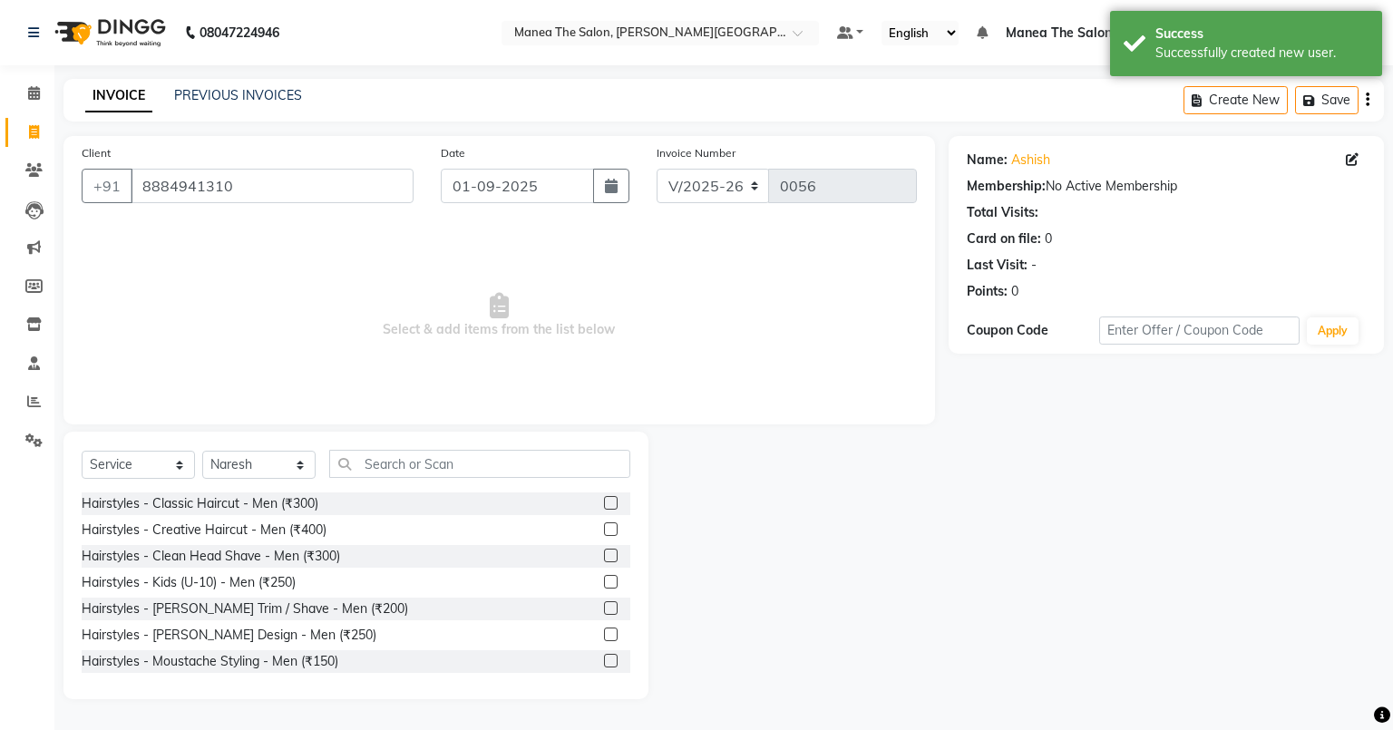
click at [604, 530] on label at bounding box center [611, 529] width 14 height 14
click at [604, 530] on input "checkbox" at bounding box center [610, 530] width 12 height 12
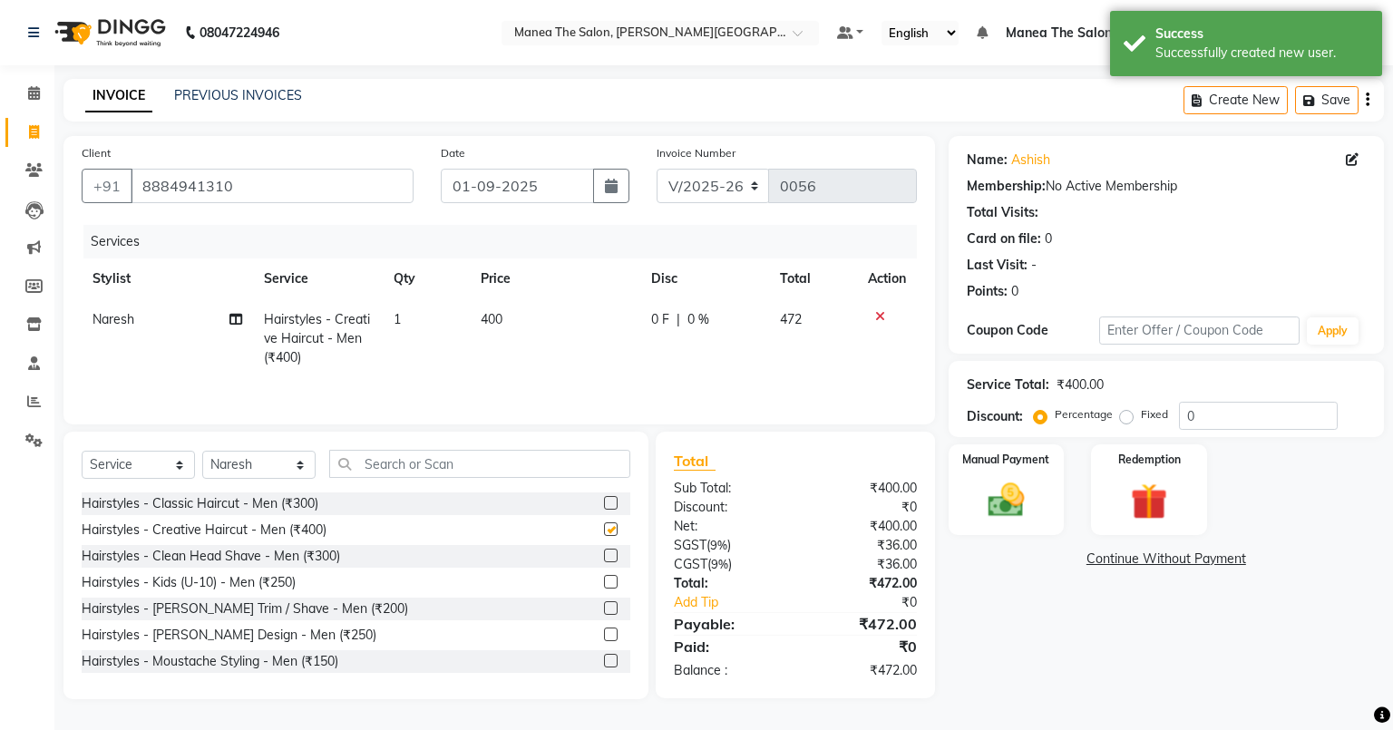
checkbox input "false"
click at [972, 479] on div "Manual Payment" at bounding box center [1006, 490] width 121 height 94
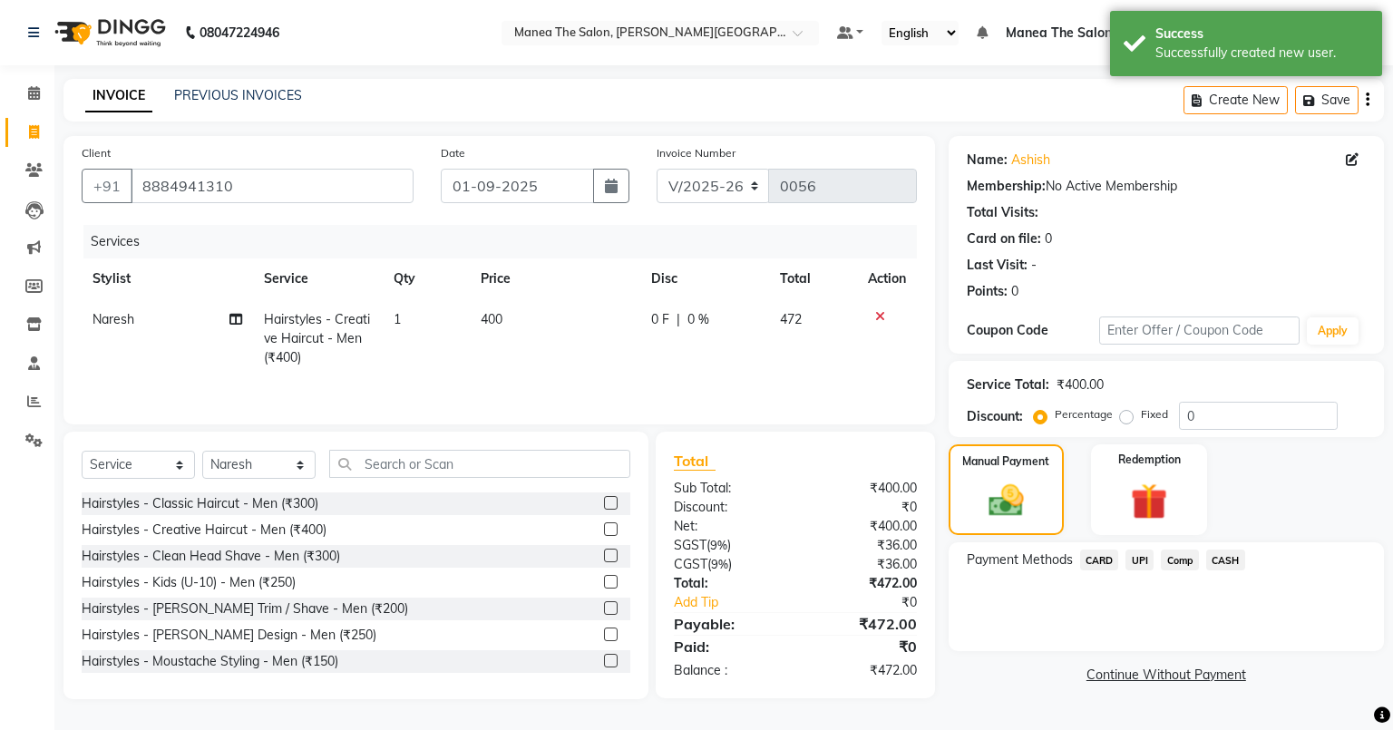
click at [1147, 557] on span "UPI" at bounding box center [1140, 560] width 28 height 21
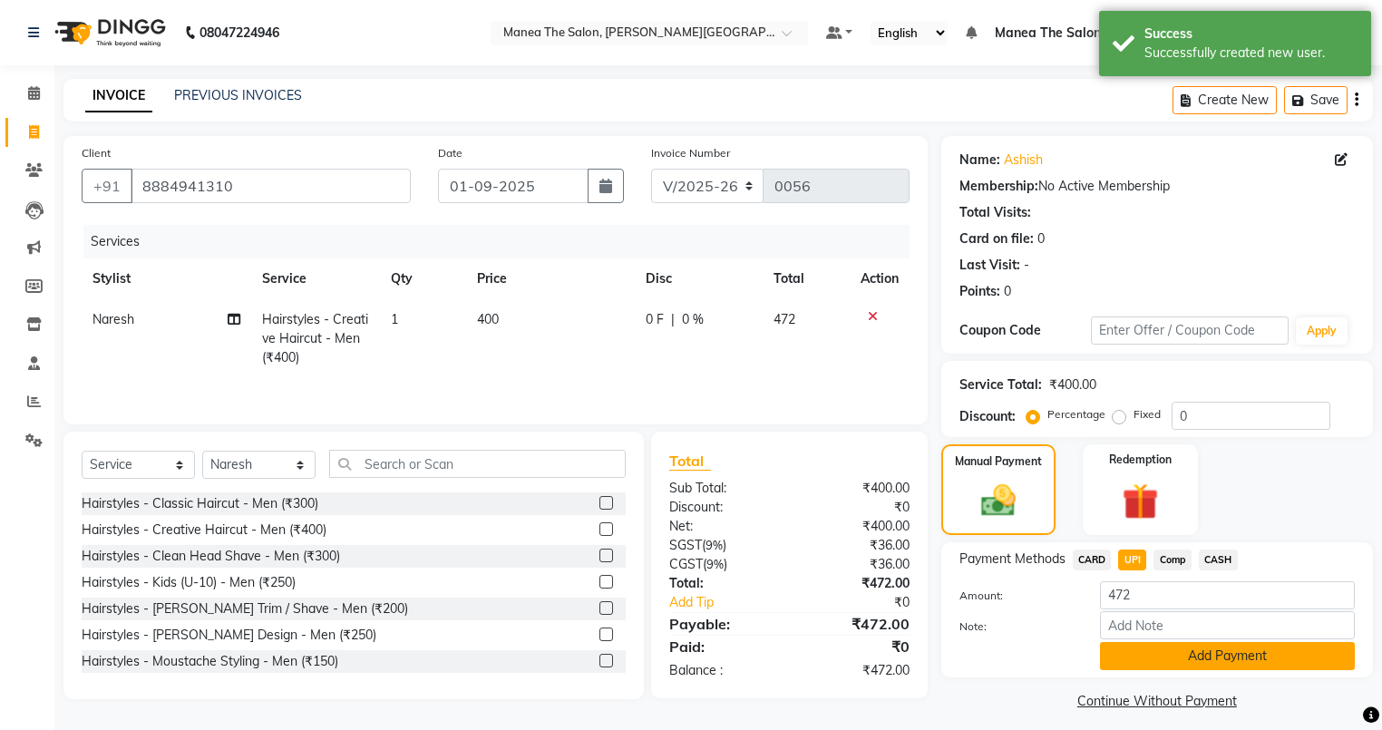
click at [1205, 660] on button "Add Payment" at bounding box center [1227, 656] width 255 height 28
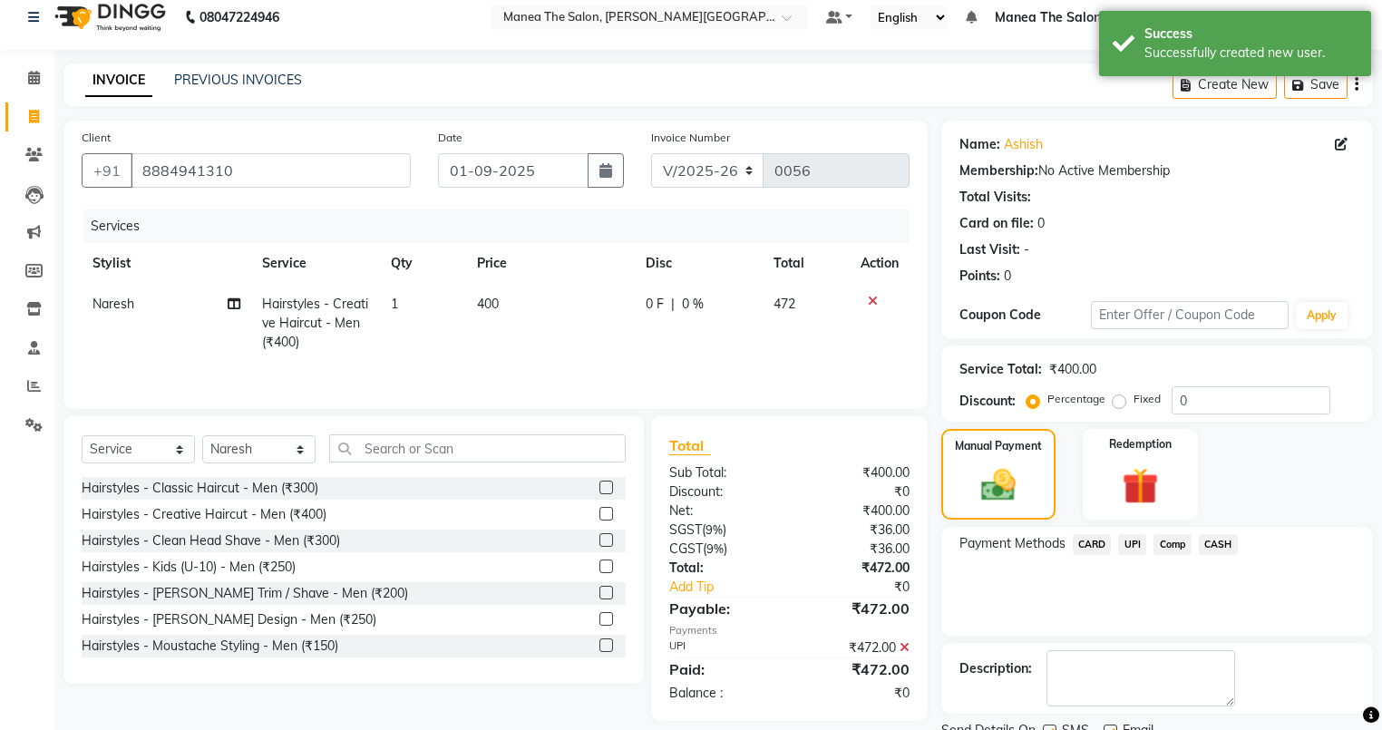
scroll to position [87, 0]
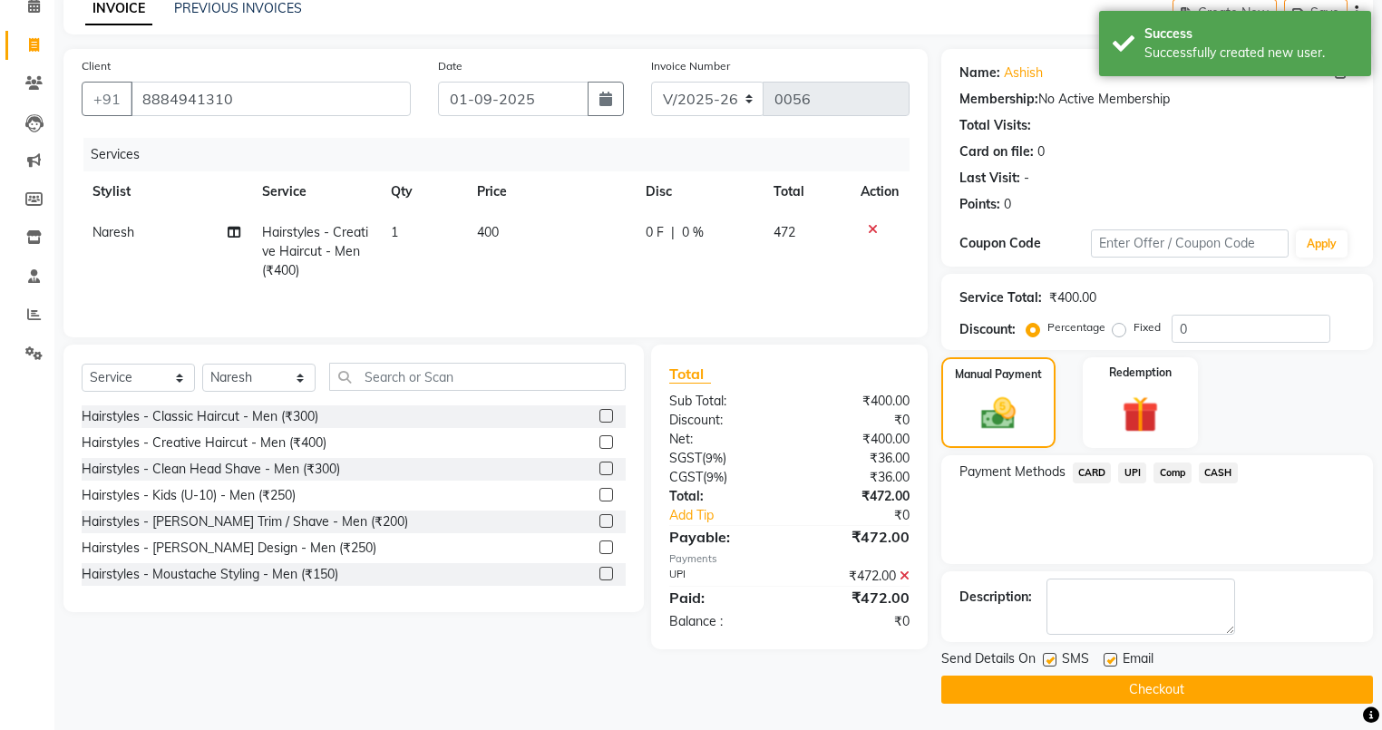
click at [1050, 686] on button "Checkout" at bounding box center [1158, 690] width 432 height 28
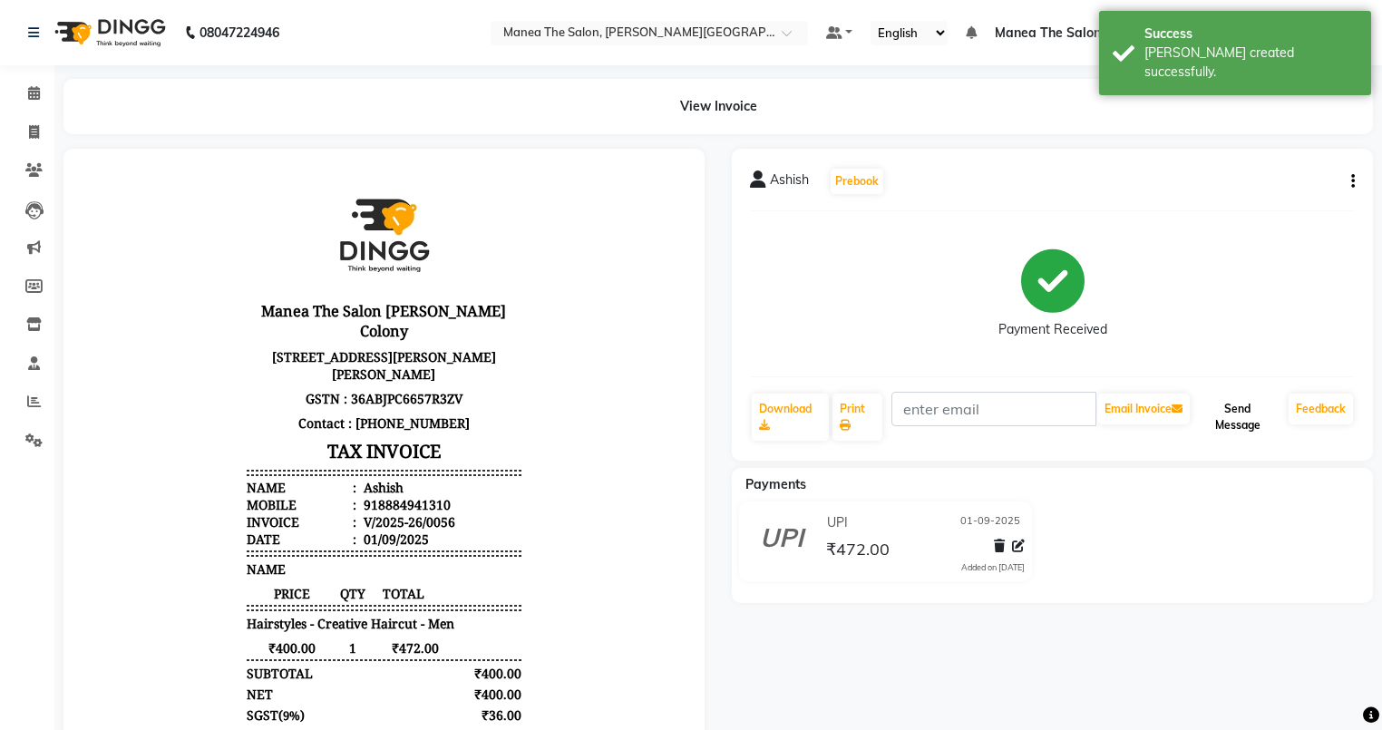
click at [1237, 410] on button "Send Message" at bounding box center [1238, 417] width 88 height 47
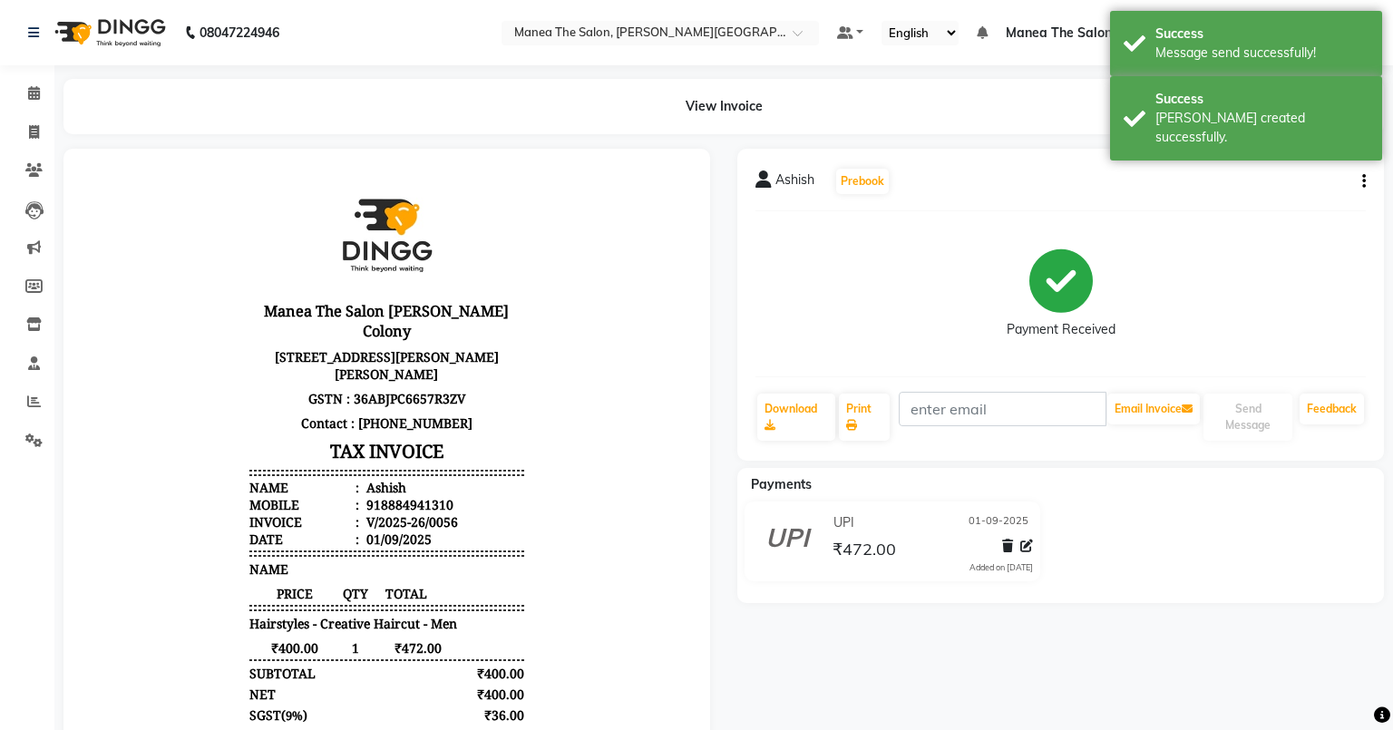
select select "8762"
select select "service"
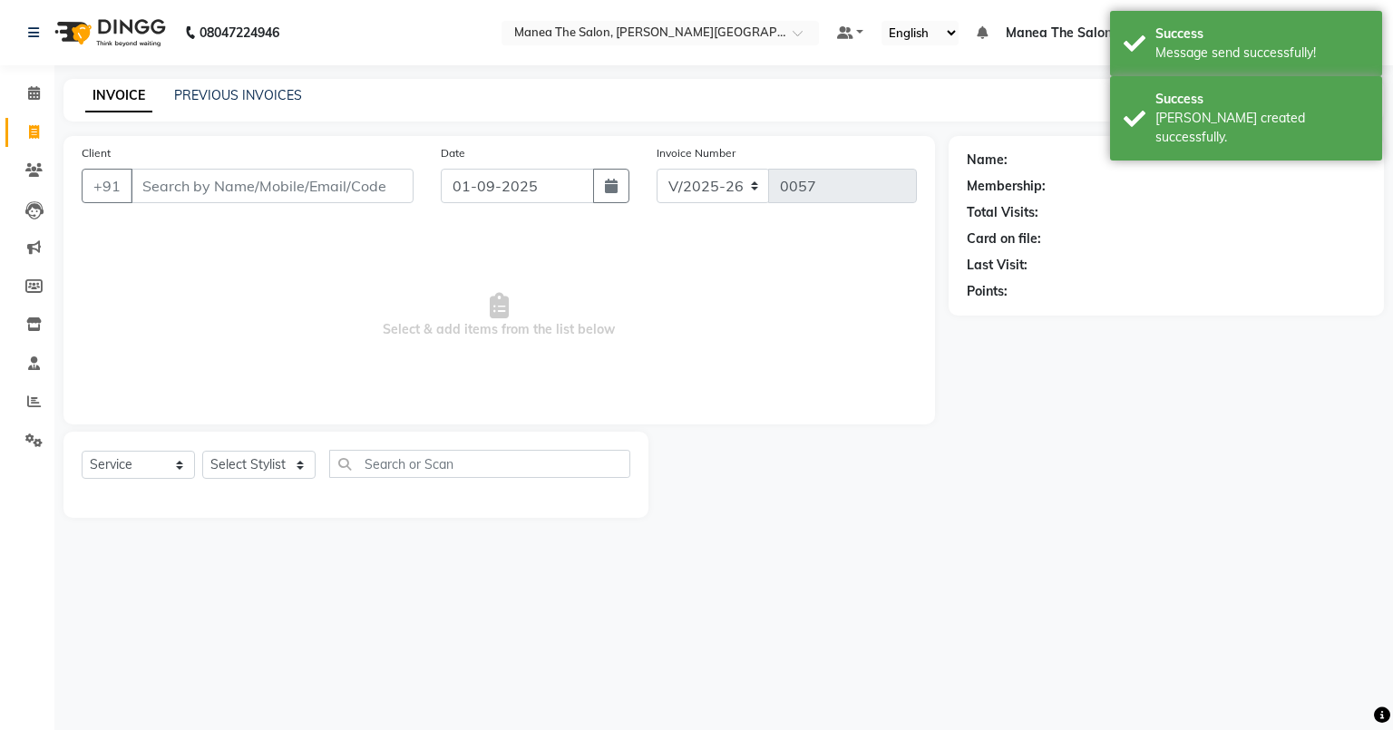
click at [261, 86] on div "PREVIOUS INVOICES" at bounding box center [238, 95] width 128 height 19
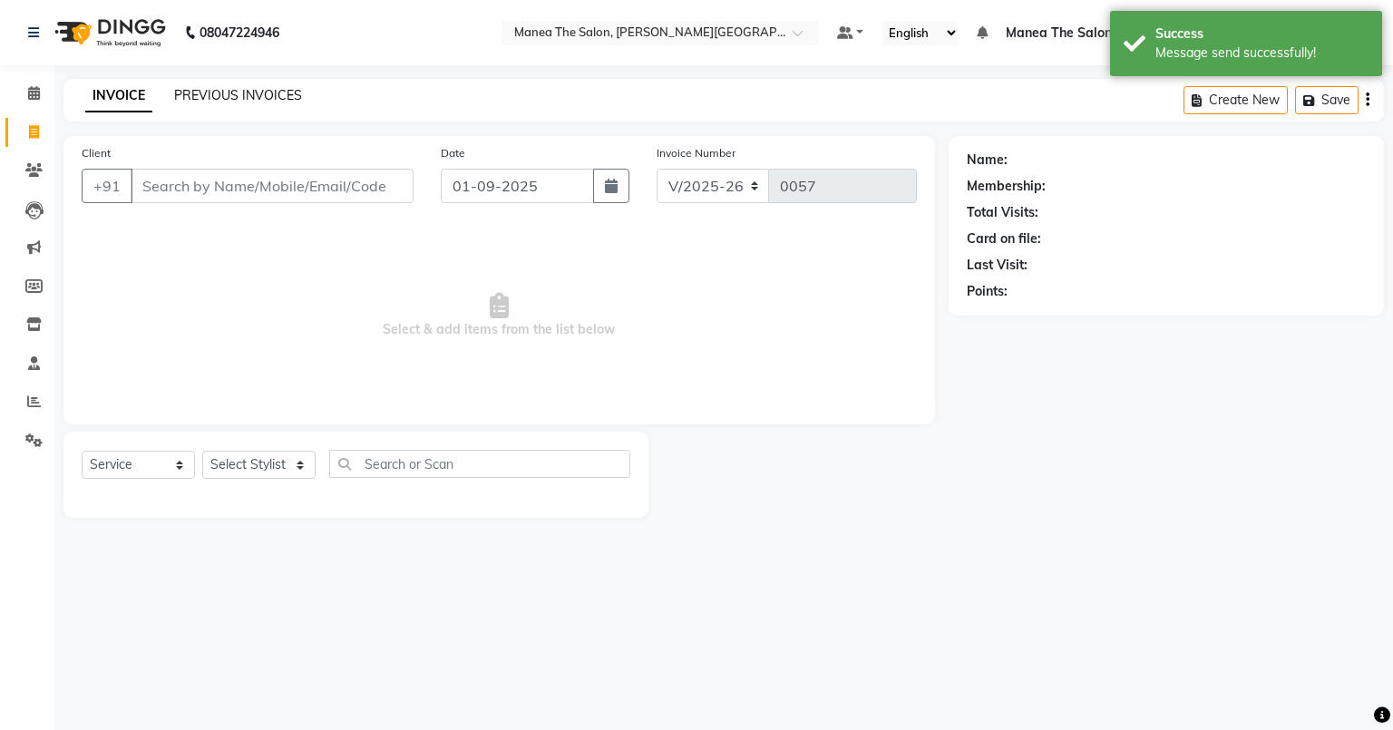
click at [268, 93] on link "PREVIOUS INVOICES" at bounding box center [238, 95] width 128 height 16
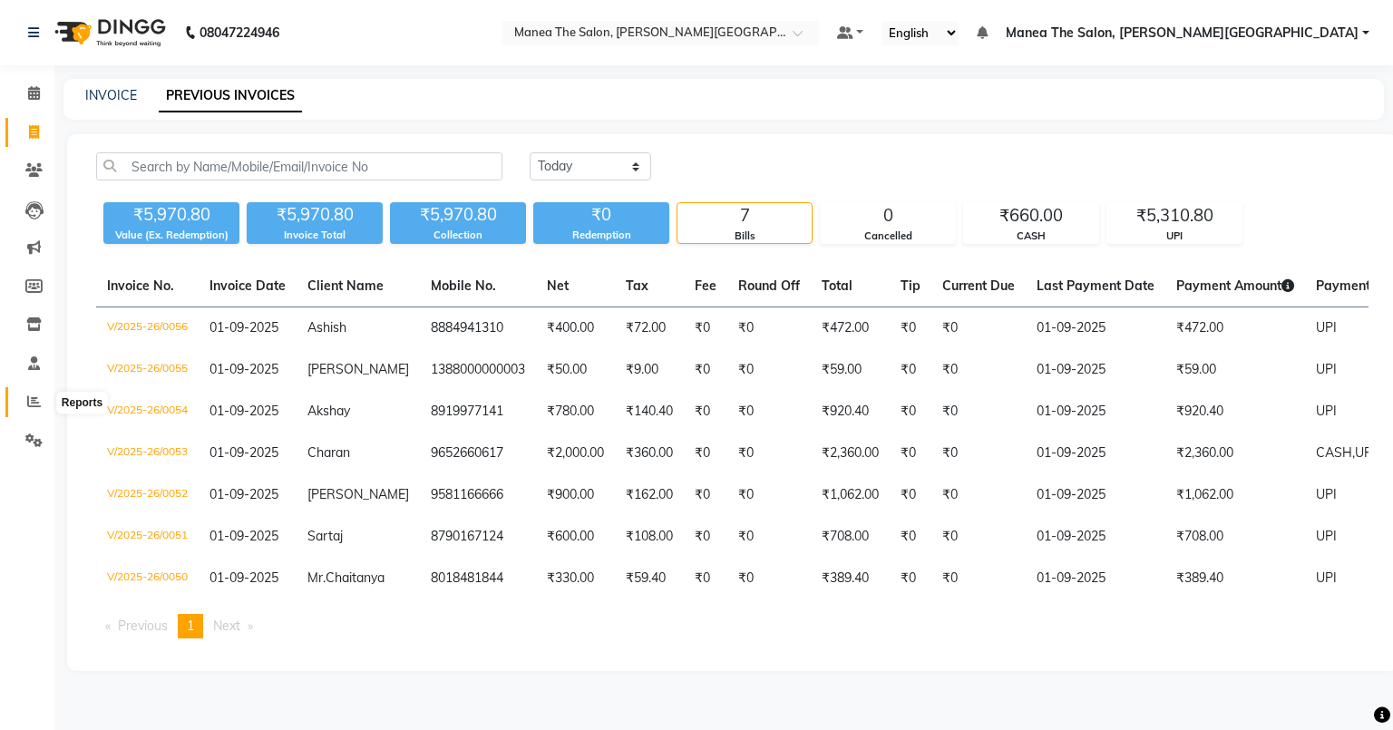
click at [27, 399] on icon at bounding box center [34, 402] width 14 height 14
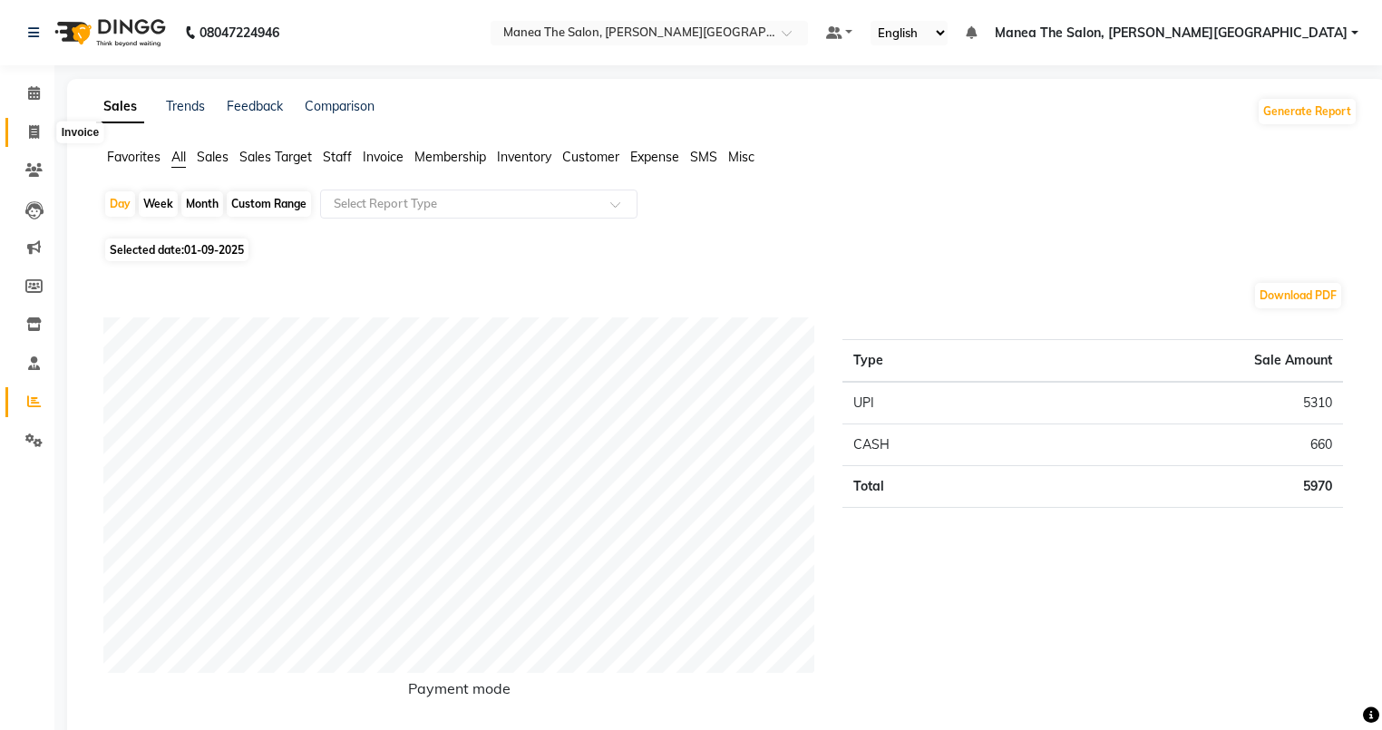
click at [34, 131] on icon at bounding box center [34, 132] width 10 height 14
select select "service"
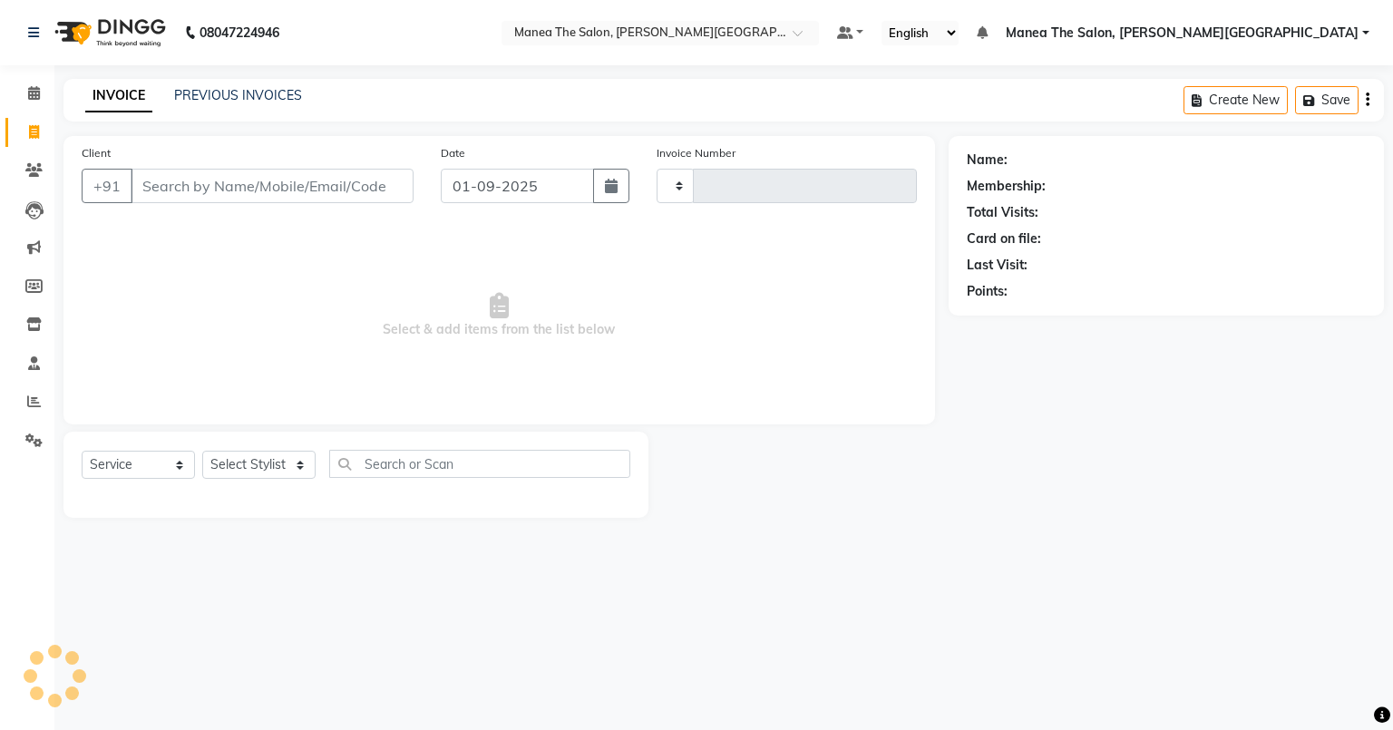
type input "0057"
select select "8762"
click at [236, 101] on link "PREVIOUS INVOICES" at bounding box center [238, 95] width 128 height 16
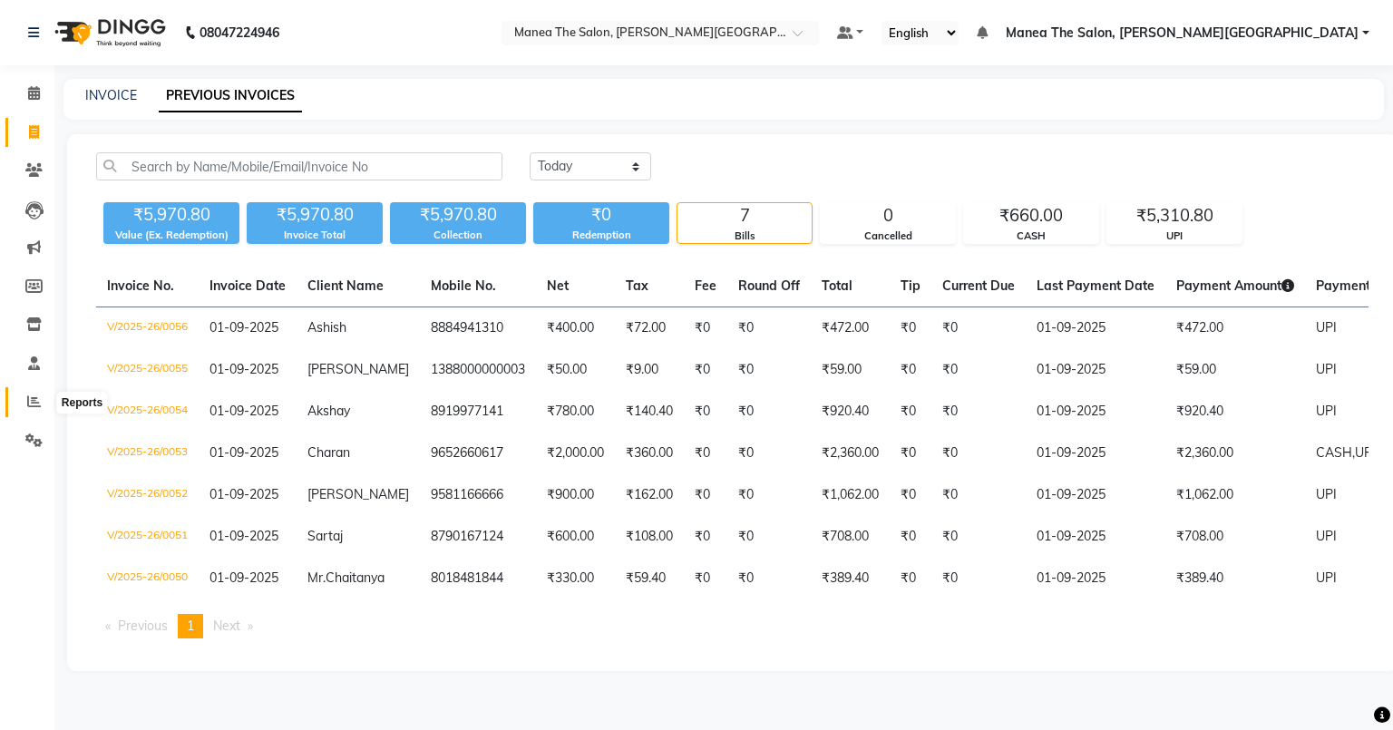
click at [38, 397] on icon at bounding box center [34, 402] width 14 height 14
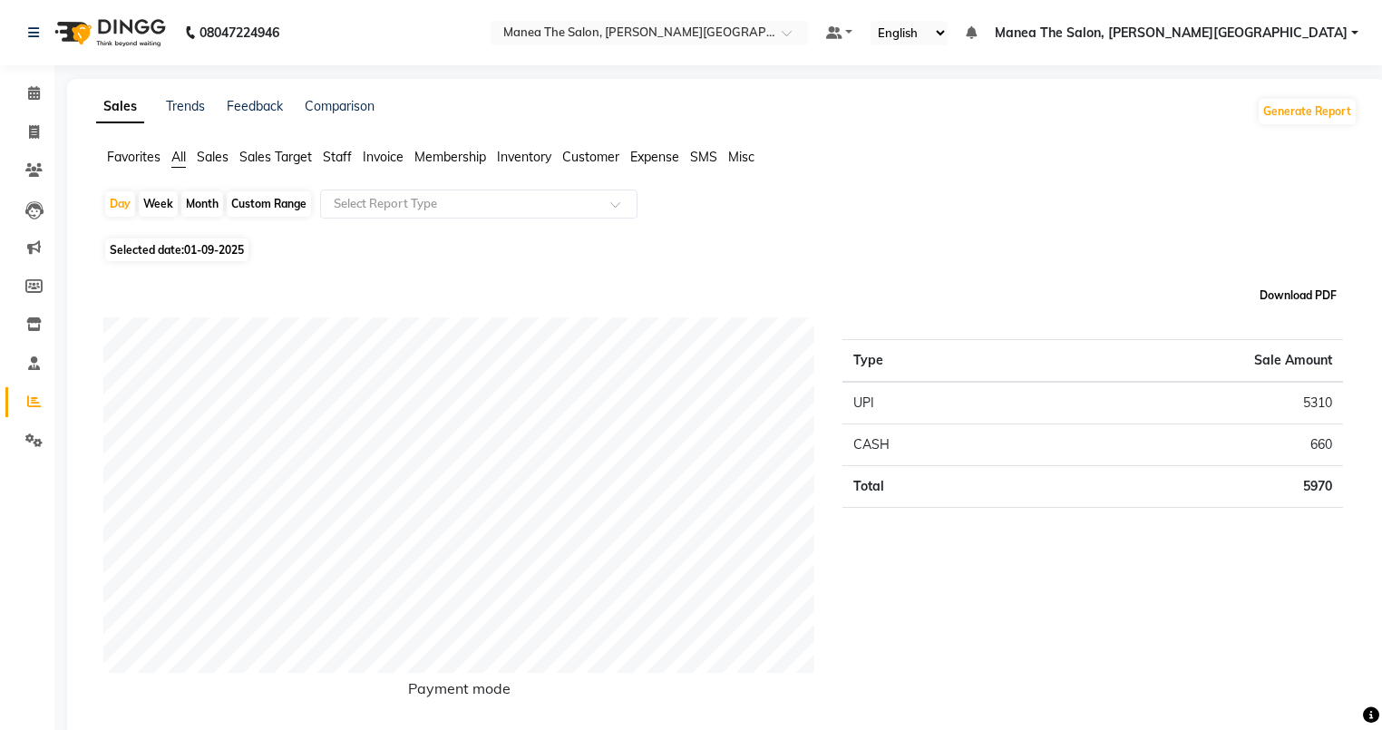
click at [1313, 296] on button "Download PDF" at bounding box center [1298, 295] width 86 height 25
